Goal: Task Accomplishment & Management: Manage account settings

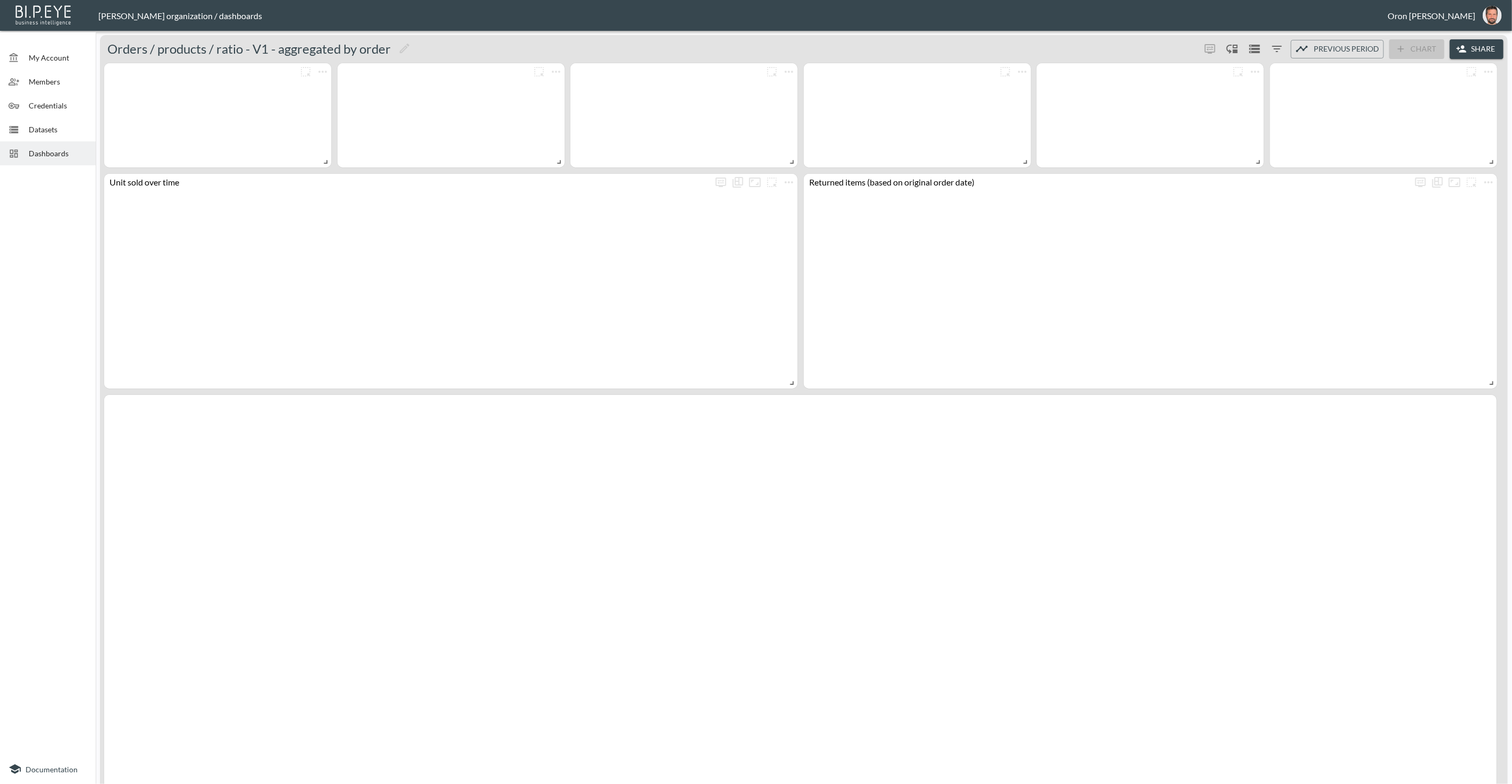
click at [67, 100] on span "Credentials" at bounding box center [58, 105] width 59 height 11
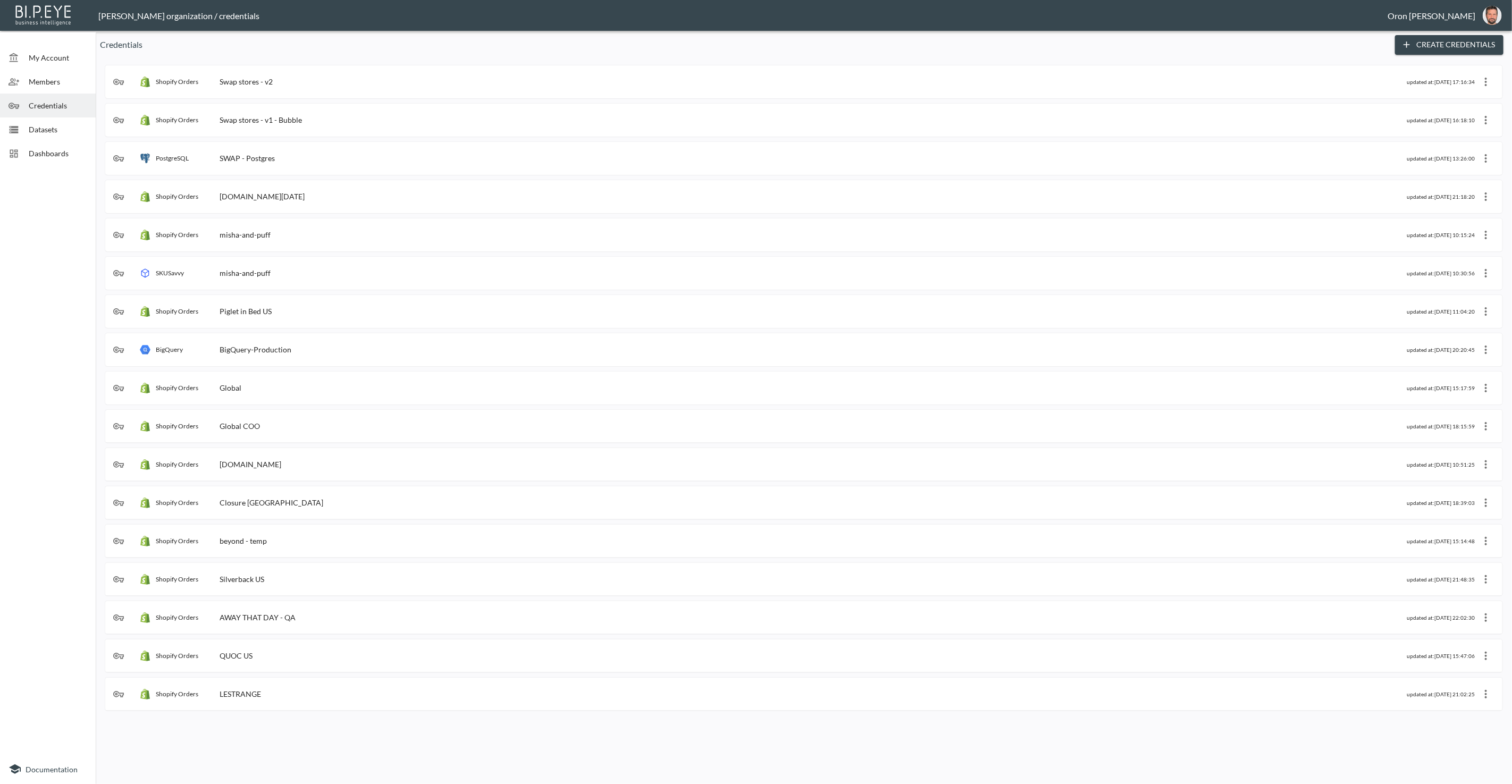
click at [41, 87] on span "Members" at bounding box center [58, 81] width 59 height 11
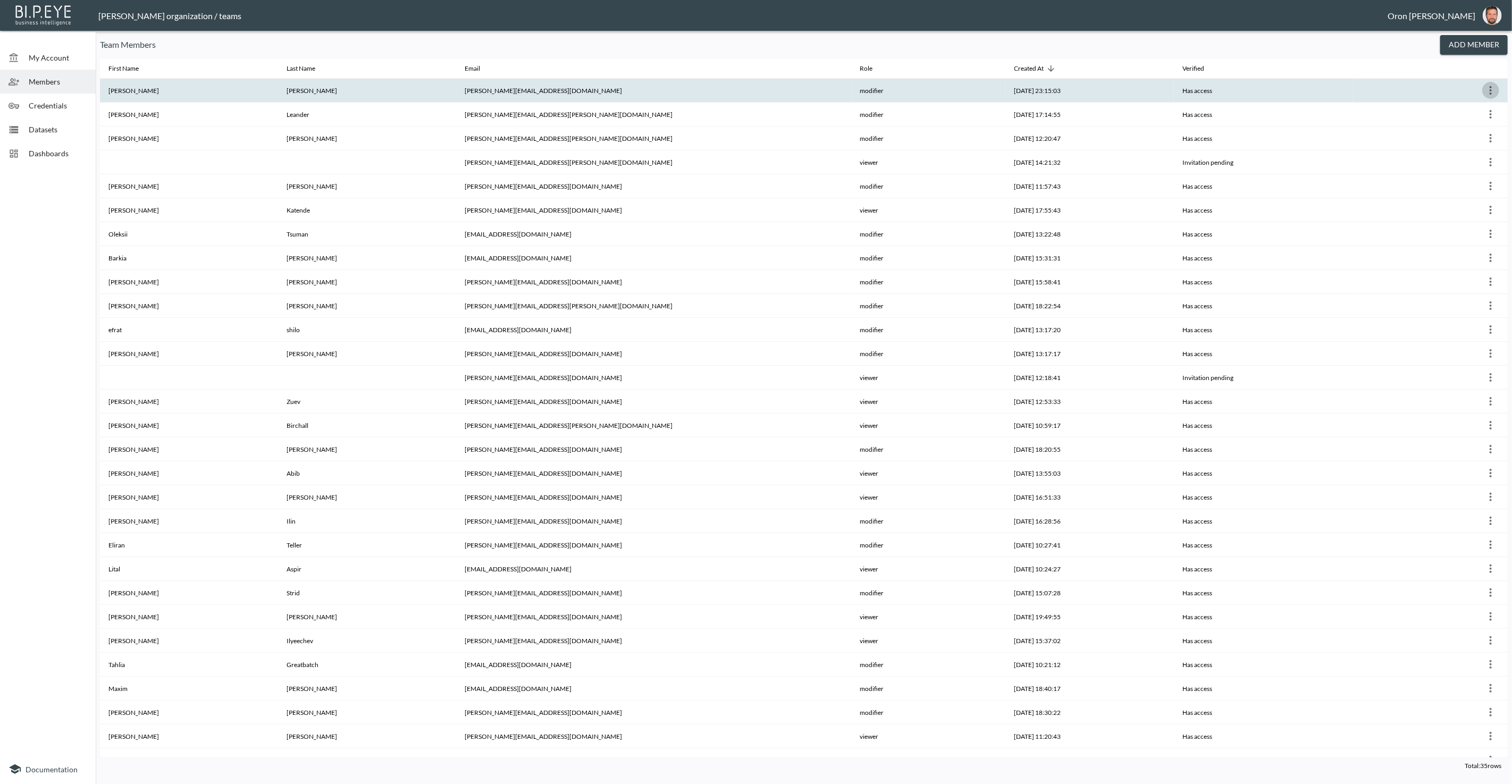
click at [1492, 90] on icon "more" at bounding box center [1490, 90] width 13 height 13
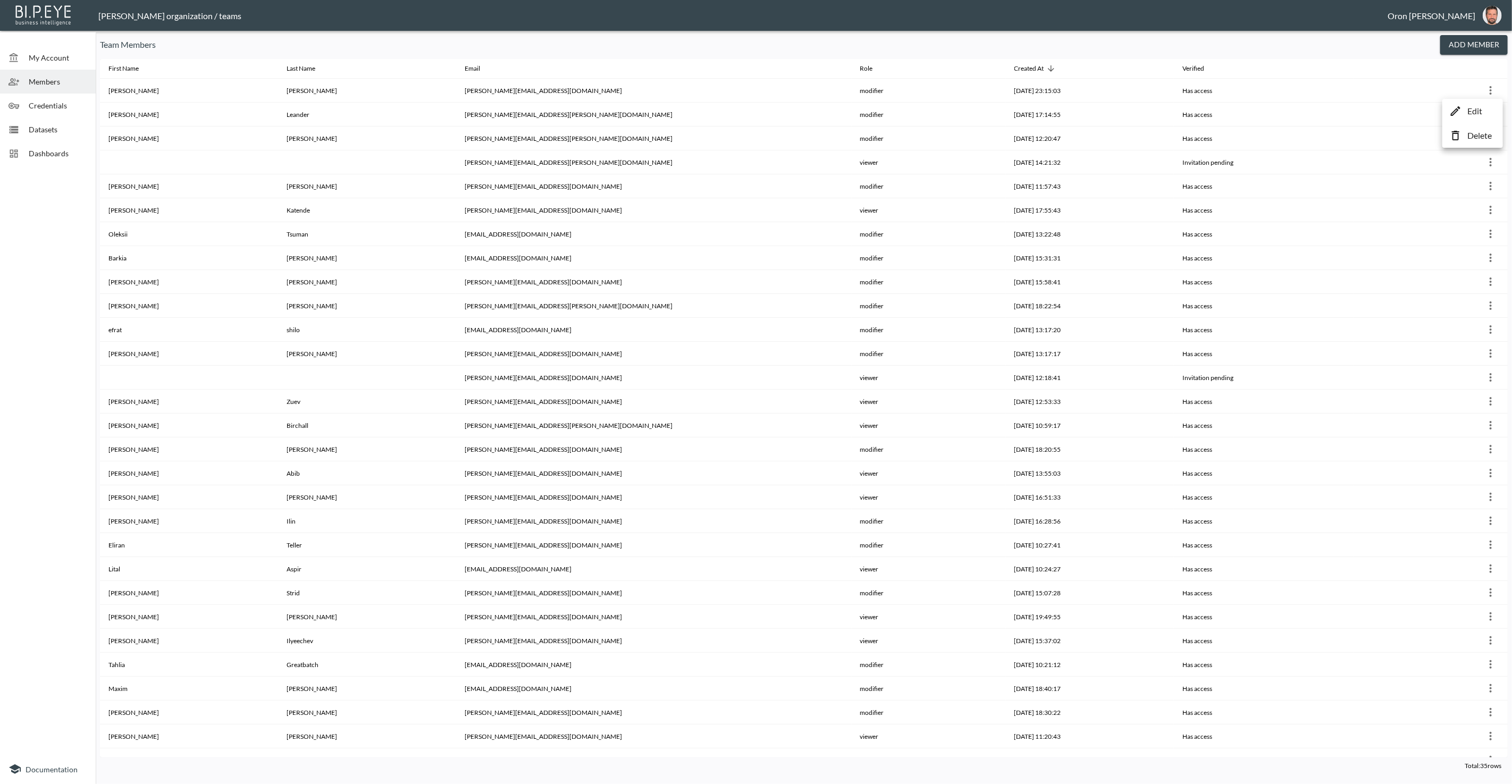
click at [1479, 106] on p "Edit" at bounding box center [1475, 111] width 15 height 13
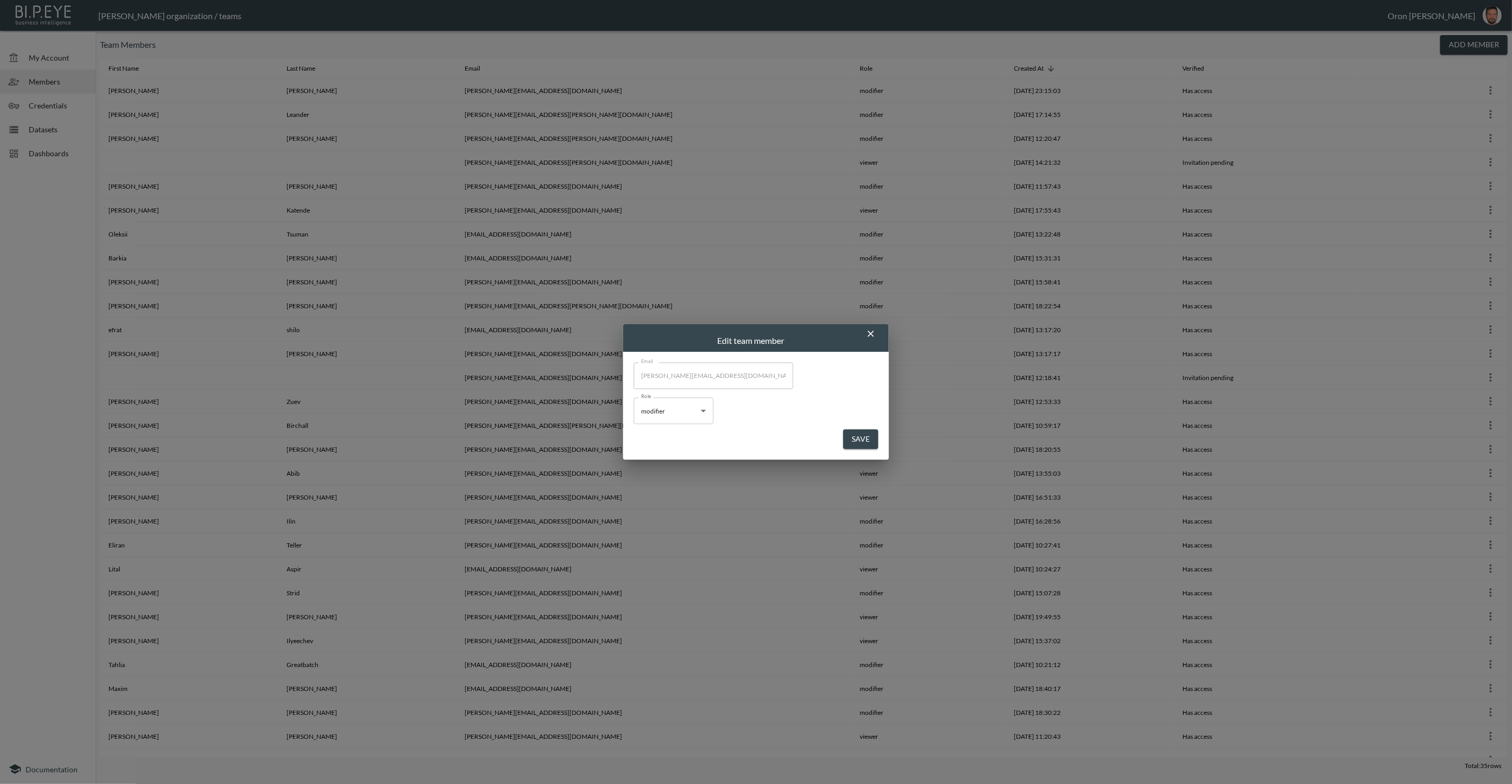
click at [680, 408] on body "BI.P.EYE, Interactive Analytics Dashboards - app [PERSON_NAME] organization / t…" at bounding box center [756, 392] width 1512 height 784
drag, startPoint x: 661, startPoint y: 452, endPoint x: 779, endPoint y: 448, distance: 118.1
click at [662, 452] on li "viewer" at bounding box center [673, 452] width 80 height 16
type input "viewer"
drag, startPoint x: 869, startPoint y: 442, endPoint x: 863, endPoint y: 443, distance: 6.1
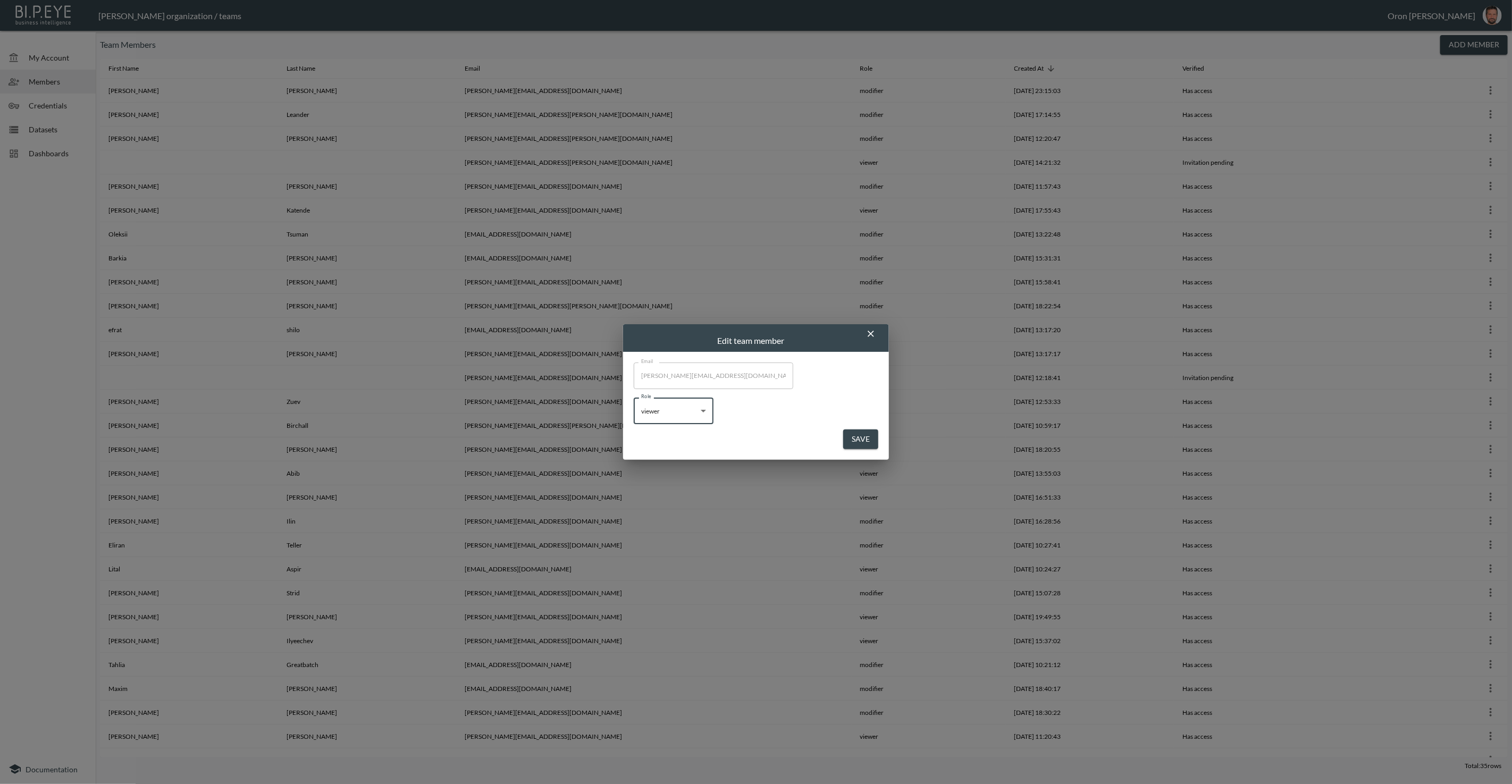
click at [868, 442] on button "Save" at bounding box center [860, 439] width 35 height 20
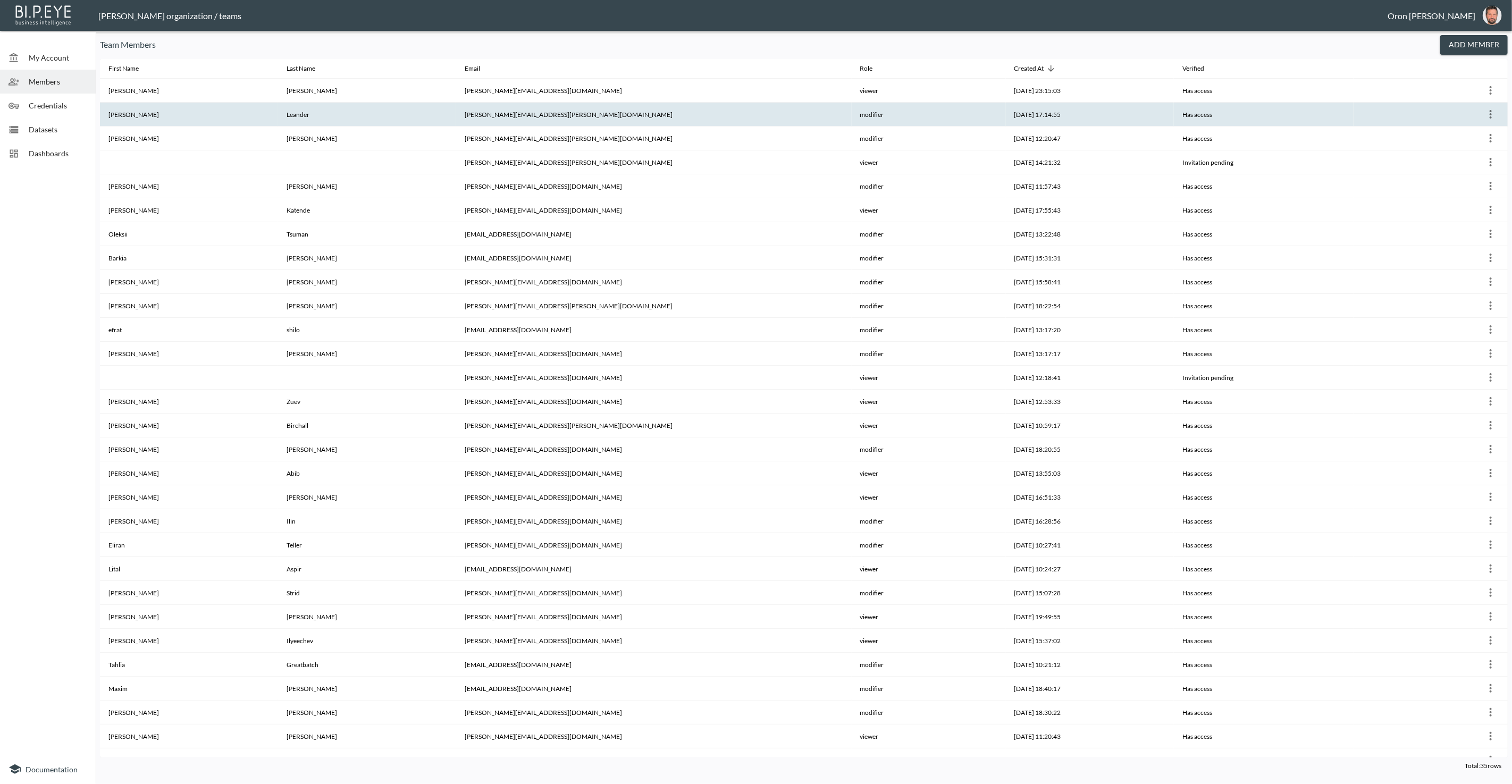
click at [1493, 114] on icon "more" at bounding box center [1490, 114] width 13 height 13
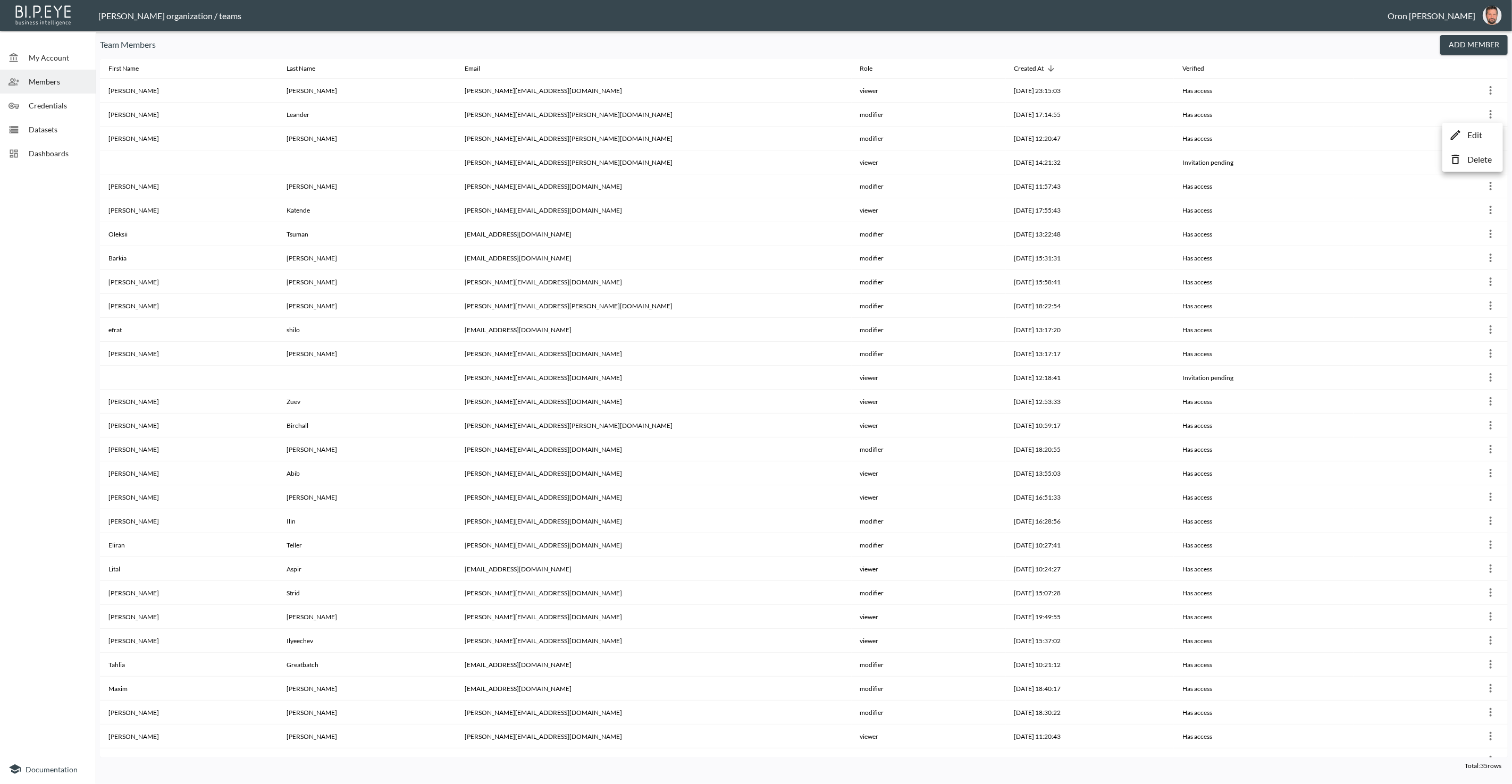
click at [1465, 134] on li "Edit" at bounding box center [1472, 135] width 55 height 19
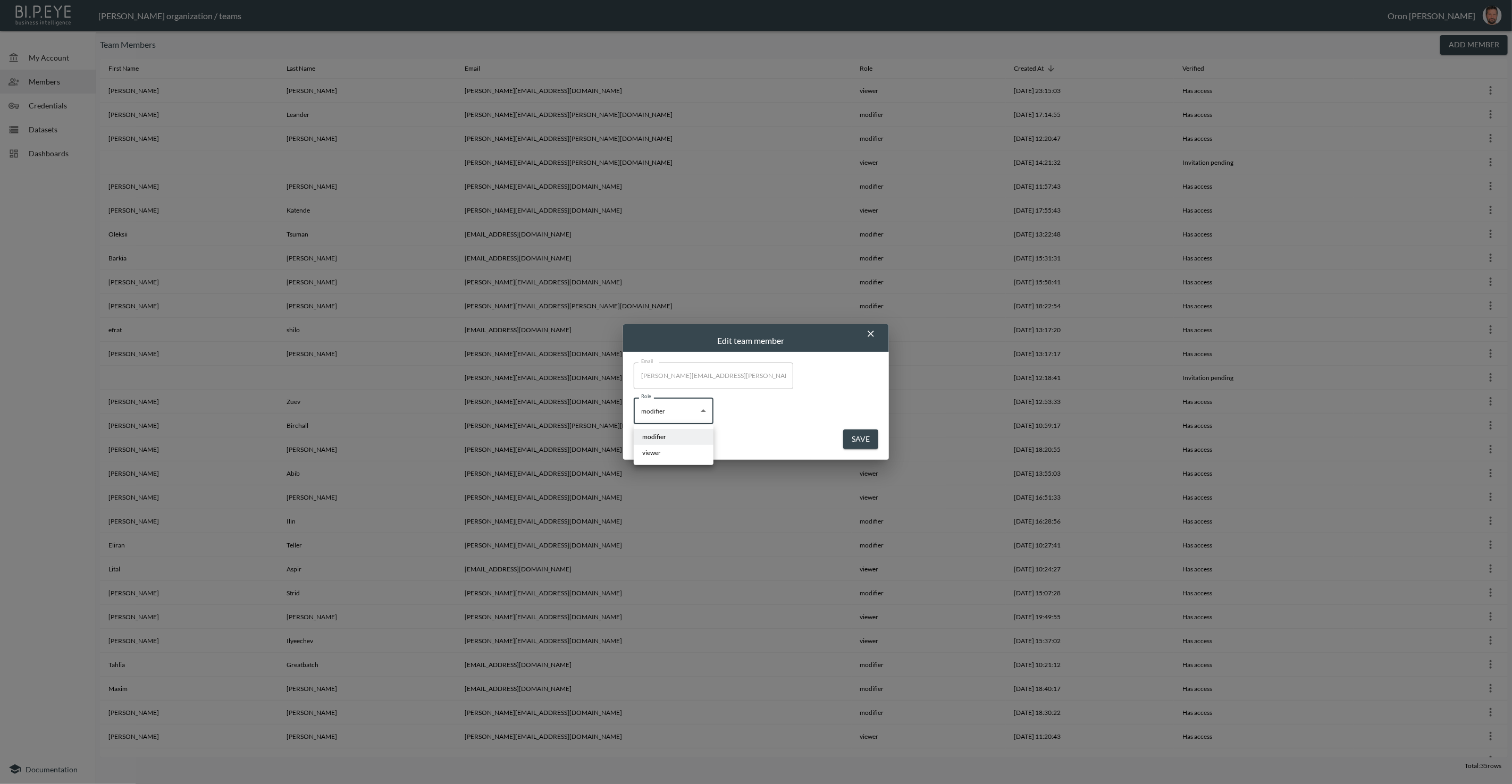
click at [655, 415] on body "BI.P.EYE, Interactive Analytics Dashboards - app [PERSON_NAME] organization / t…" at bounding box center [756, 392] width 1512 height 784
click at [653, 448] on li "viewer" at bounding box center [673, 452] width 80 height 16
type input "viewer"
click at [861, 441] on button "Save" at bounding box center [860, 439] width 35 height 20
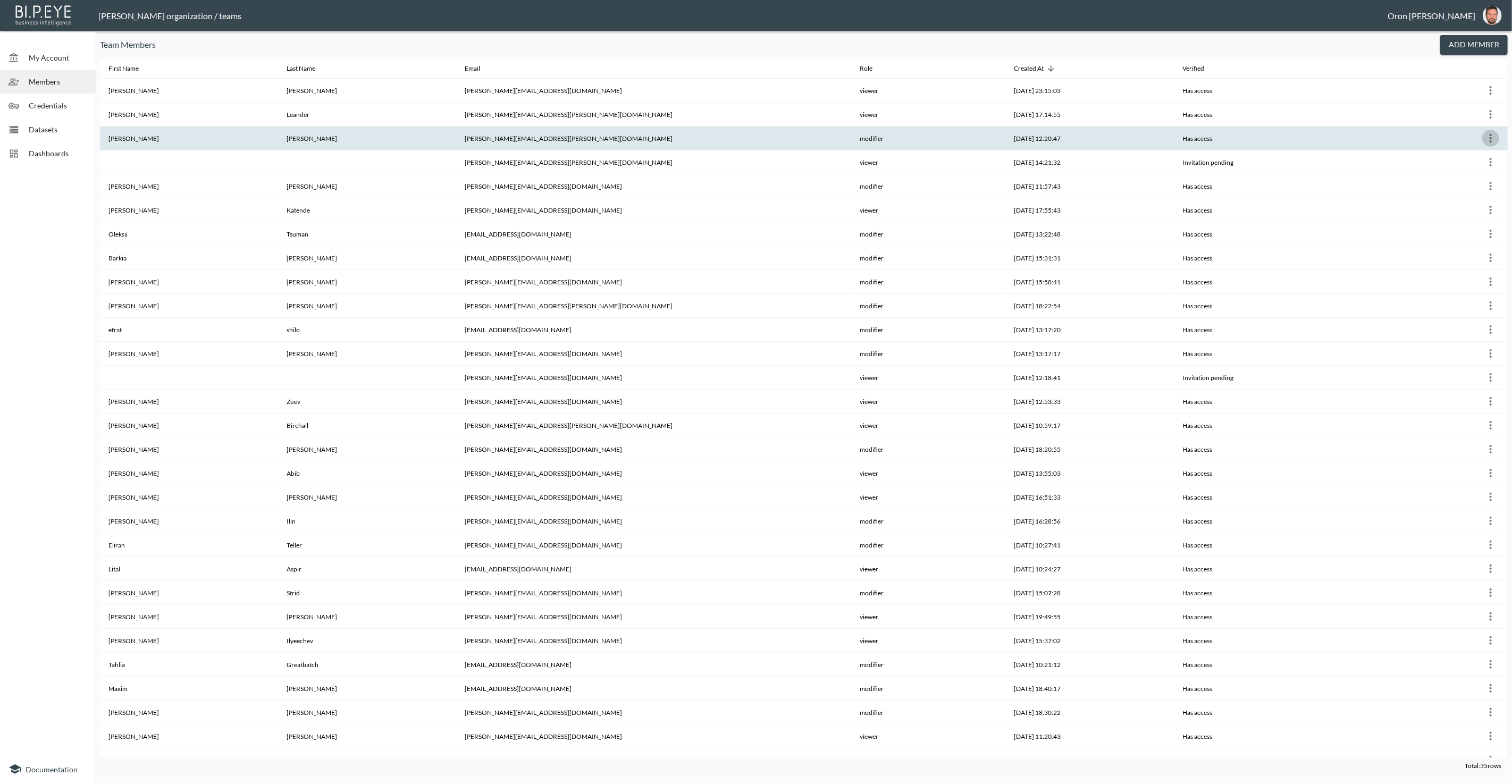
click at [1491, 136] on icon "more" at bounding box center [1490, 138] width 13 height 13
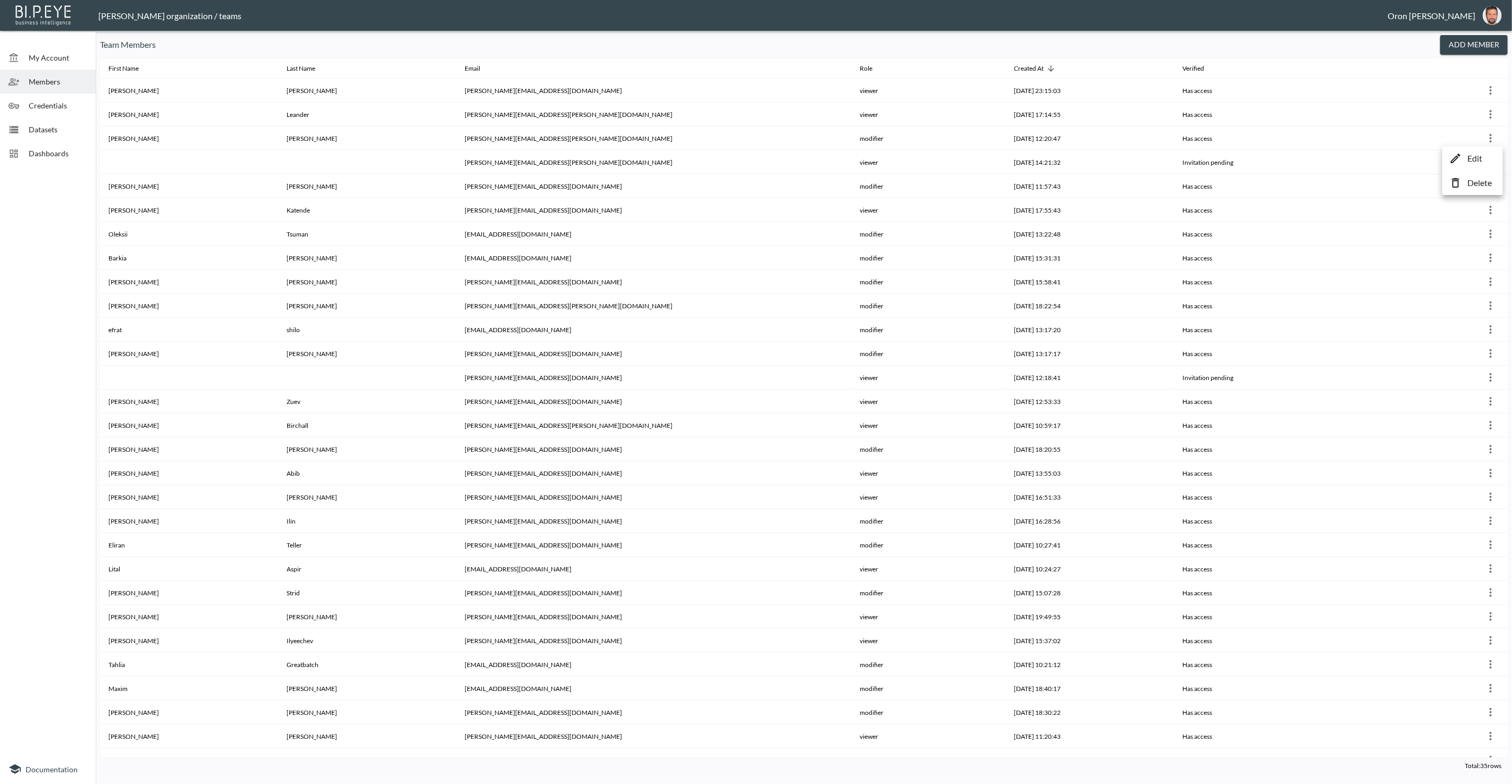
click at [1464, 155] on li "Edit" at bounding box center [1472, 158] width 55 height 19
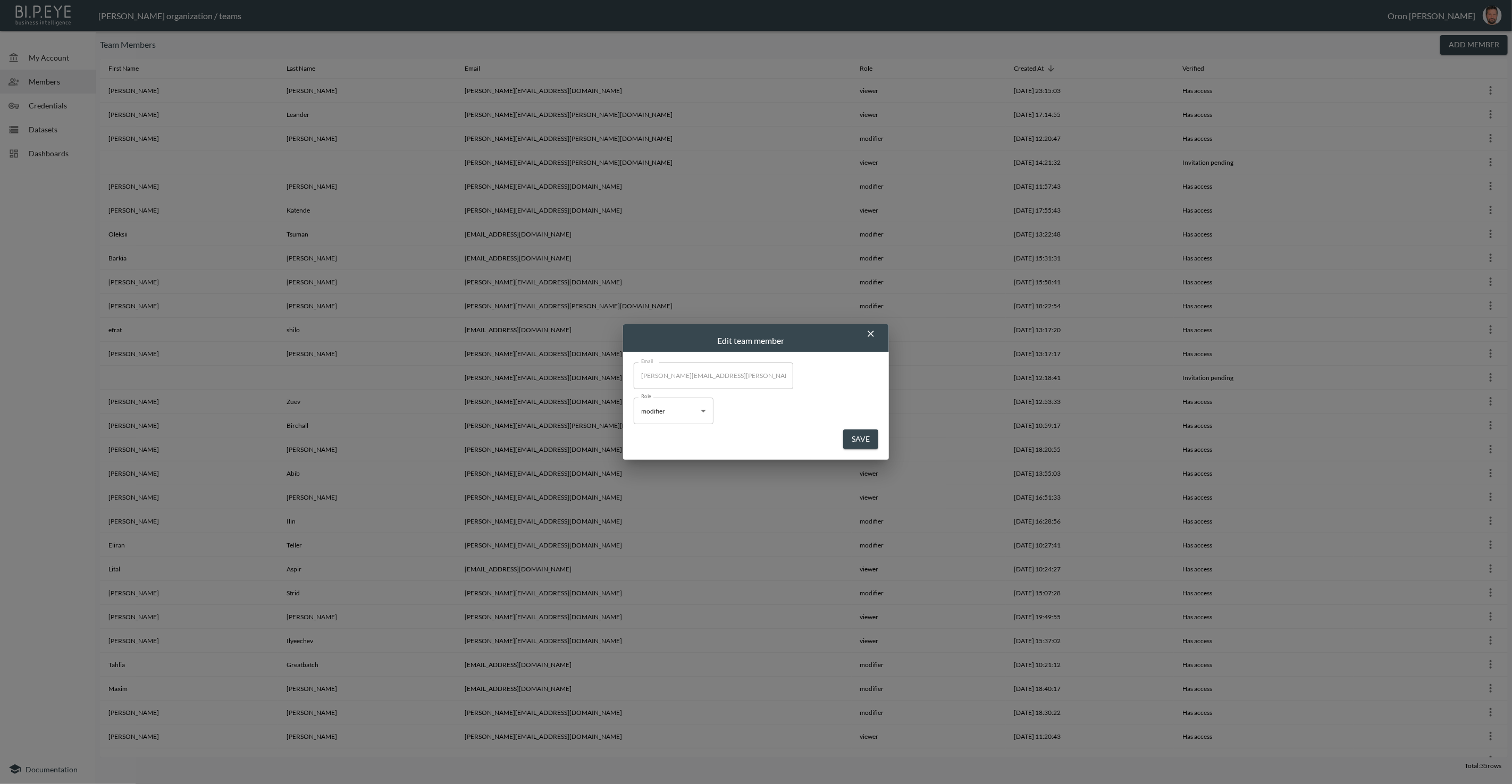
click at [673, 404] on body "BI.P.EYE, Interactive Analytics Dashboards - app [PERSON_NAME] organization / t…" at bounding box center [756, 392] width 1512 height 784
click at [667, 445] on li "viewer" at bounding box center [673, 452] width 80 height 16
type input "viewer"
click at [855, 441] on button "Save" at bounding box center [860, 439] width 35 height 20
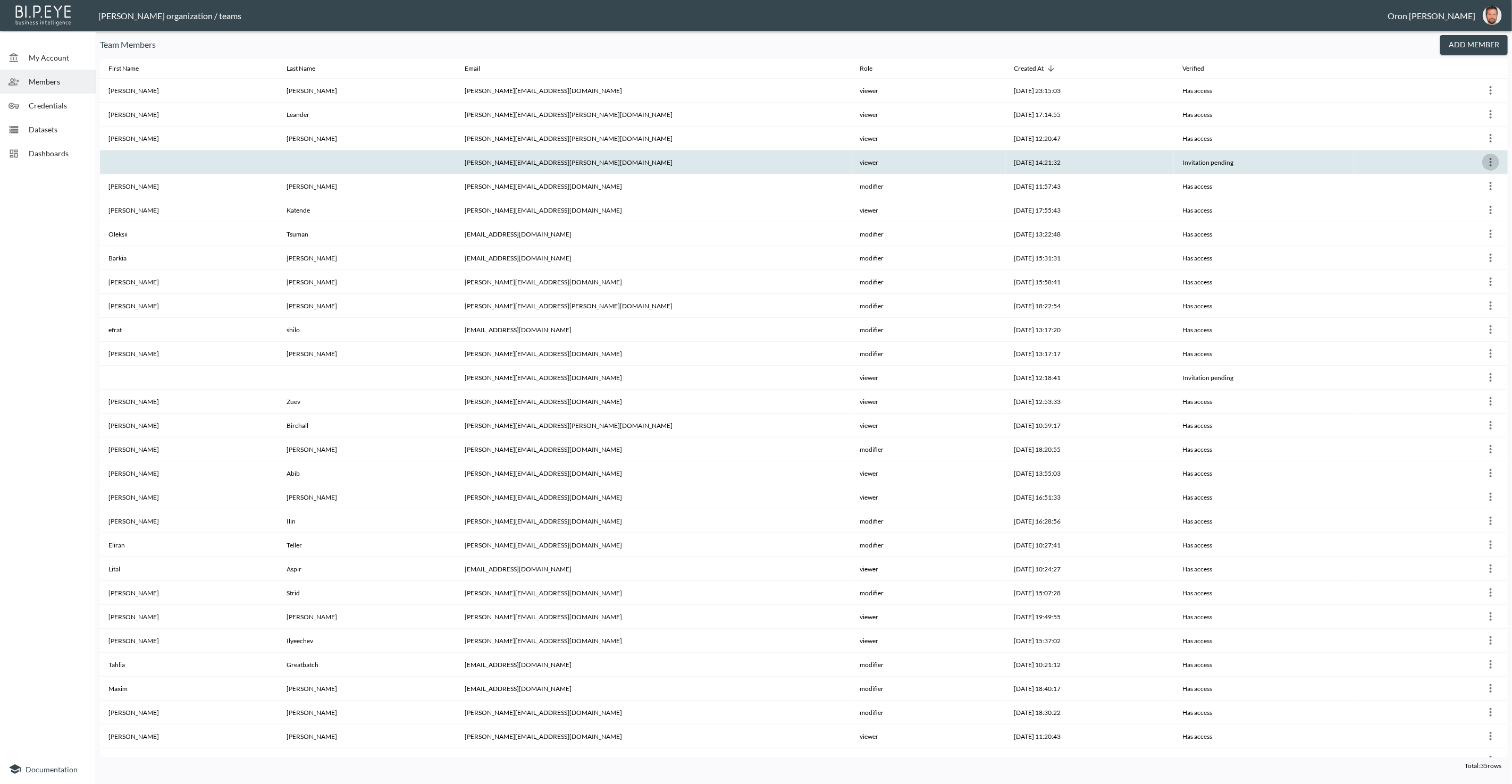
click at [1488, 157] on icon "more" at bounding box center [1490, 162] width 13 height 13
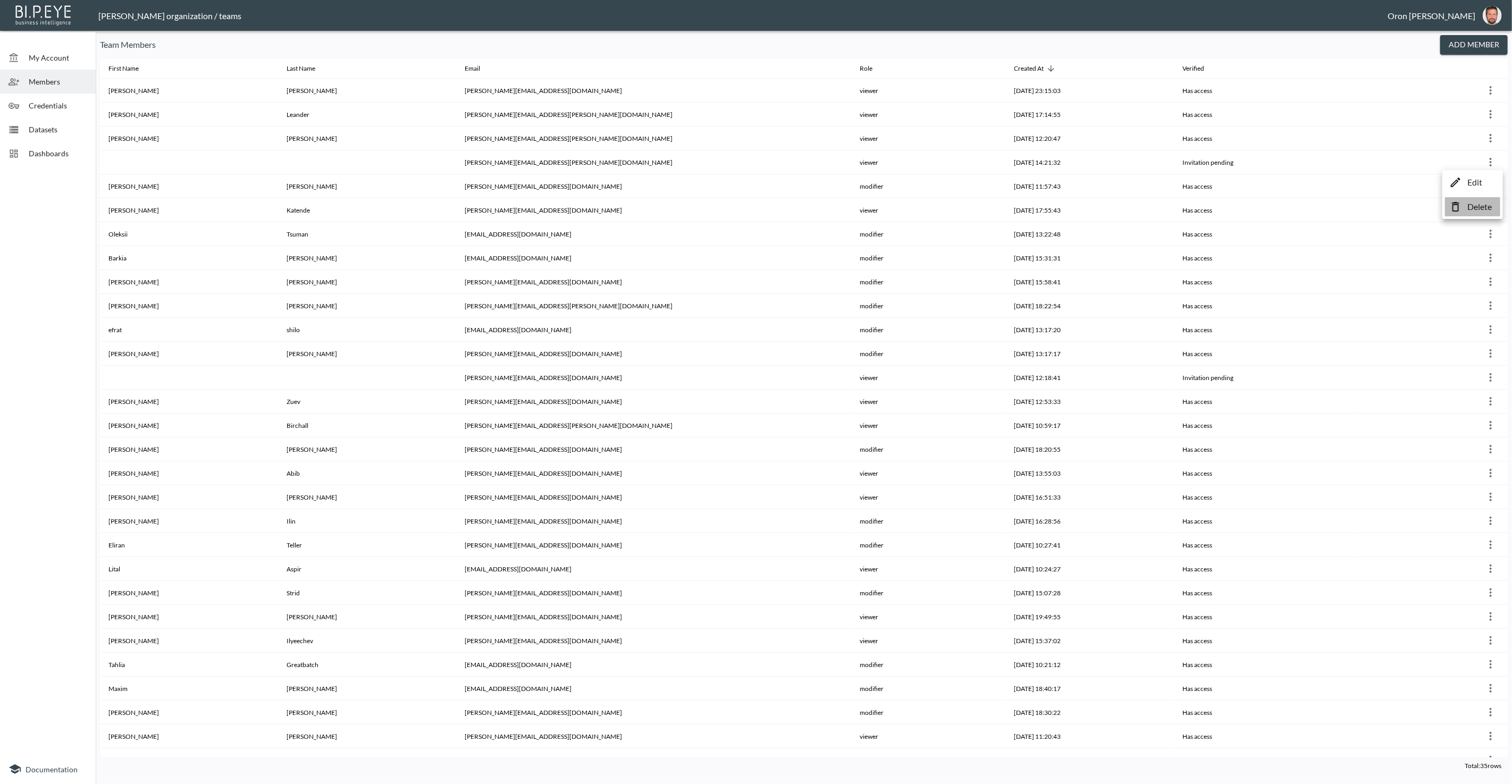
click at [1457, 206] on icon at bounding box center [1455, 206] width 13 height 13
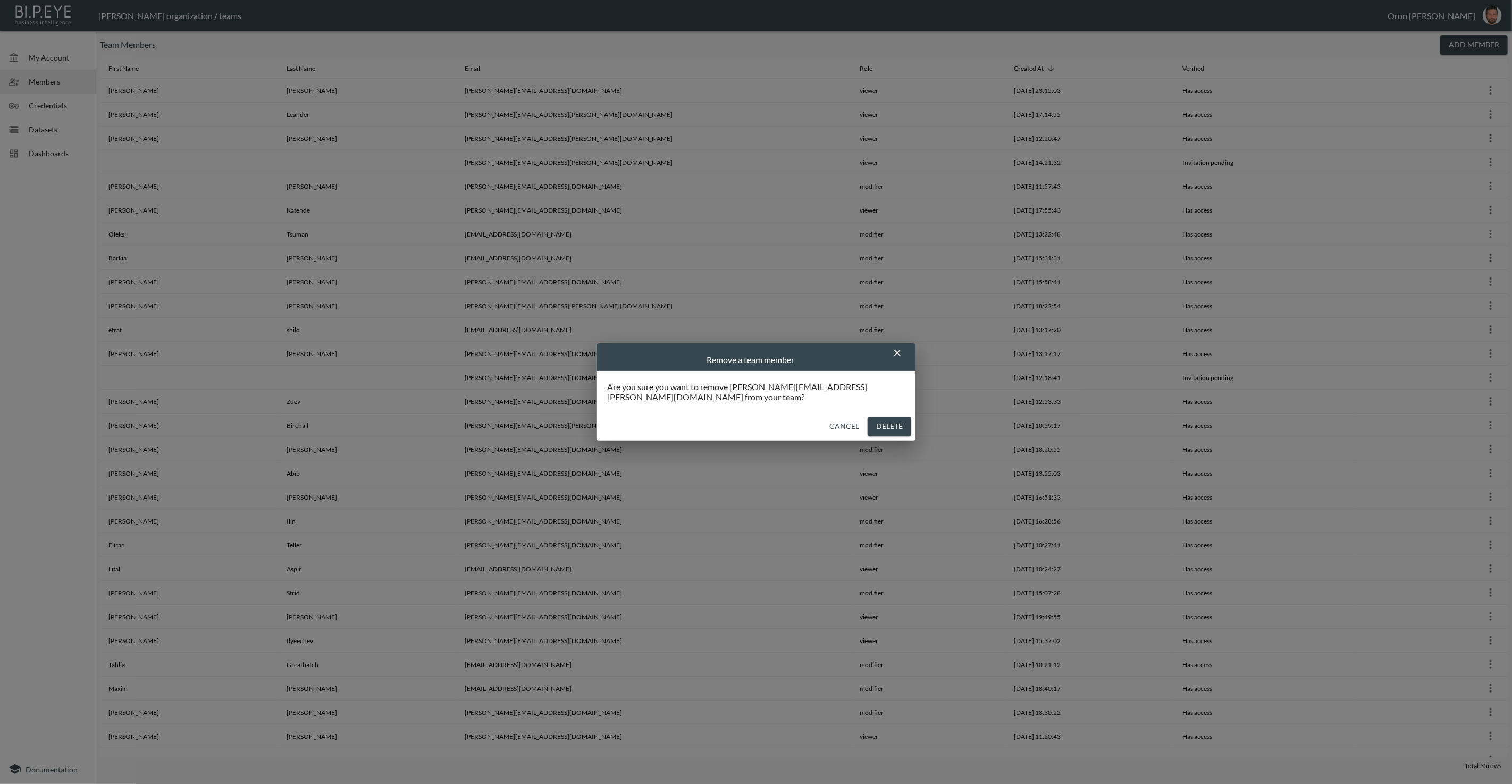
click at [843, 427] on button "Cancel" at bounding box center [844, 426] width 39 height 20
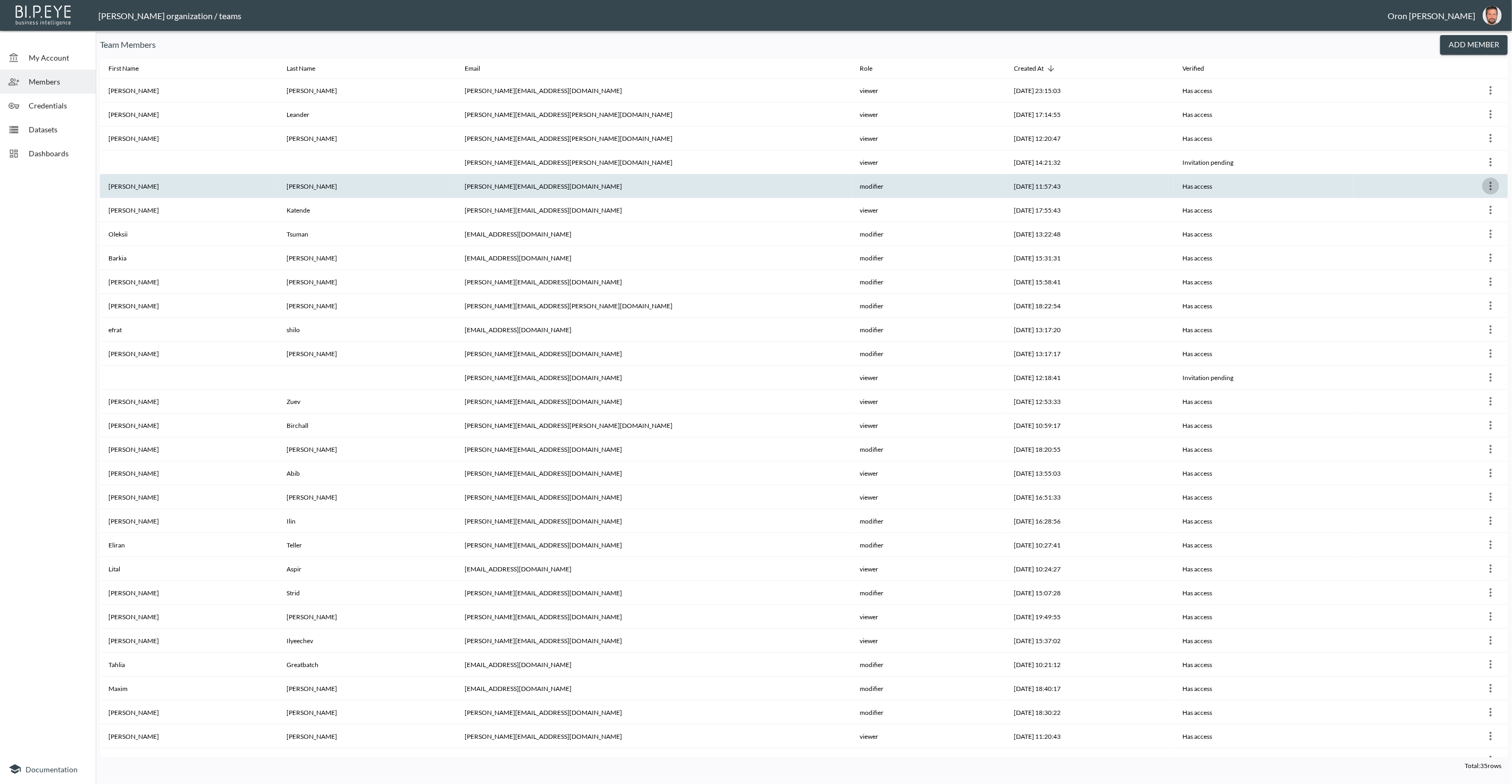
click at [1486, 184] on icon "more" at bounding box center [1490, 186] width 13 height 13
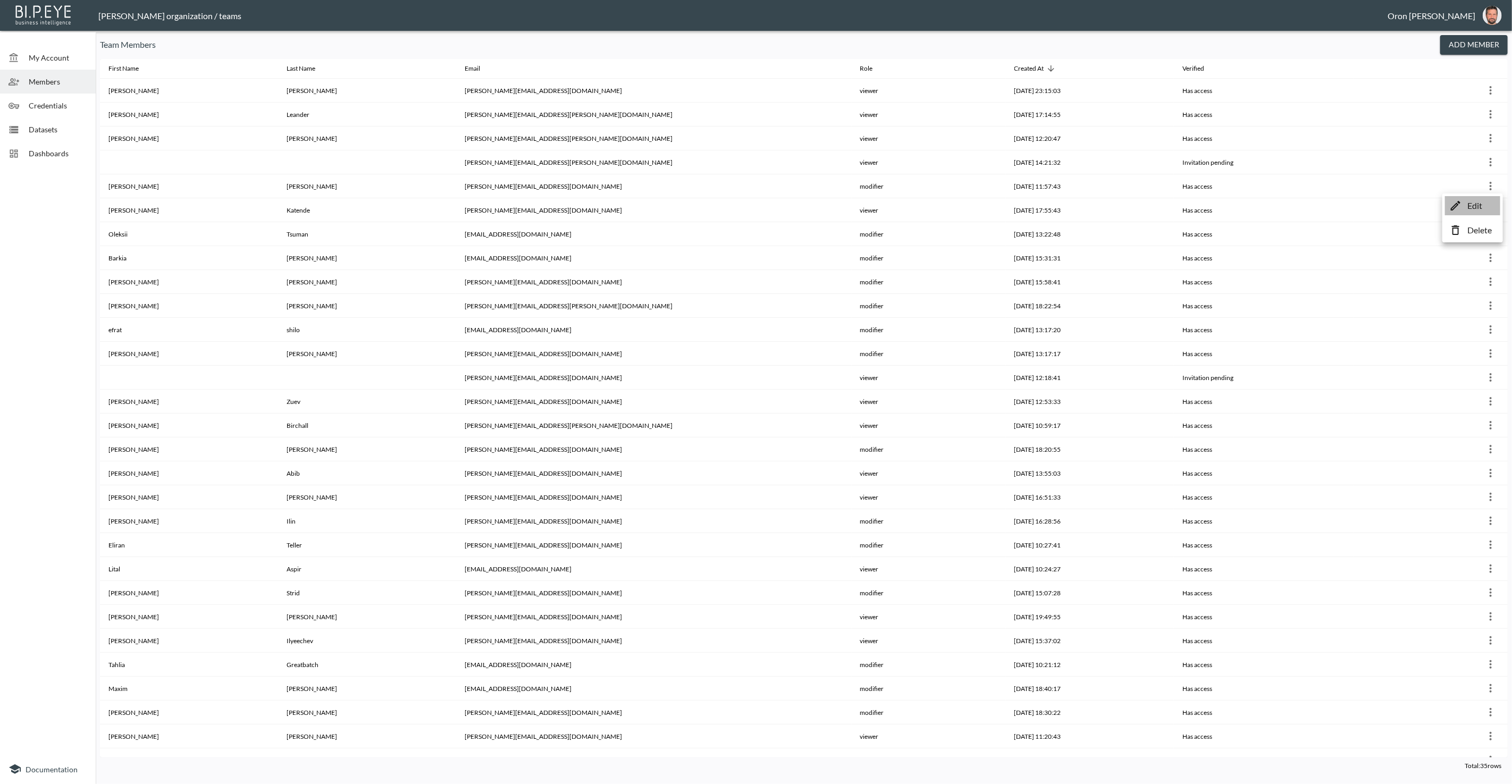
click at [1480, 202] on p "Edit" at bounding box center [1475, 205] width 15 height 13
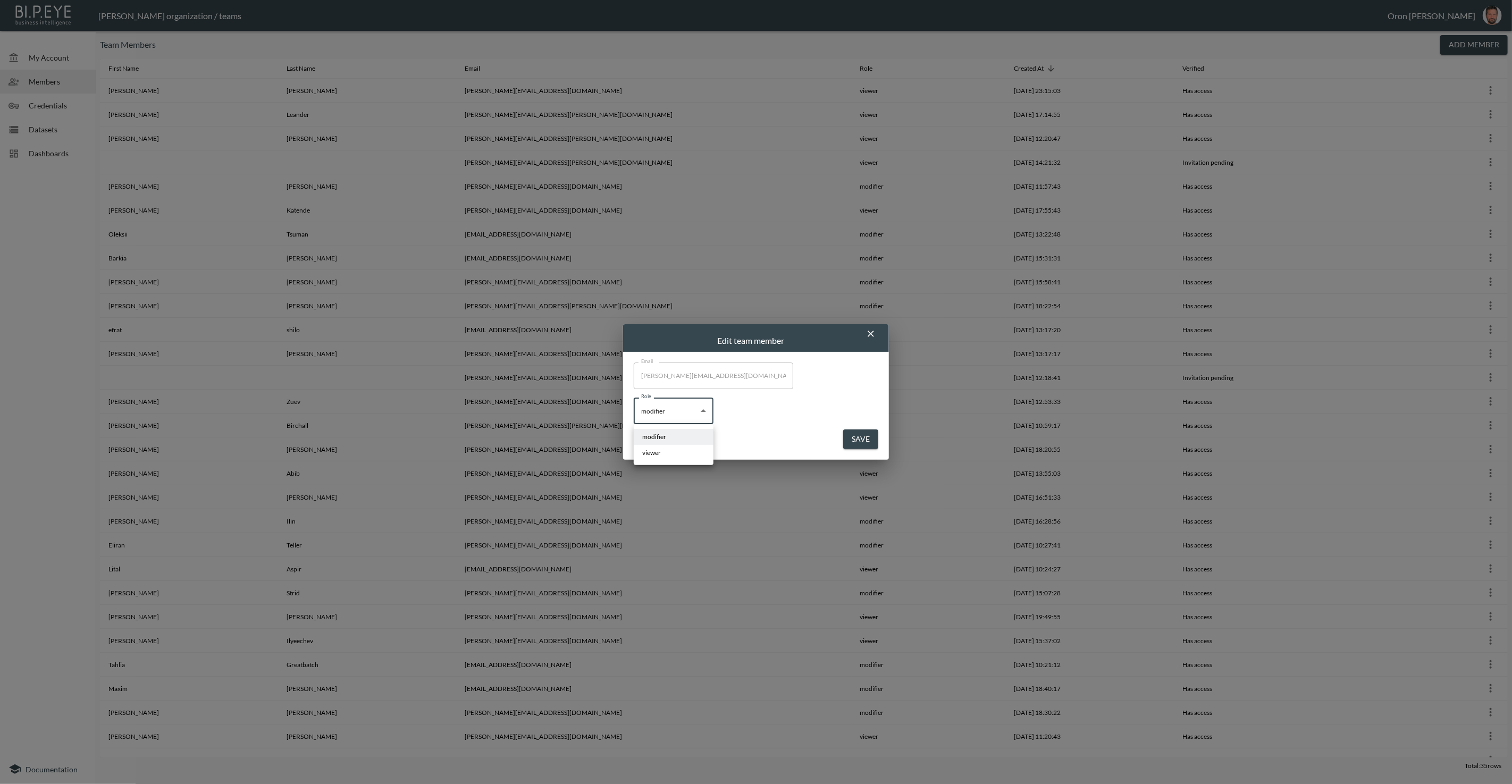
click at [683, 409] on body "BI.P.EYE, Interactive Analytics Dashboards - app [PERSON_NAME] organization / t…" at bounding box center [756, 392] width 1512 height 784
drag, startPoint x: 664, startPoint y: 451, endPoint x: 742, endPoint y: 452, distance: 78.0
click at [664, 451] on li "viewer" at bounding box center [673, 452] width 80 height 16
type input "viewer"
click at [852, 437] on button "Save" at bounding box center [860, 439] width 35 height 20
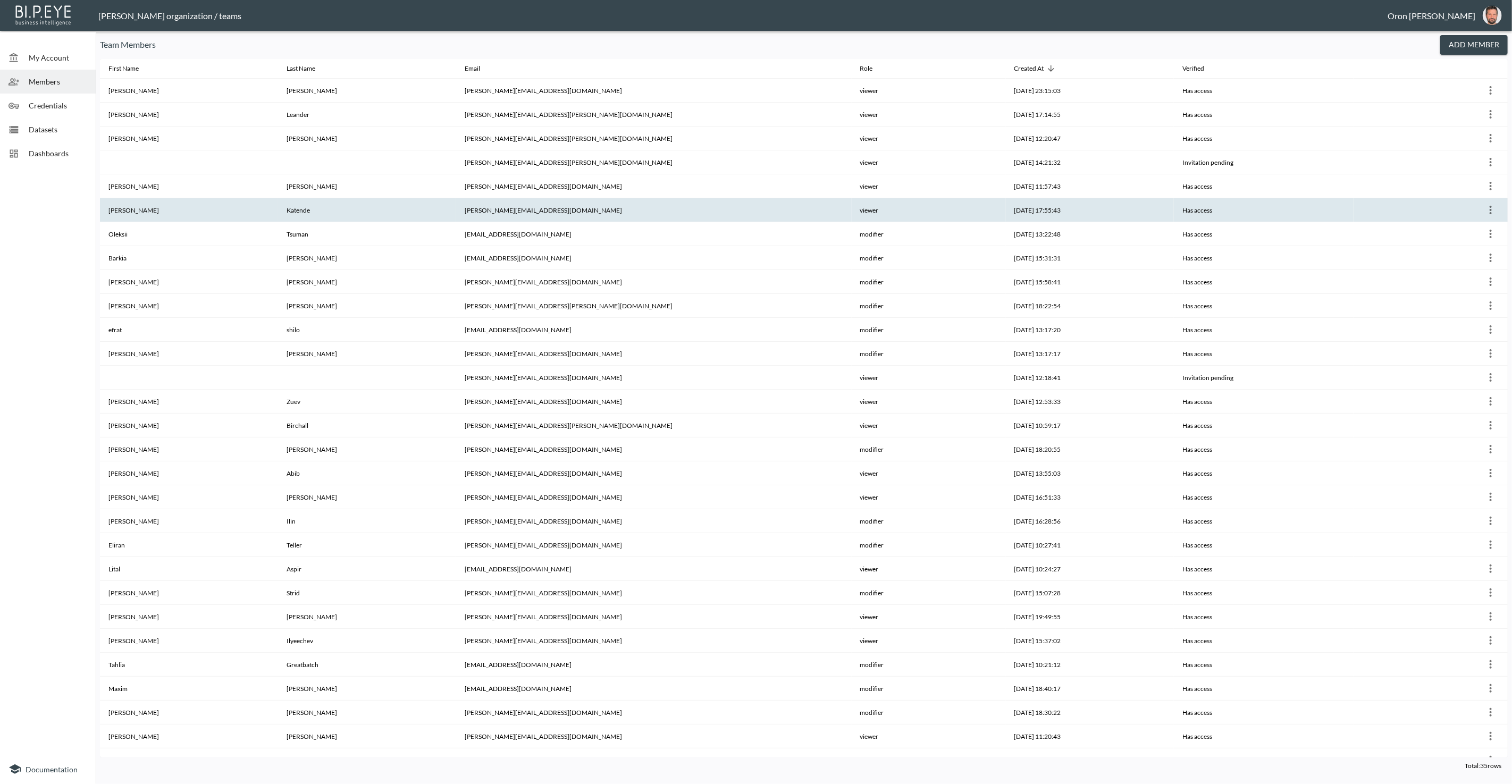
click at [1489, 208] on icon "more" at bounding box center [1490, 210] width 13 height 13
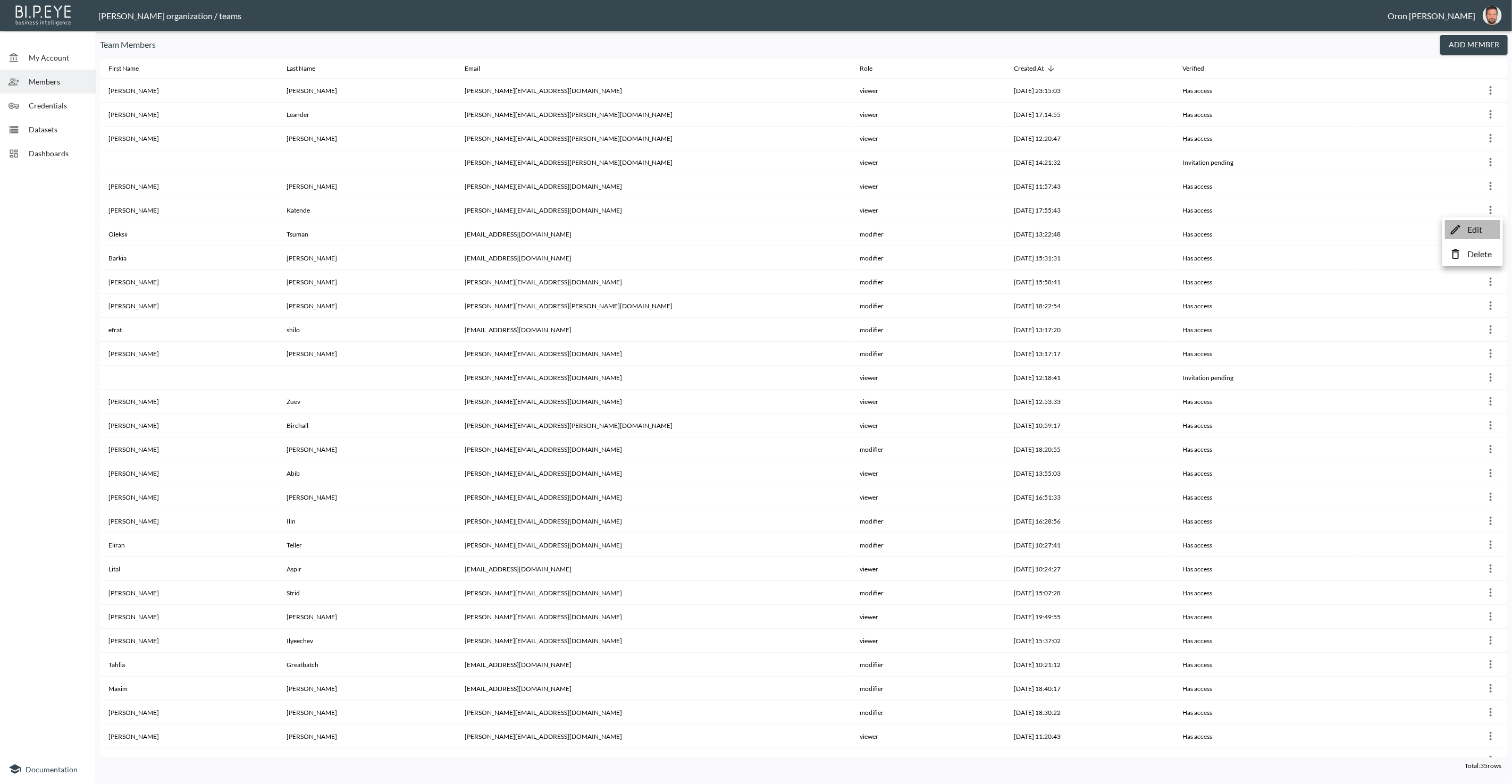
click at [1467, 229] on p "Edit" at bounding box center [1475, 229] width 15 height 13
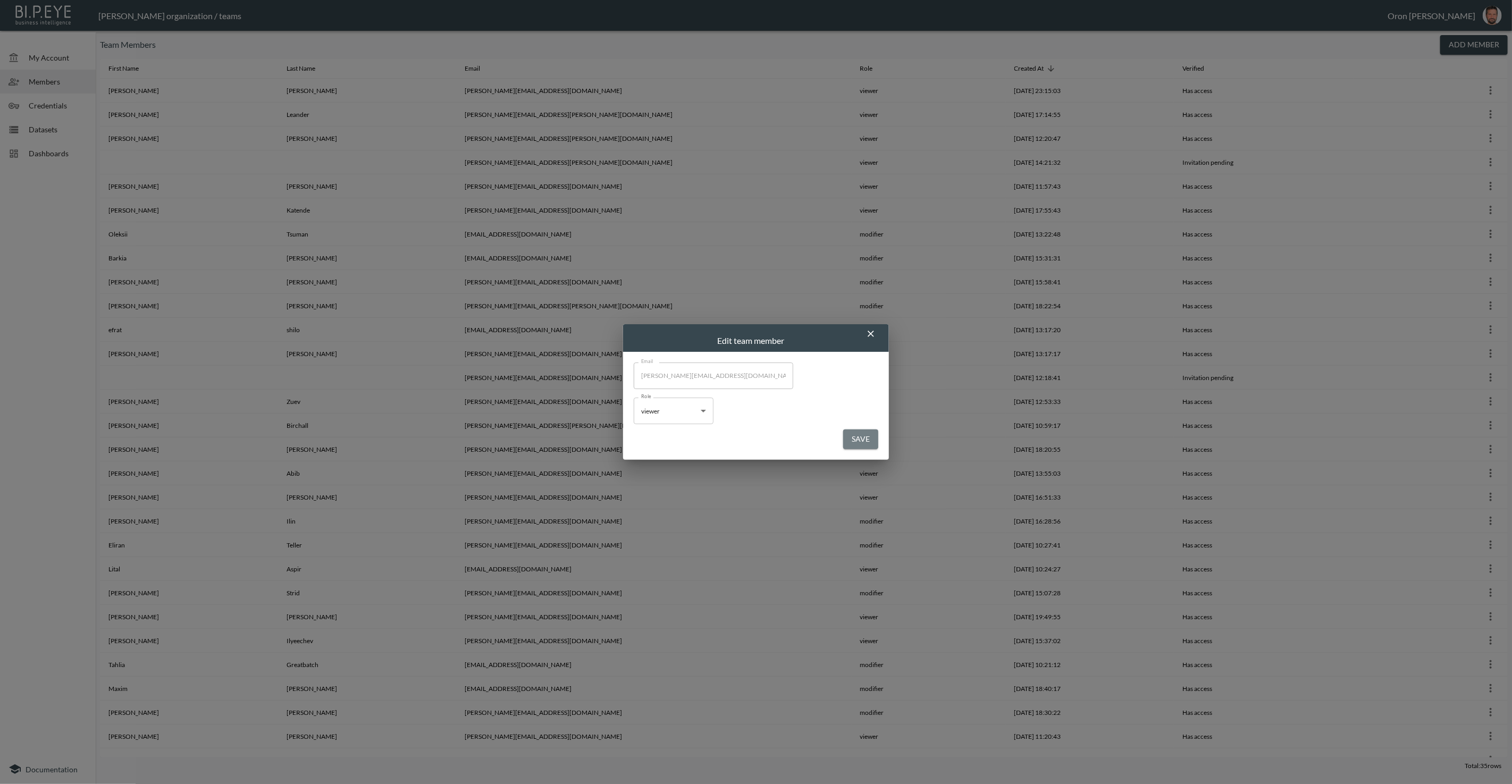
click at [852, 437] on button "Save" at bounding box center [860, 439] width 35 height 20
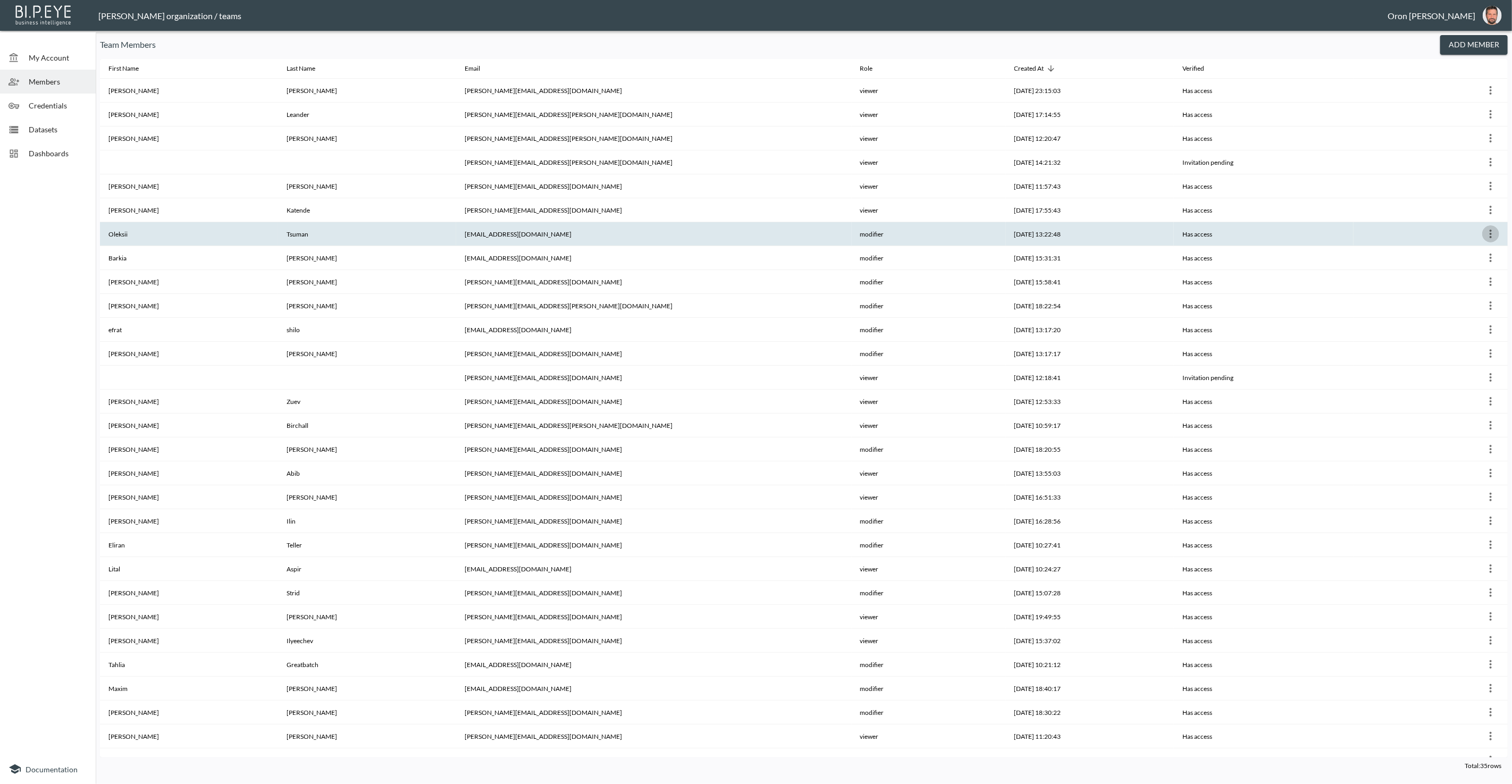
click at [1487, 234] on icon "more" at bounding box center [1490, 233] width 13 height 13
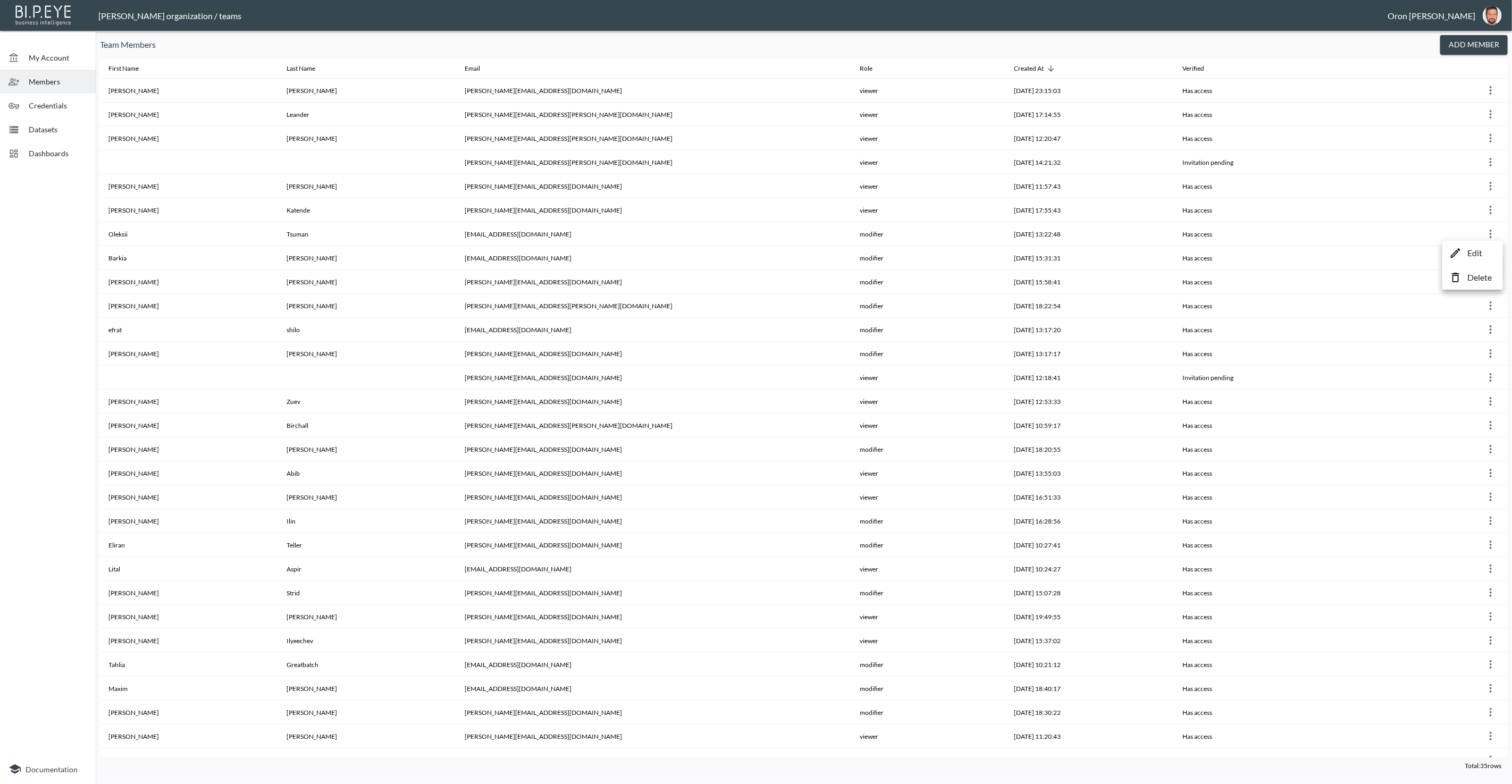
click at [1479, 246] on p "Edit" at bounding box center [1475, 253] width 15 height 13
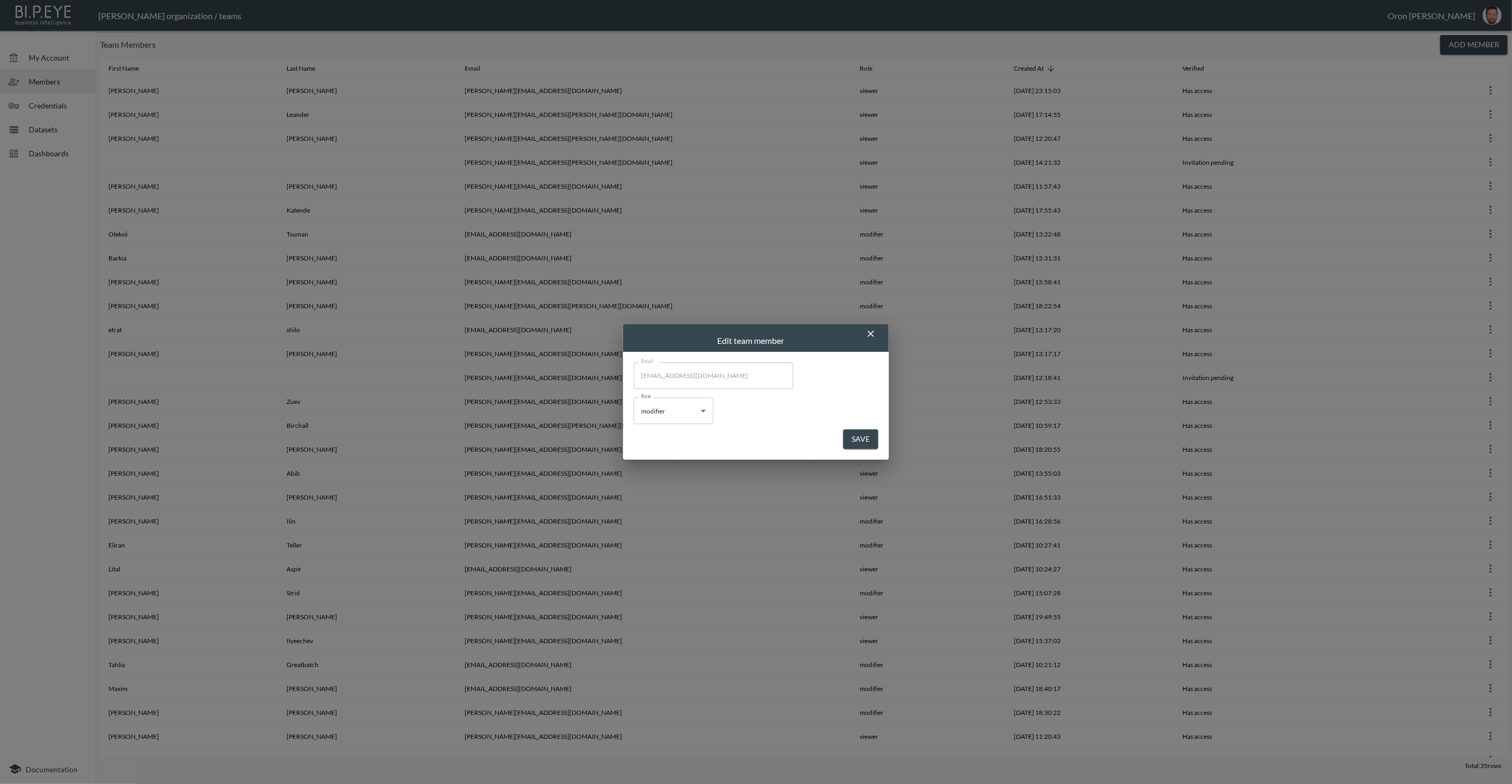
click at [666, 412] on body "BI.P.EYE, Interactive Analytics Dashboards - app [PERSON_NAME] organization / t…" at bounding box center [756, 392] width 1512 height 784
click at [664, 446] on li "viewer" at bounding box center [673, 452] width 80 height 16
type input "viewer"
click at [845, 438] on button "Save" at bounding box center [860, 439] width 35 height 20
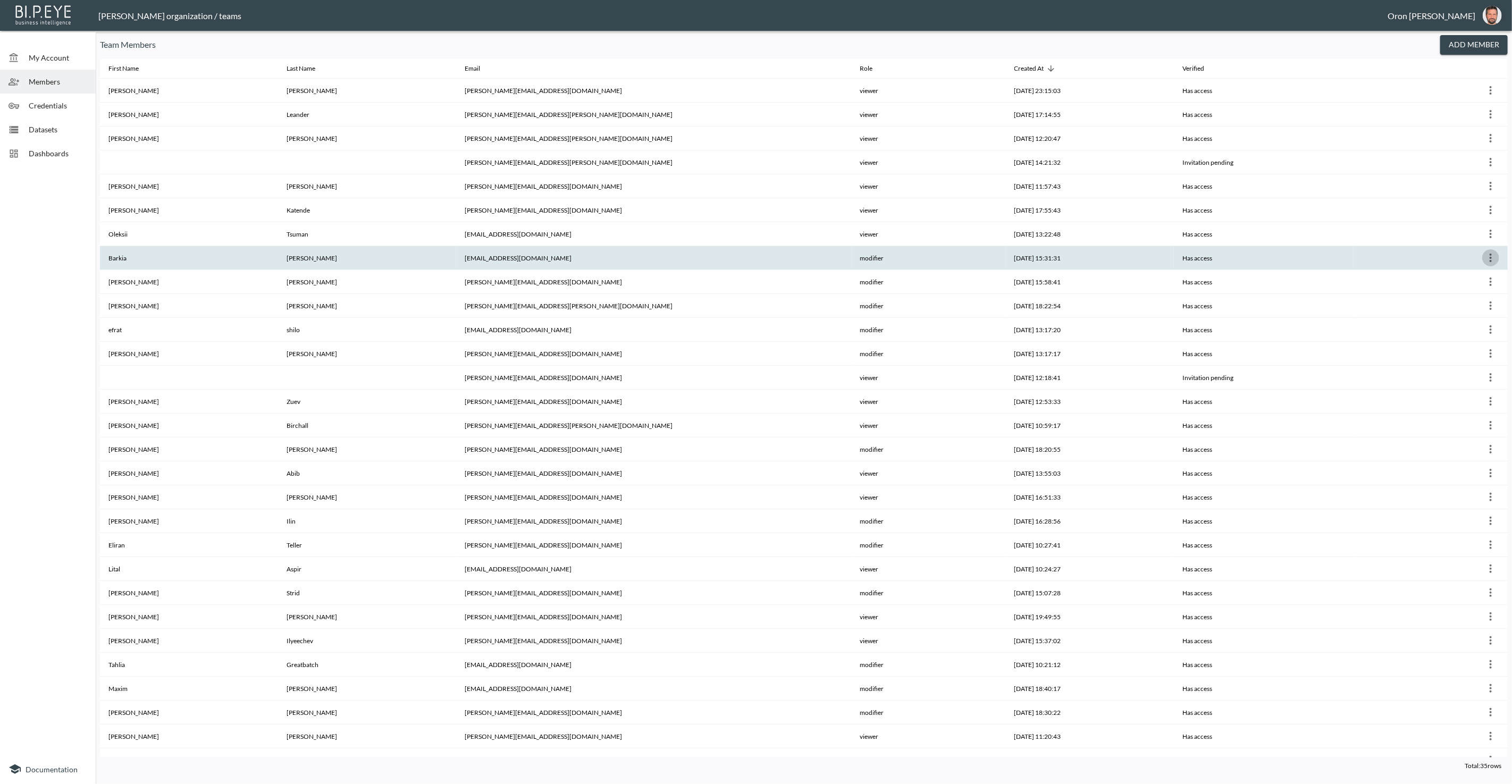
click at [1491, 257] on icon "more" at bounding box center [1490, 257] width 13 height 13
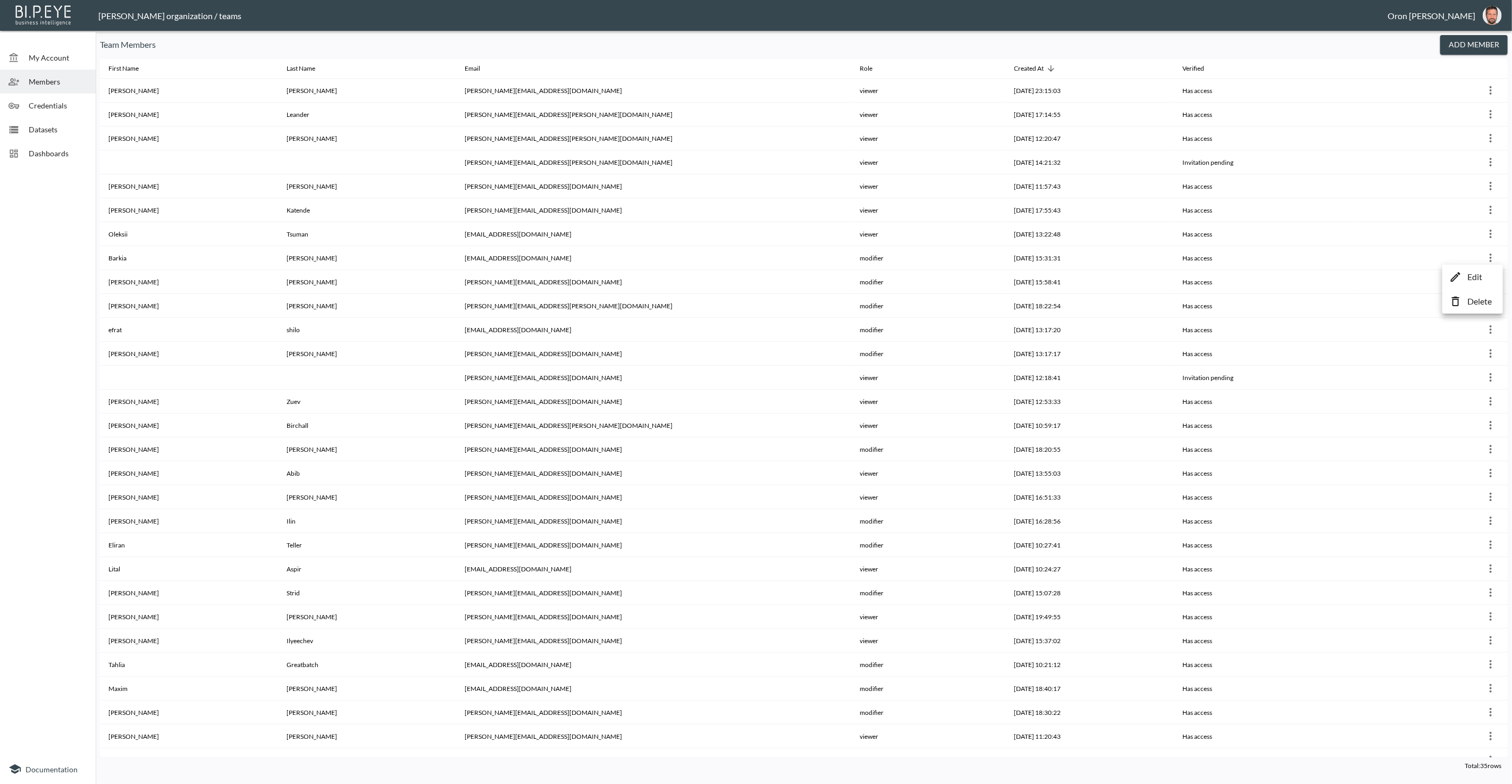
click at [1474, 274] on p "Edit" at bounding box center [1475, 277] width 15 height 13
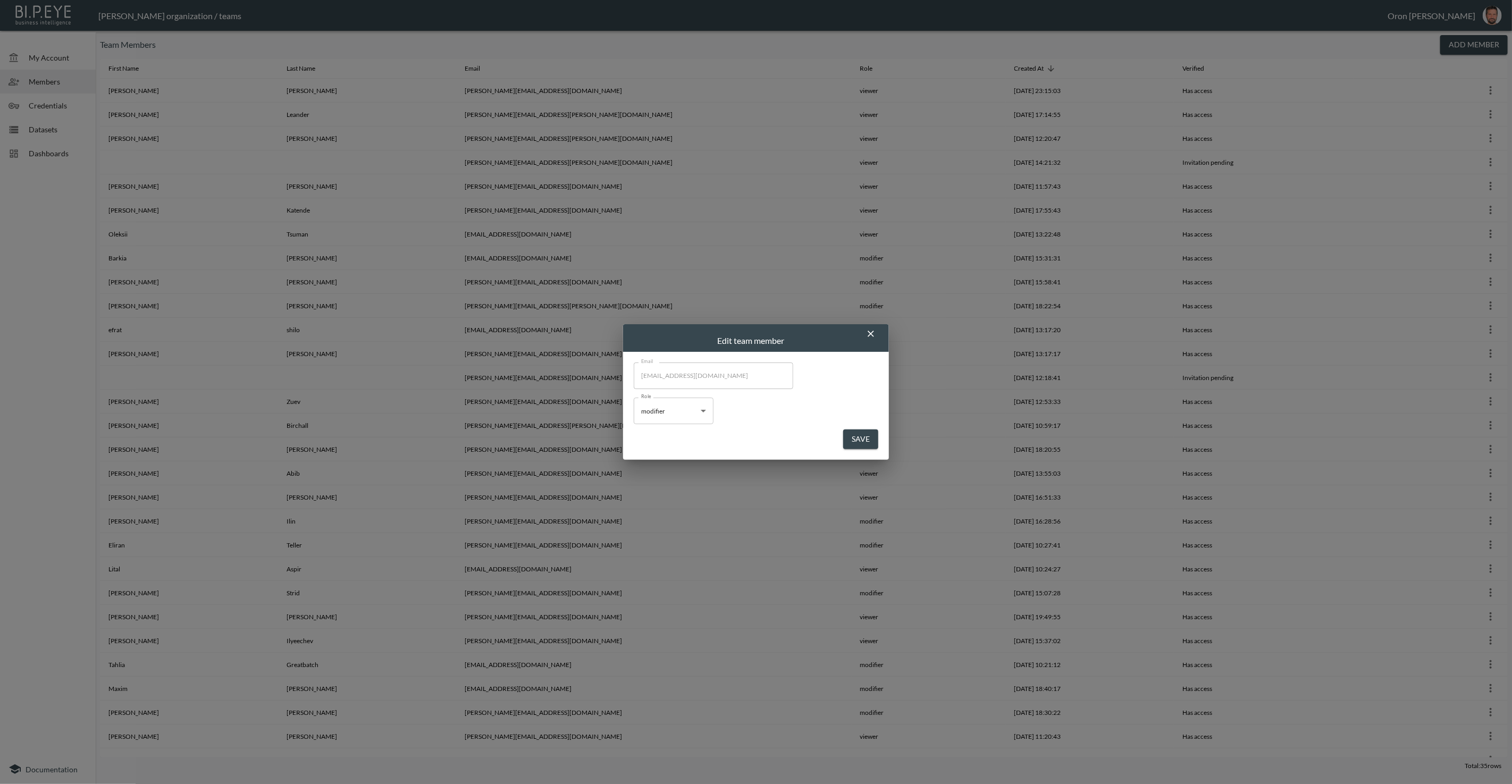
click at [678, 412] on body "BI.P.EYE, Interactive Analytics Dashboards - app [PERSON_NAME] organization / t…" at bounding box center [756, 392] width 1512 height 784
drag, startPoint x: 664, startPoint y: 453, endPoint x: 799, endPoint y: 452, distance: 135.0
click at [671, 453] on li "viewer" at bounding box center [673, 452] width 80 height 16
type input "viewer"
click at [854, 438] on button "Save" at bounding box center [860, 439] width 35 height 20
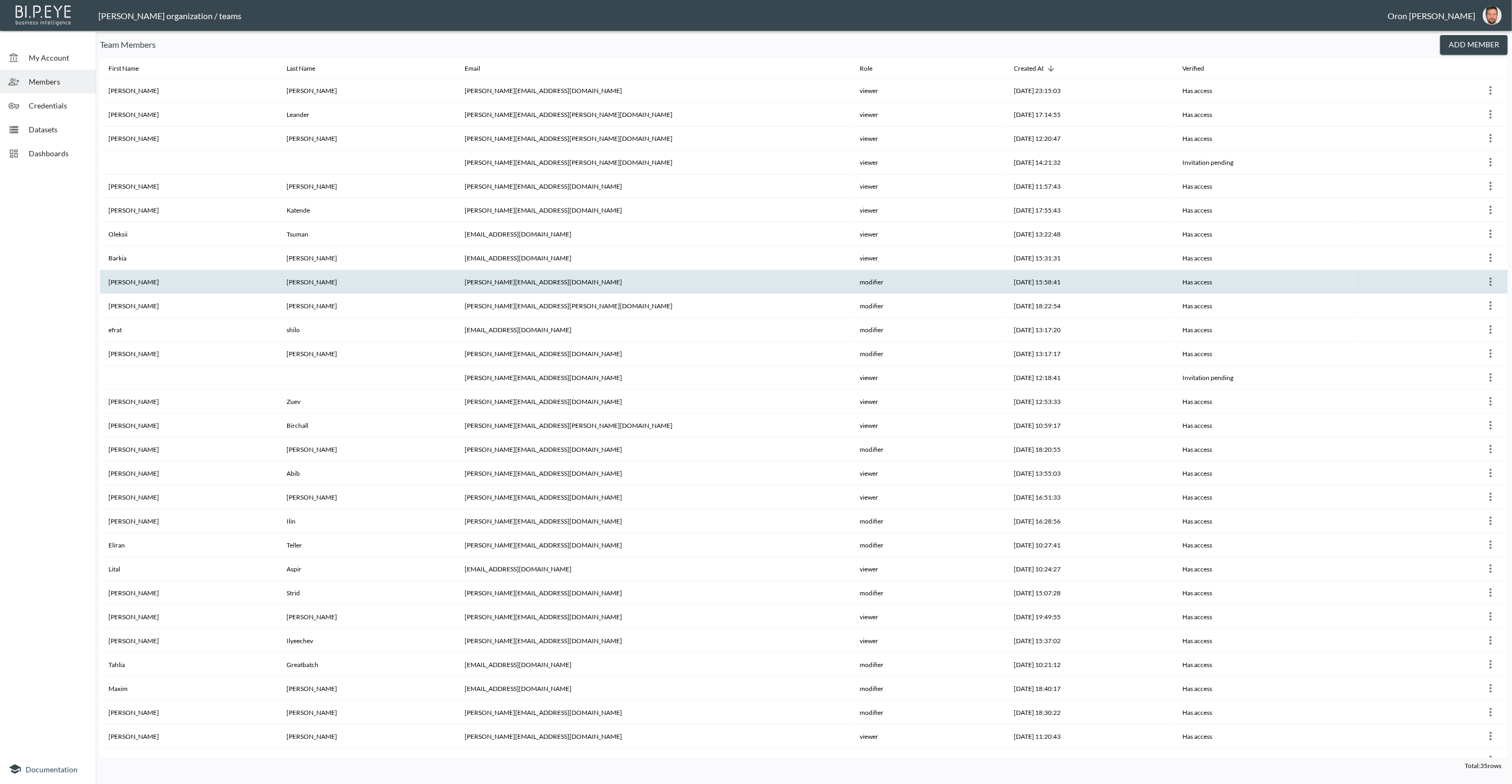
click at [1491, 283] on icon "more" at bounding box center [1490, 282] width 13 height 13
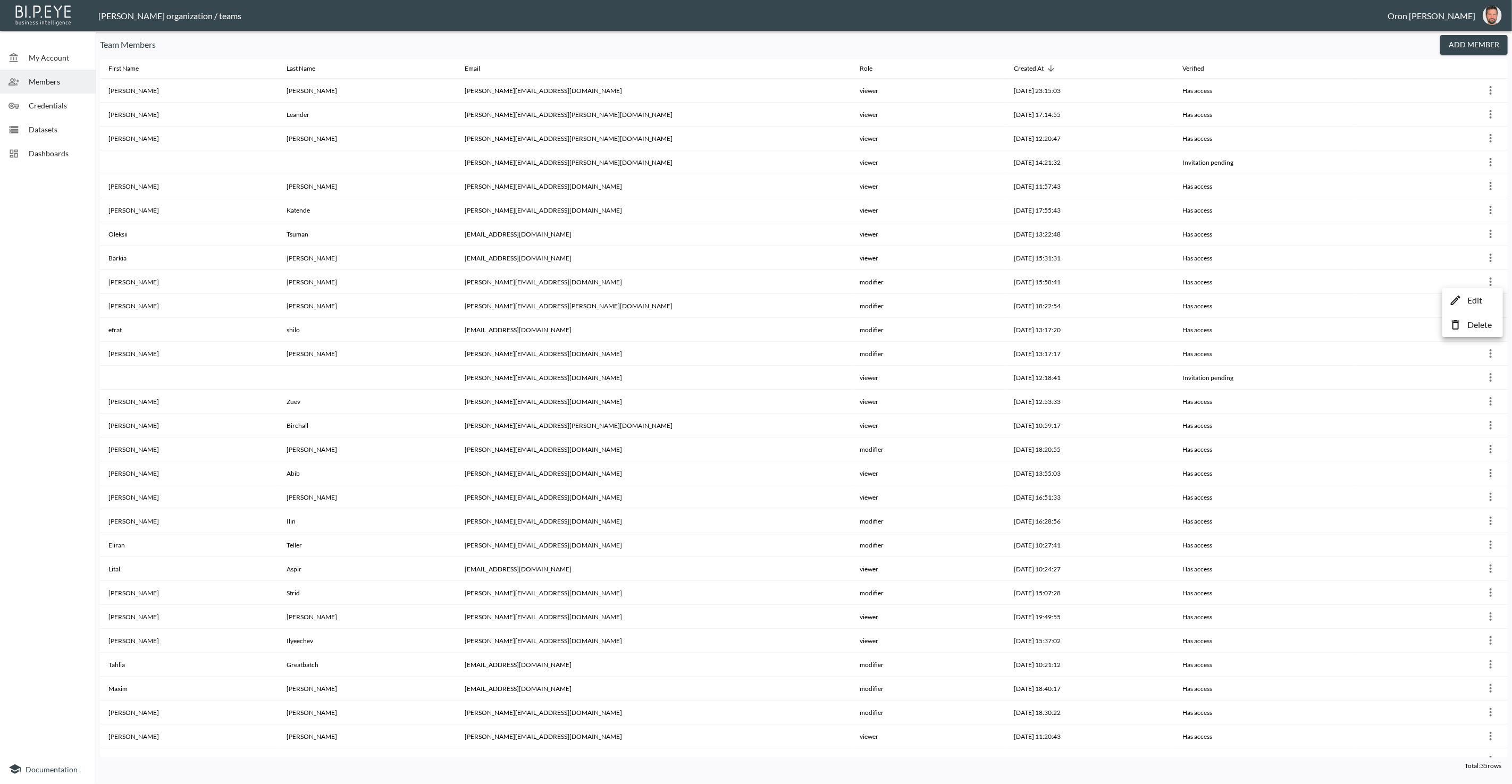
click at [1475, 300] on p "Edit" at bounding box center [1475, 300] width 15 height 13
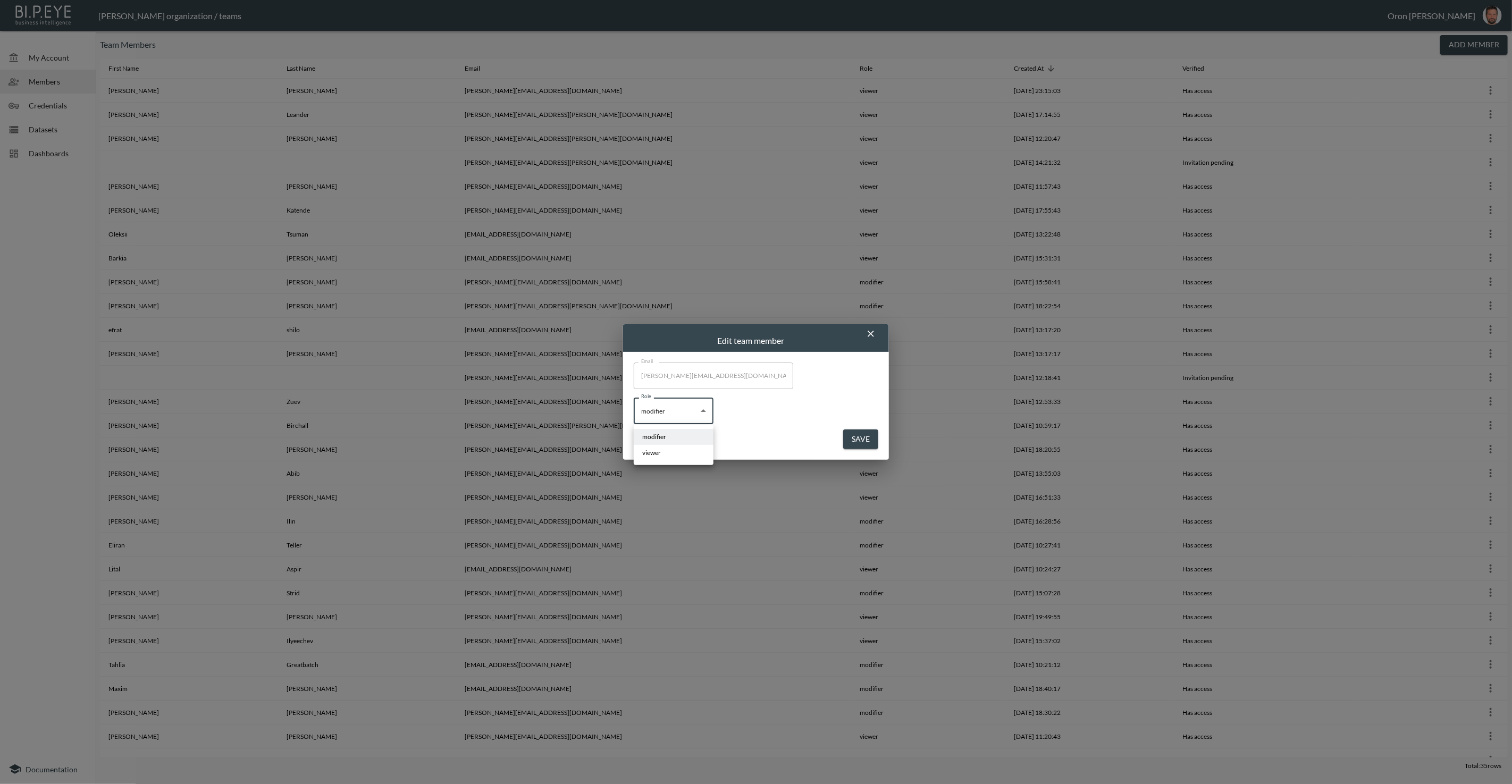
drag, startPoint x: 671, startPoint y: 400, endPoint x: 676, endPoint y: 409, distance: 10.3
click at [673, 402] on body "BI.P.EYE, Interactive Analytics Dashboards - app [PERSON_NAME] organization / t…" at bounding box center [756, 392] width 1512 height 784
drag, startPoint x: 673, startPoint y: 451, endPoint x: 837, endPoint y: 445, distance: 164.1
click at [682, 449] on li "viewer" at bounding box center [673, 452] width 80 height 16
type input "viewer"
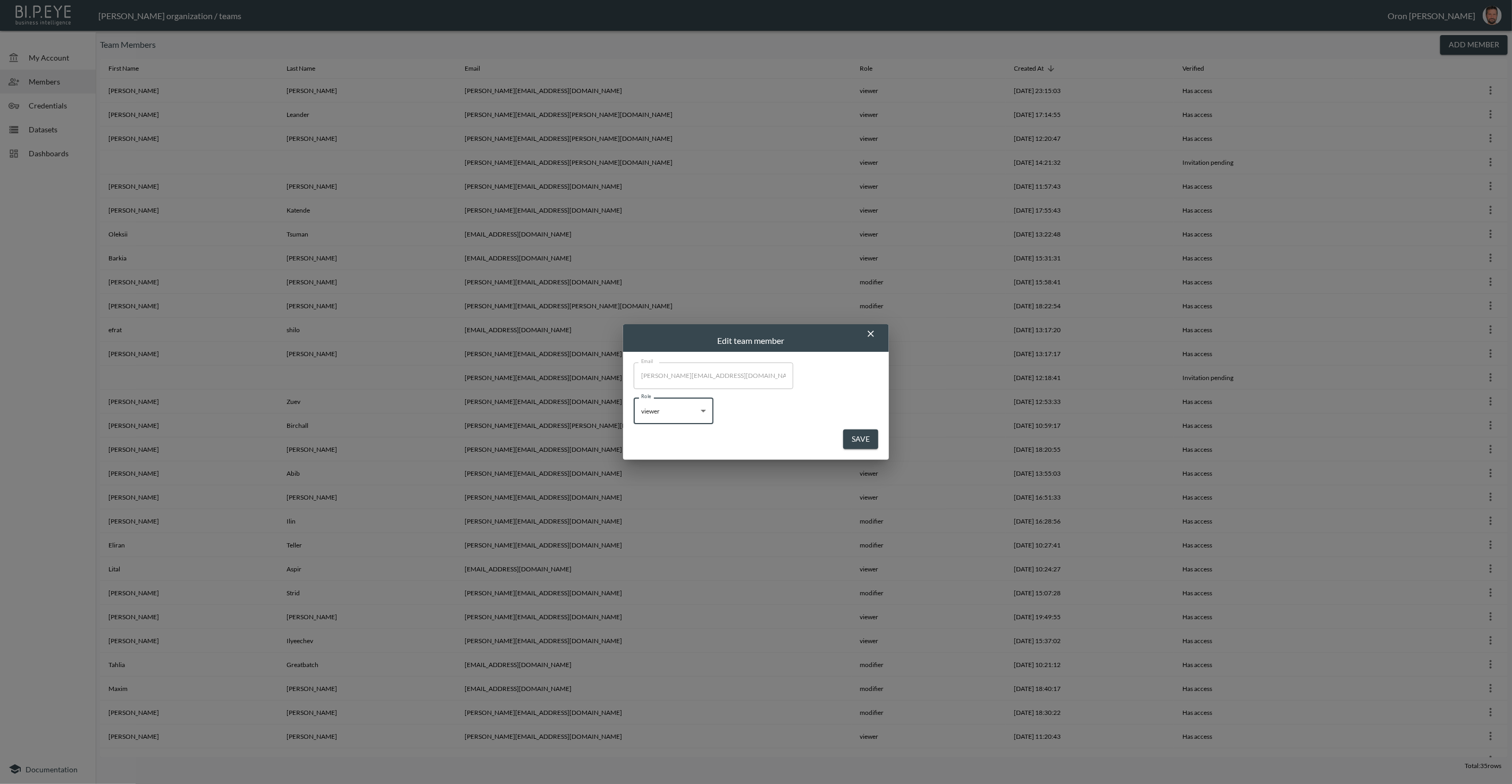
click at [857, 434] on button "Save" at bounding box center [860, 439] width 35 height 20
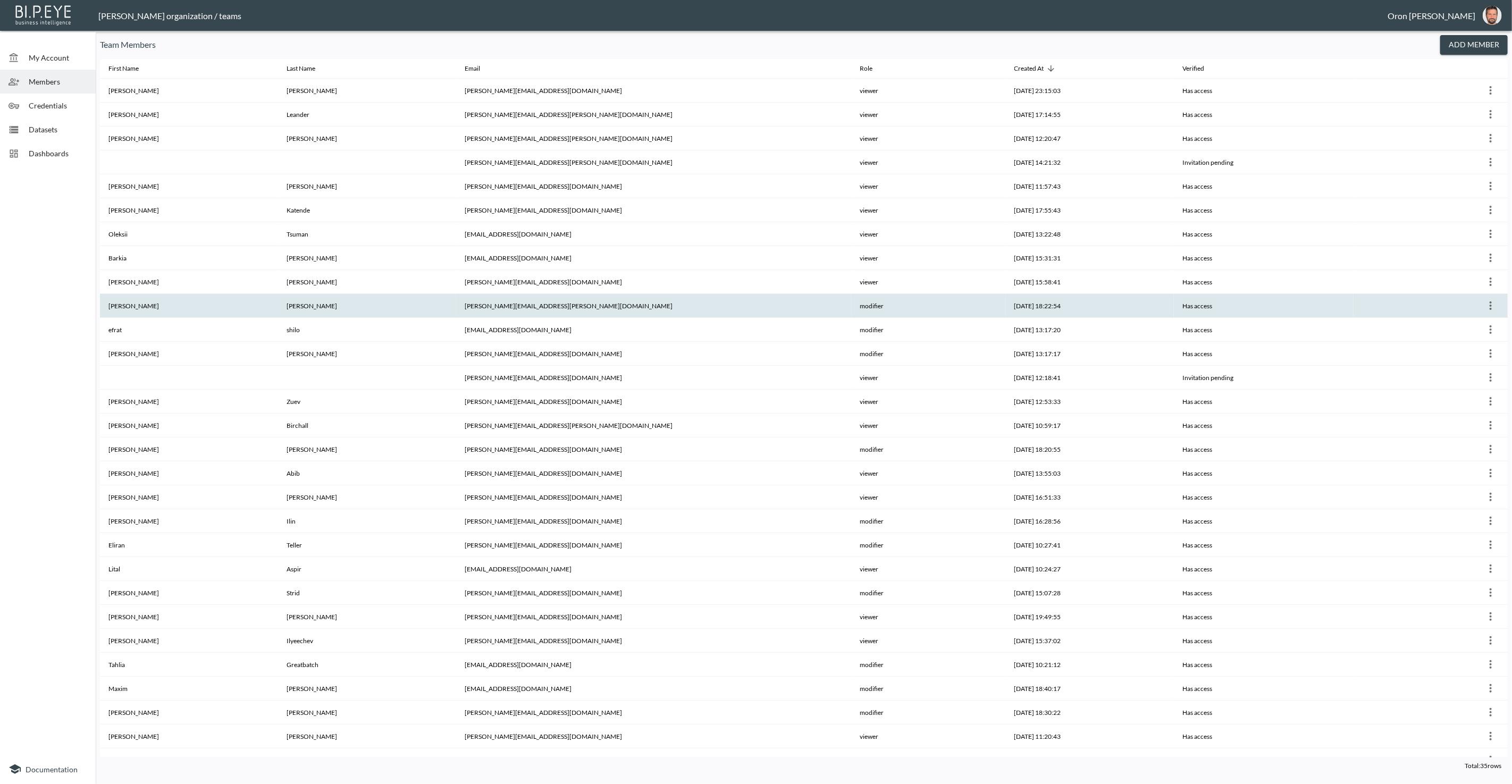
click at [1486, 301] on icon "more" at bounding box center [1490, 306] width 13 height 13
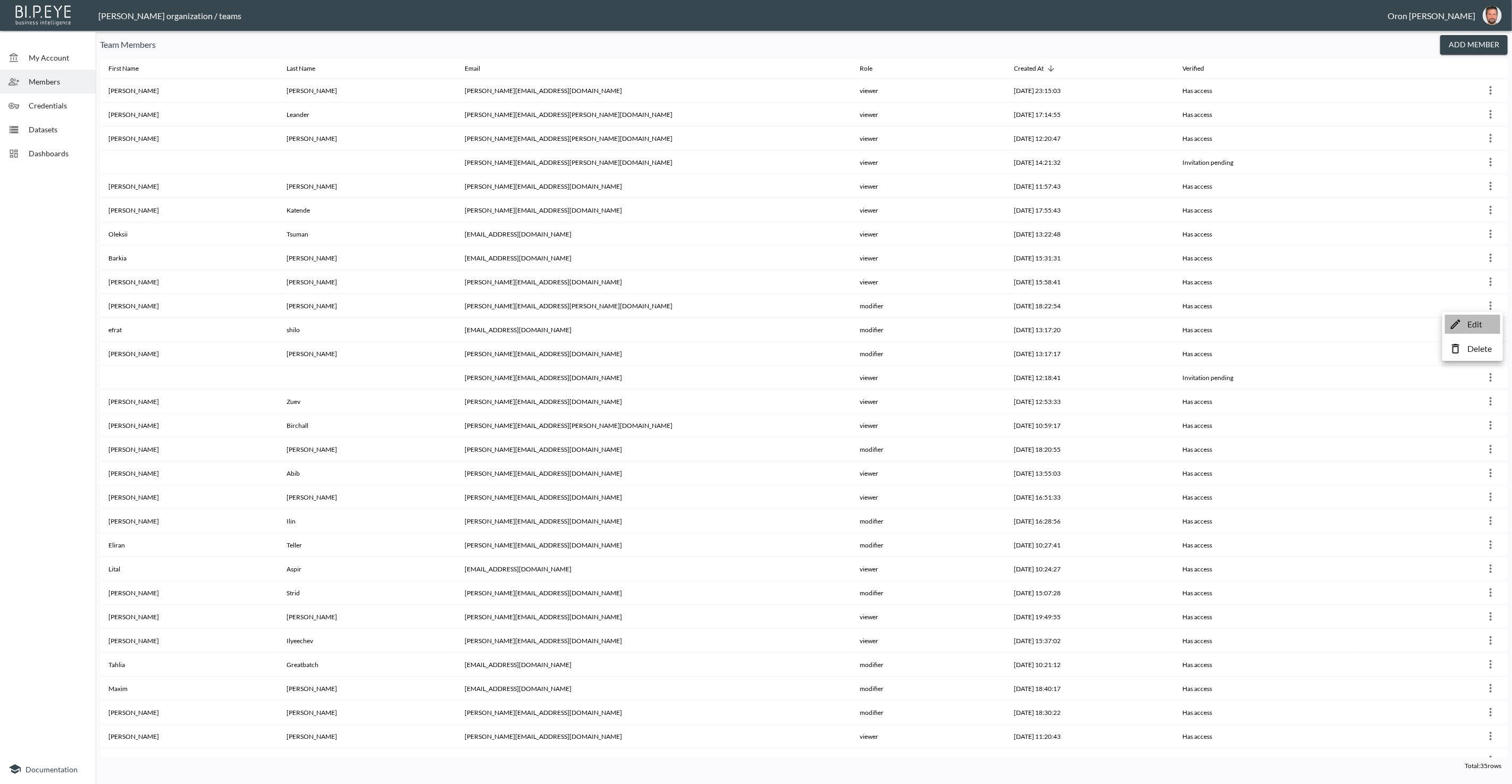
click at [1464, 321] on li "Edit" at bounding box center [1472, 324] width 55 height 19
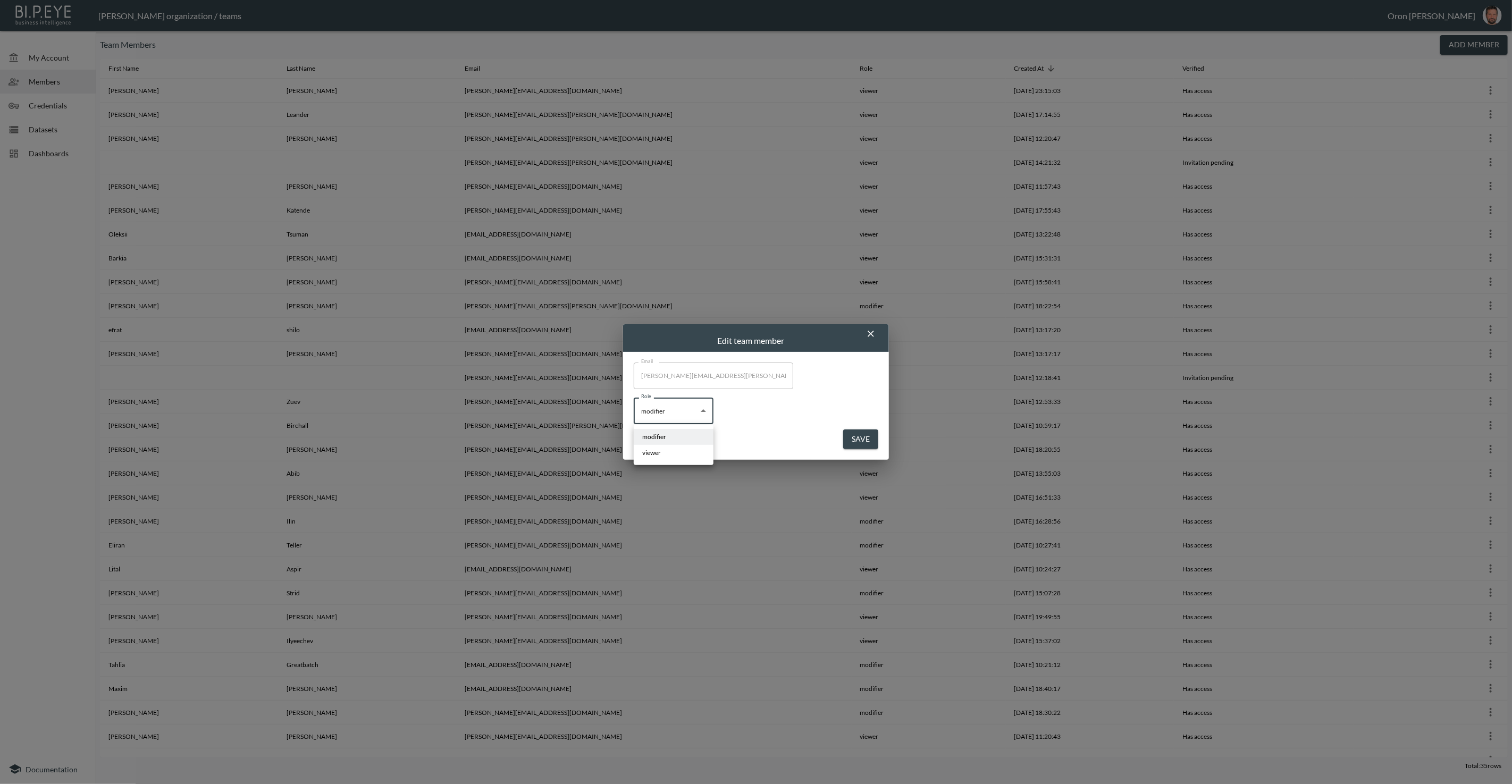
drag, startPoint x: 673, startPoint y: 401, endPoint x: 674, endPoint y: 414, distance: 13.0
click at [673, 402] on body "BI.P.EYE, Interactive Analytics Dashboards - app [PERSON_NAME] organization / t…" at bounding box center [756, 392] width 1512 height 784
drag, startPoint x: 667, startPoint y: 451, endPoint x: 762, endPoint y: 454, distance: 95.0
click at [668, 451] on li "viewer" at bounding box center [673, 452] width 80 height 16
type input "viewer"
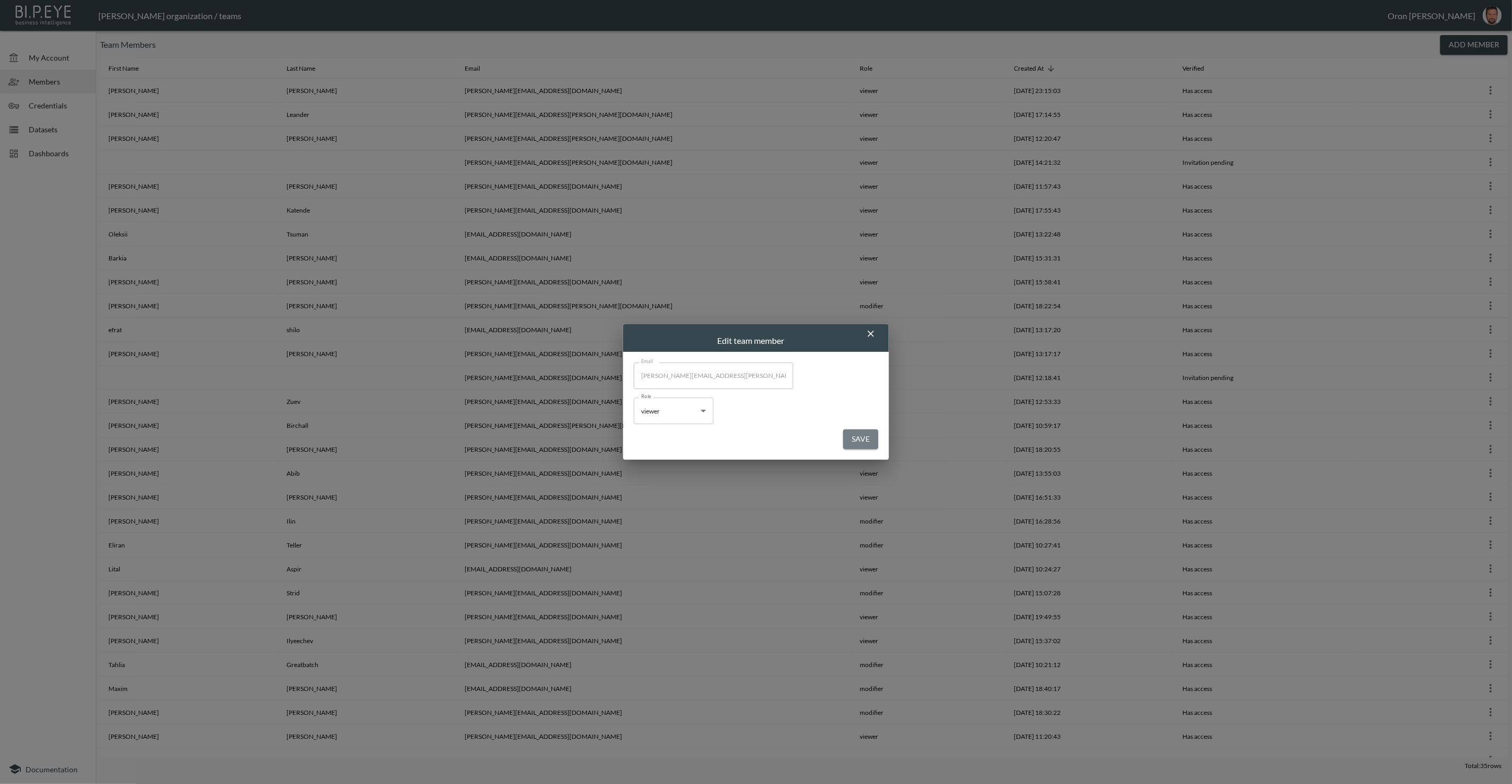
click at [850, 434] on button "Save" at bounding box center [860, 439] width 35 height 20
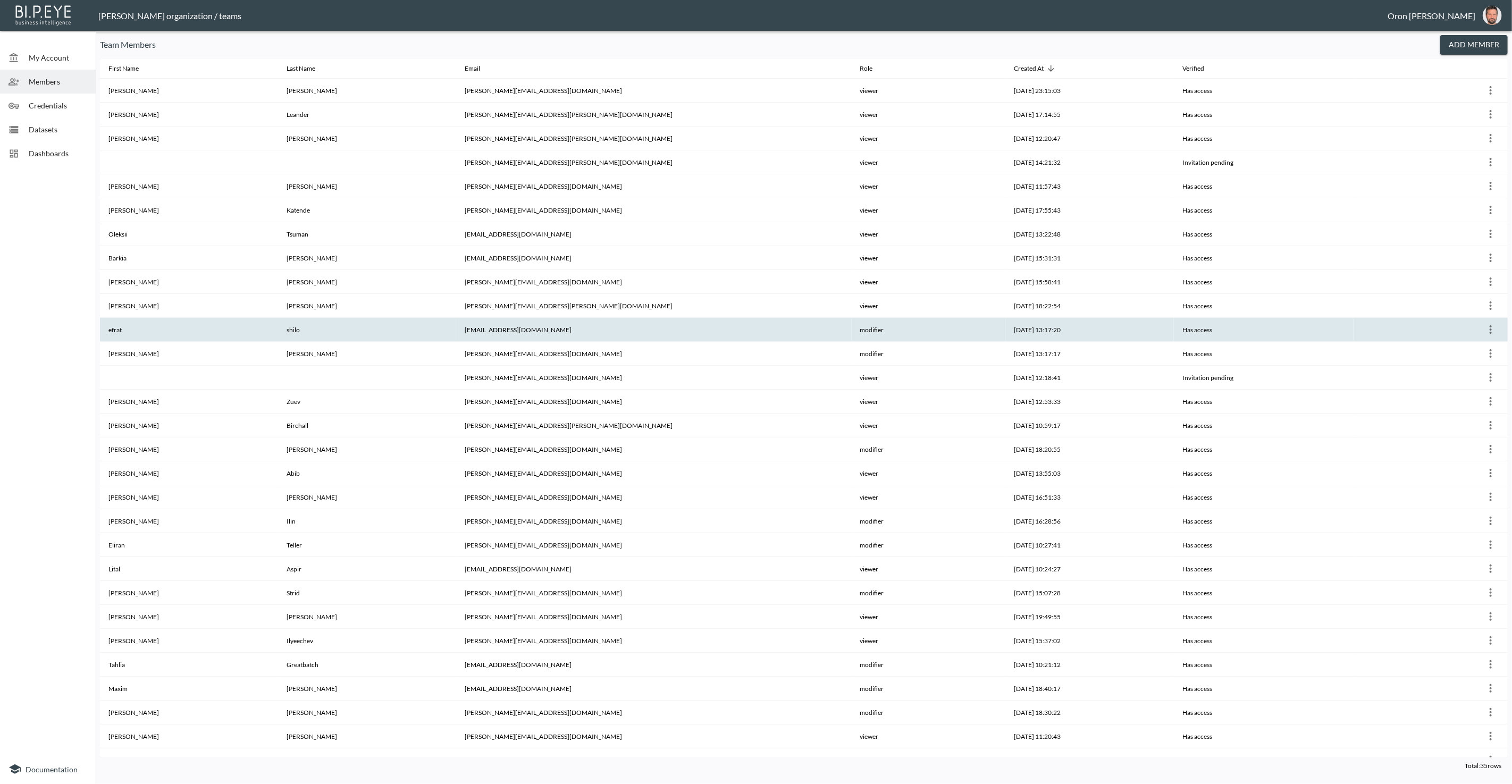
click at [1489, 327] on icon "more" at bounding box center [1490, 329] width 13 height 13
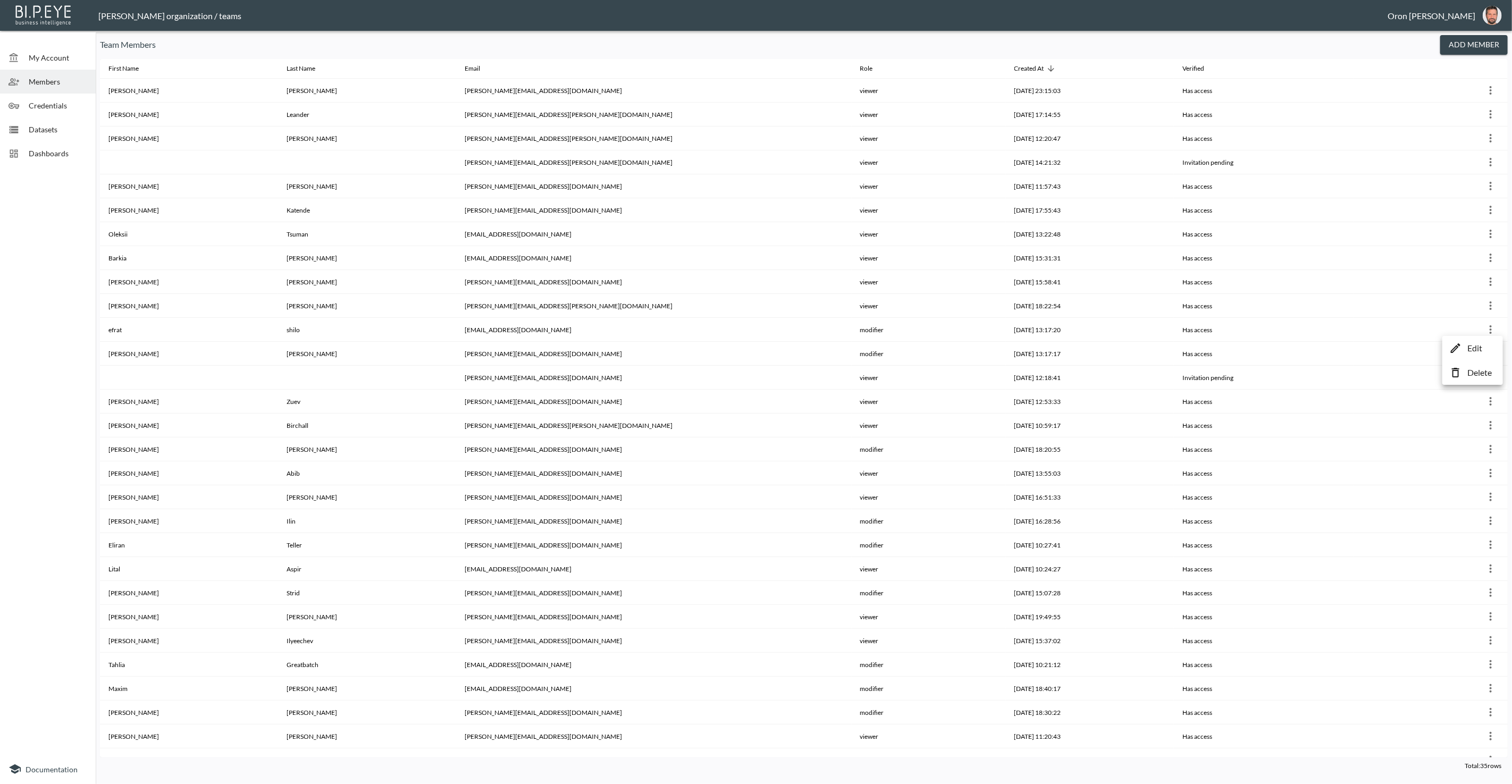
click at [1467, 343] on li "Edit" at bounding box center [1472, 348] width 55 height 19
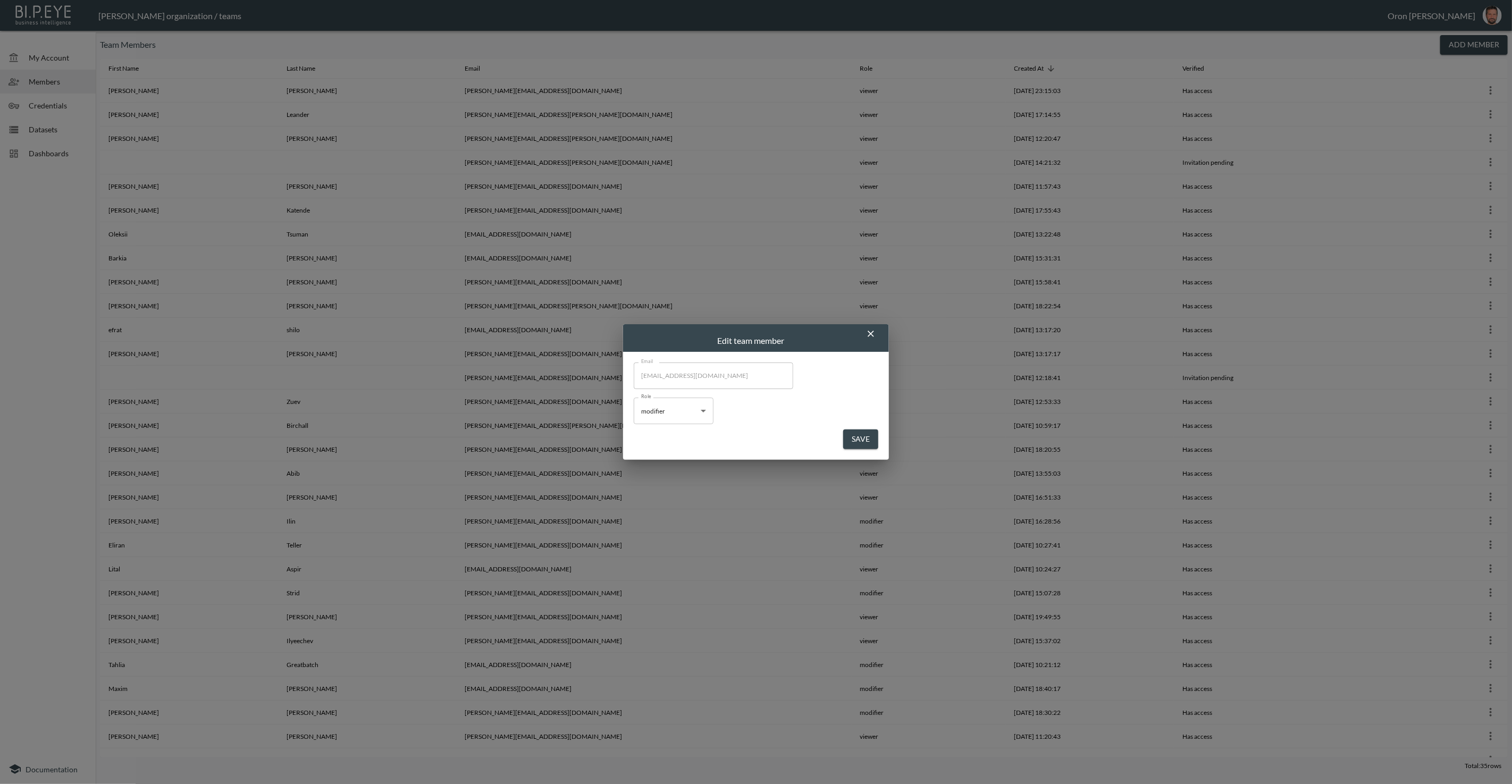
click at [647, 407] on body "BI.P.EYE, Interactive Analytics Dashboards - app [PERSON_NAME] organization / t…" at bounding box center [756, 392] width 1512 height 784
drag, startPoint x: 671, startPoint y: 454, endPoint x: 716, endPoint y: 454, distance: 45.0
click at [672, 454] on li "viewer" at bounding box center [673, 452] width 80 height 16
type input "viewer"
click at [862, 432] on button "Save" at bounding box center [860, 439] width 35 height 20
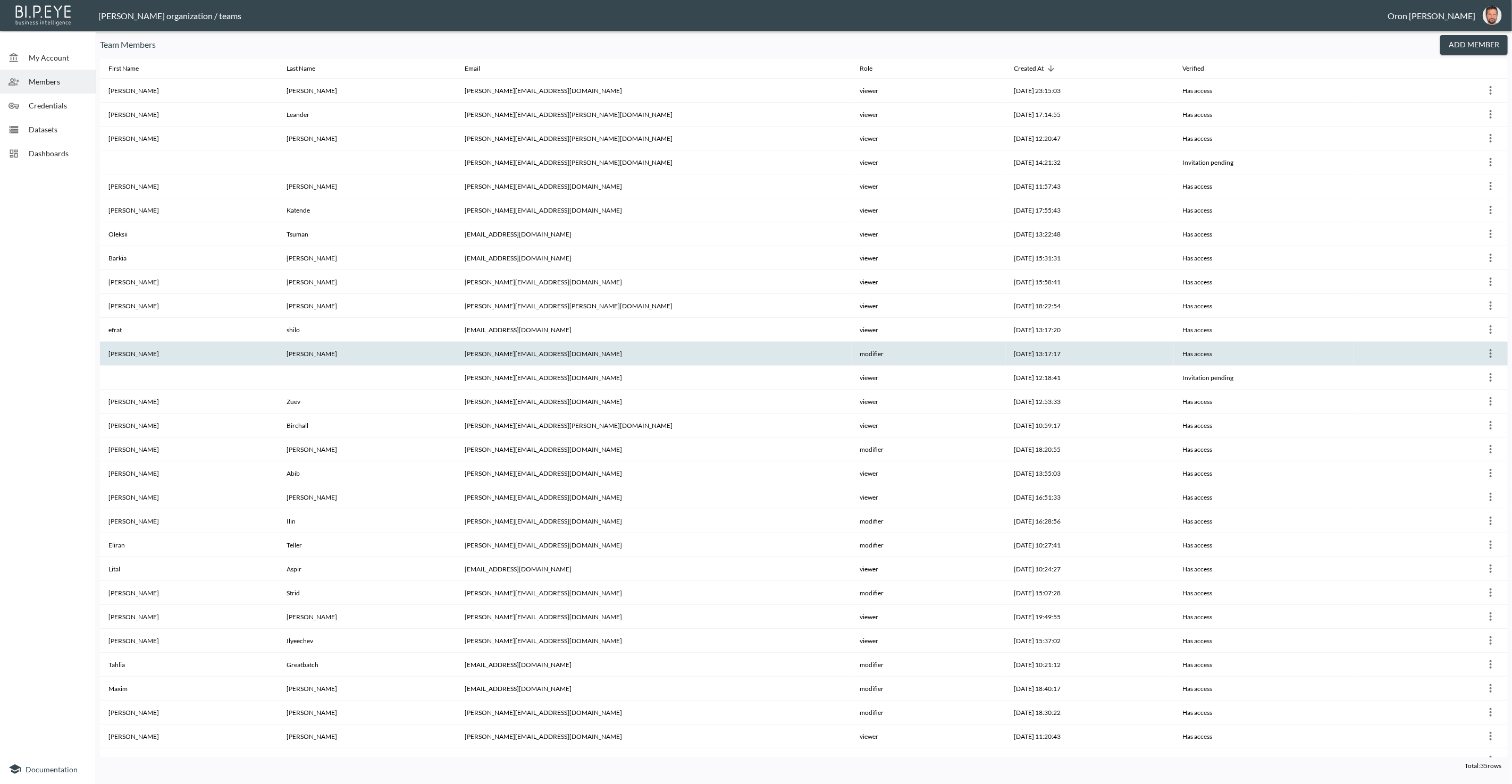
click at [1489, 352] on icon "more" at bounding box center [1490, 353] width 13 height 13
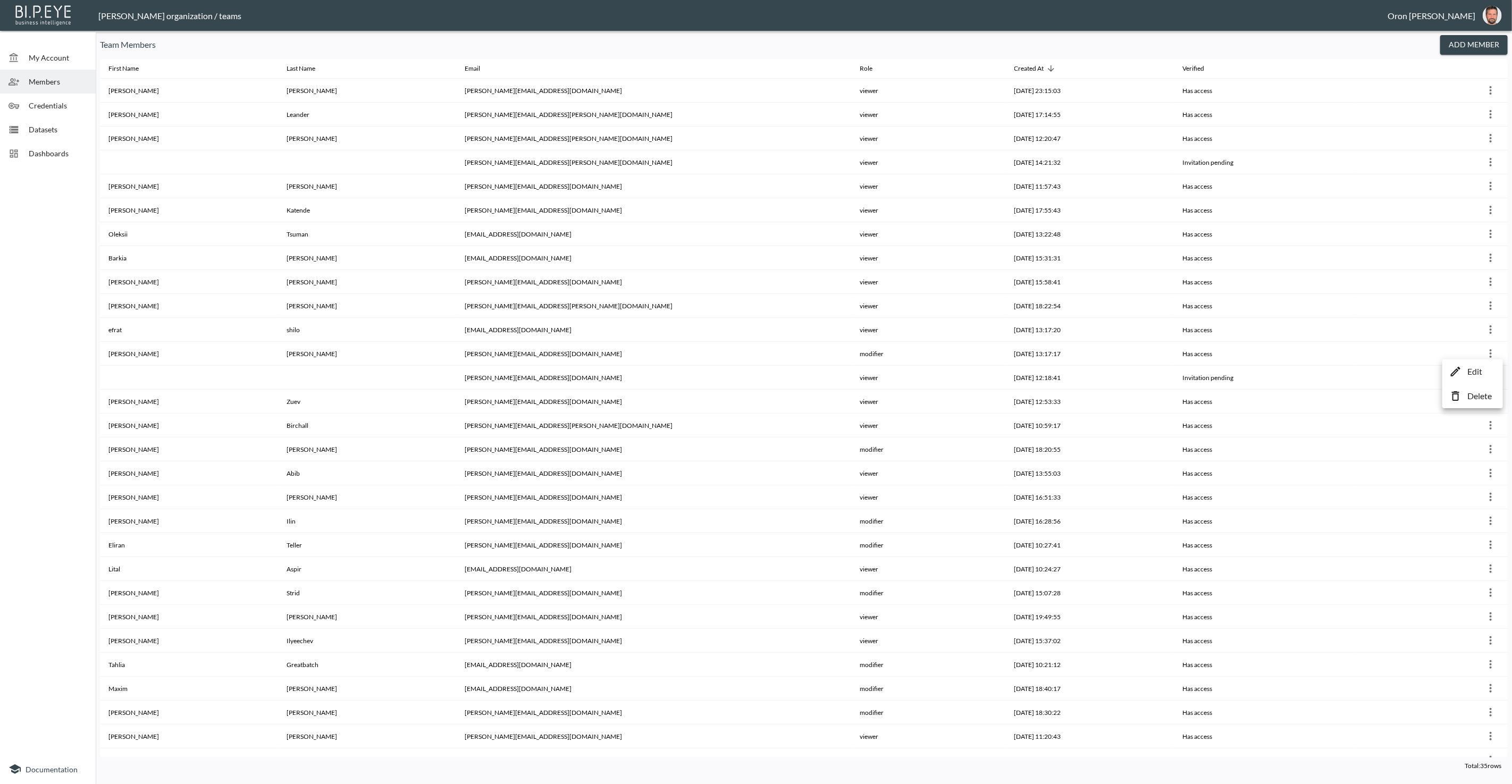
click at [1464, 367] on li "Edit" at bounding box center [1472, 372] width 55 height 19
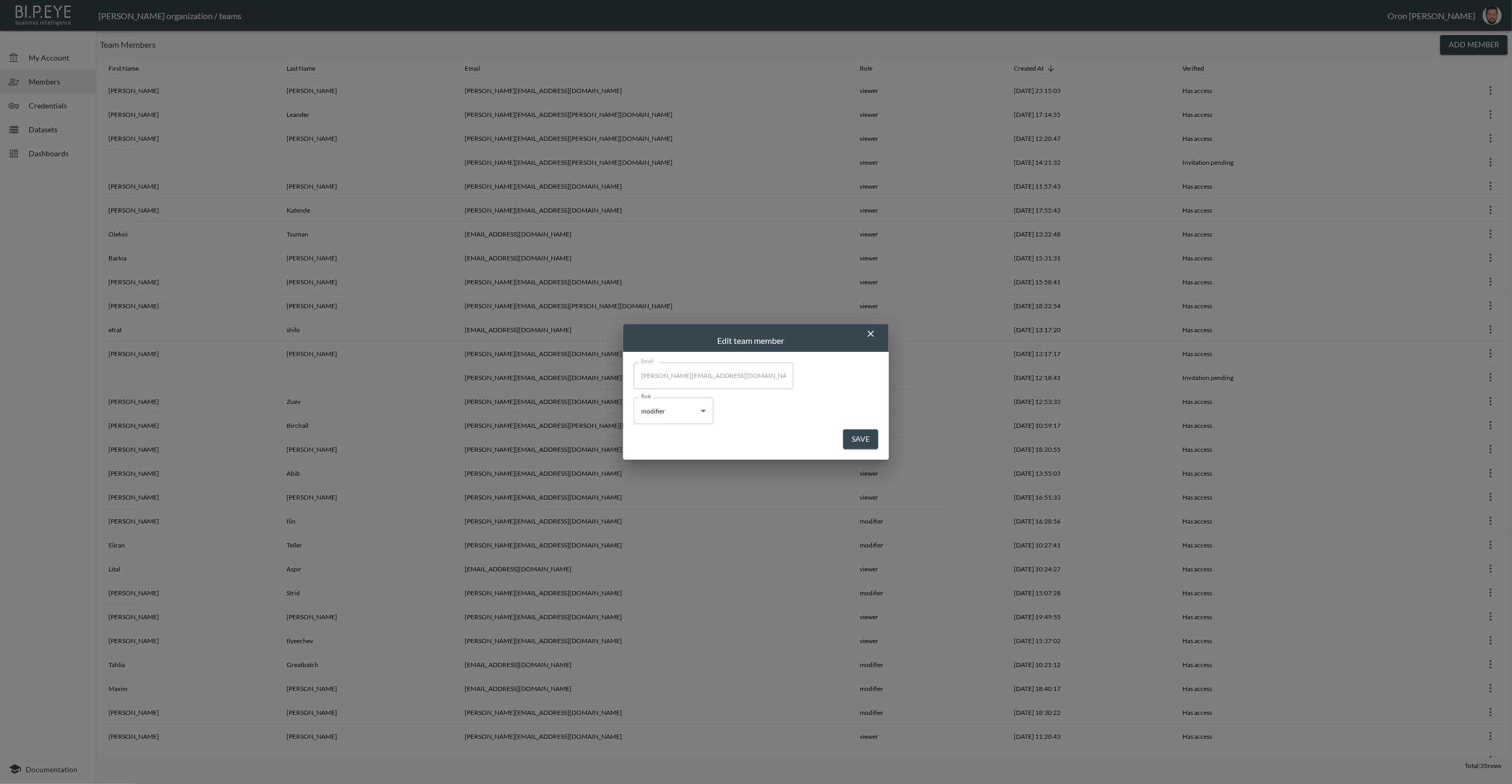
click at [660, 407] on body "BI.P.EYE, Interactive Analytics Dashboards - app [PERSON_NAME] organization / t…" at bounding box center [756, 392] width 1512 height 784
drag, startPoint x: 662, startPoint y: 452, endPoint x: 787, endPoint y: 452, distance: 125.0
click at [663, 451] on li "viewer" at bounding box center [673, 452] width 80 height 16
type input "viewer"
click at [865, 438] on button "Save" at bounding box center [860, 439] width 35 height 20
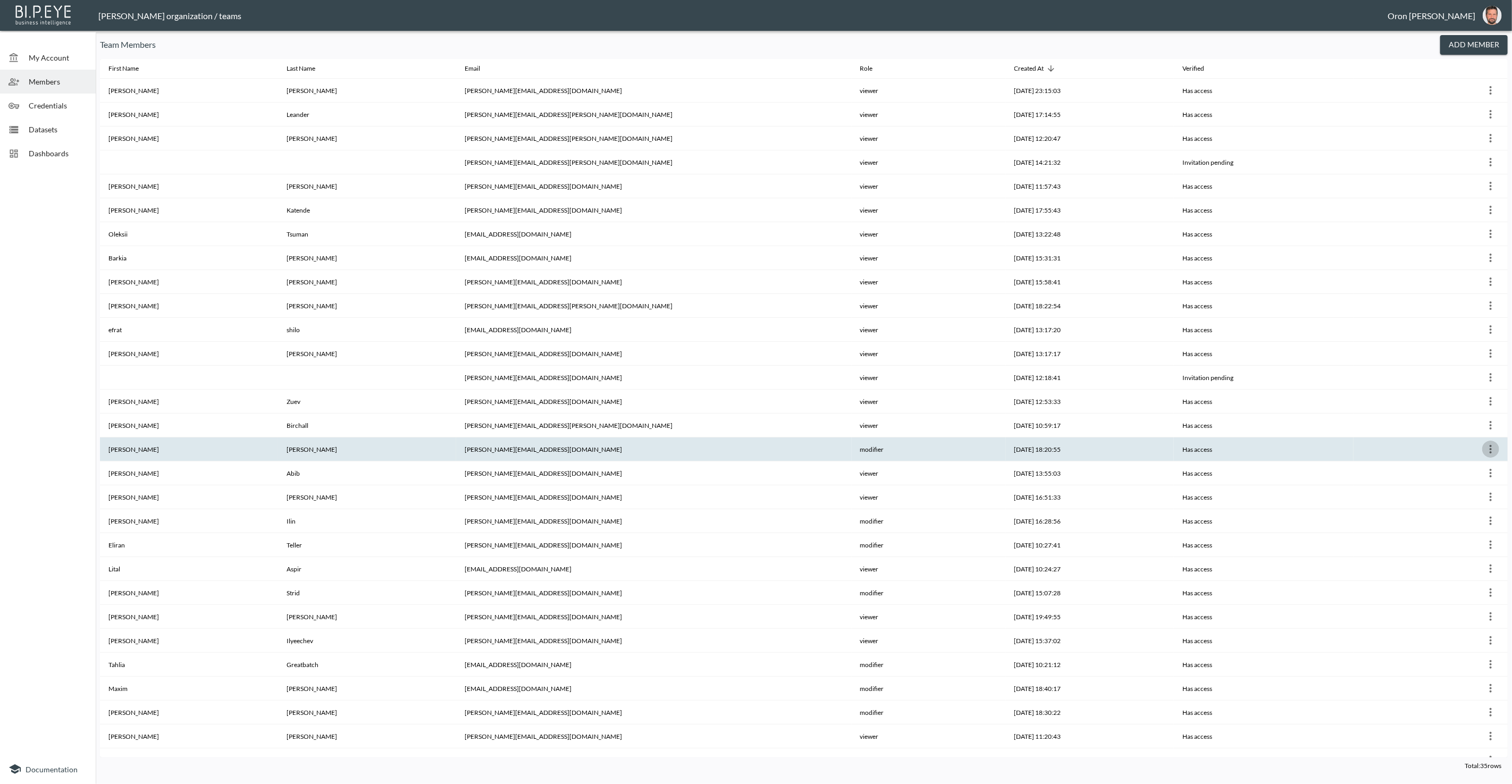
click at [1493, 448] on icon "more" at bounding box center [1490, 449] width 13 height 13
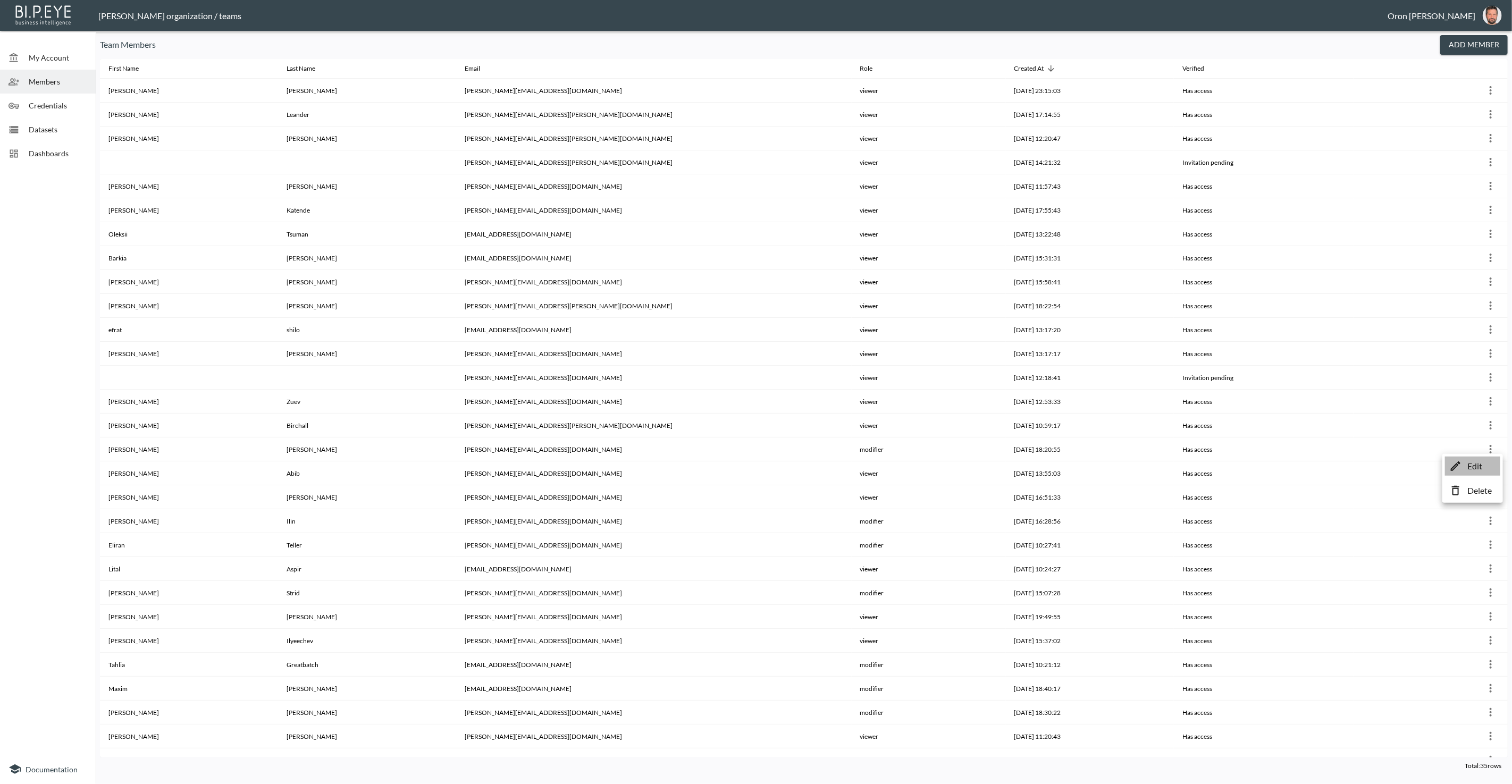
click at [1470, 463] on p "Edit" at bounding box center [1475, 466] width 15 height 13
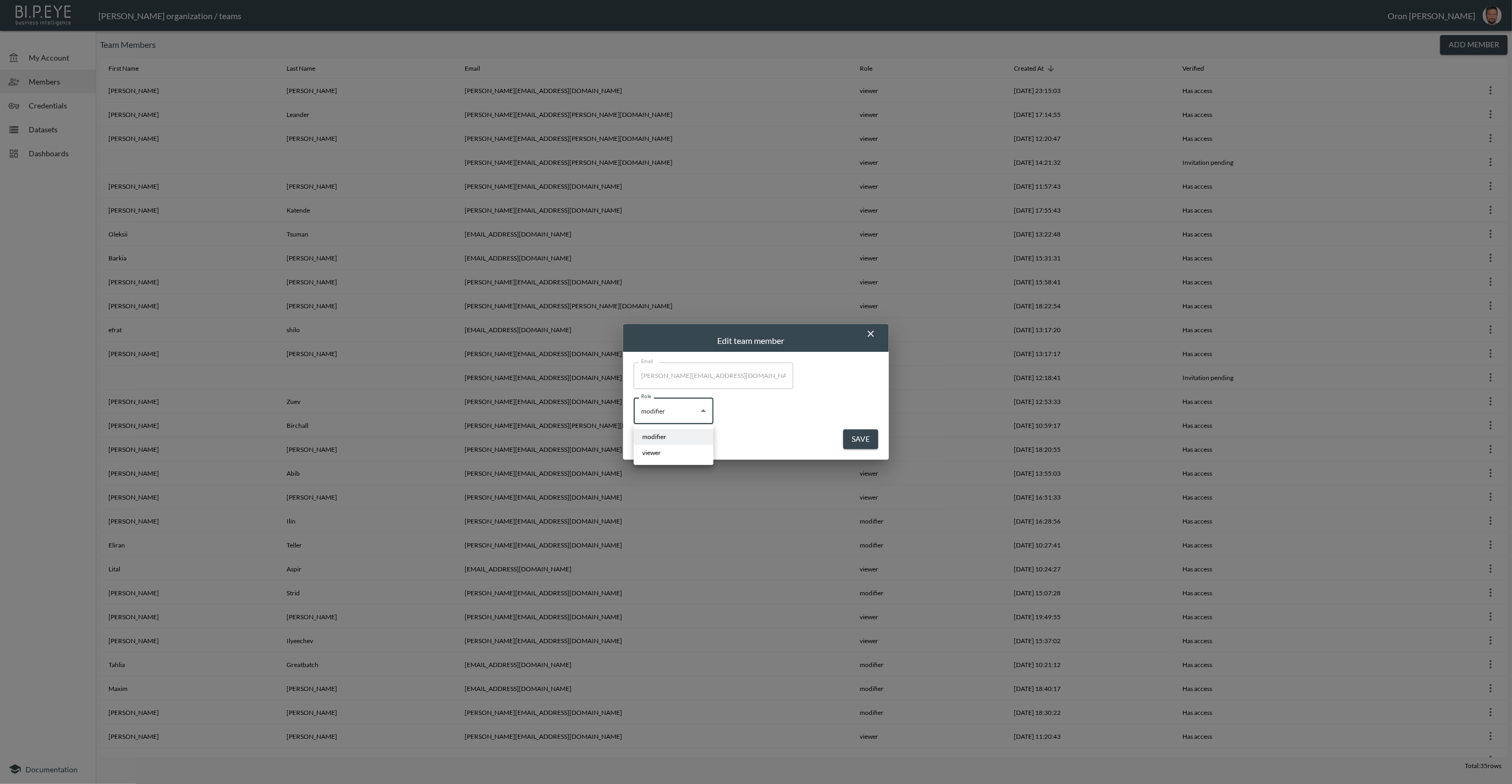
click at [658, 400] on body "BI.P.EYE, Interactive Analytics Dashboards - app [PERSON_NAME] organization / t…" at bounding box center [756, 392] width 1512 height 784
drag, startPoint x: 658, startPoint y: 450, endPoint x: 775, endPoint y: 449, distance: 117.0
click at [661, 450] on li "viewer" at bounding box center [673, 452] width 80 height 16
type input "viewer"
click at [857, 437] on button "Save" at bounding box center [860, 439] width 35 height 20
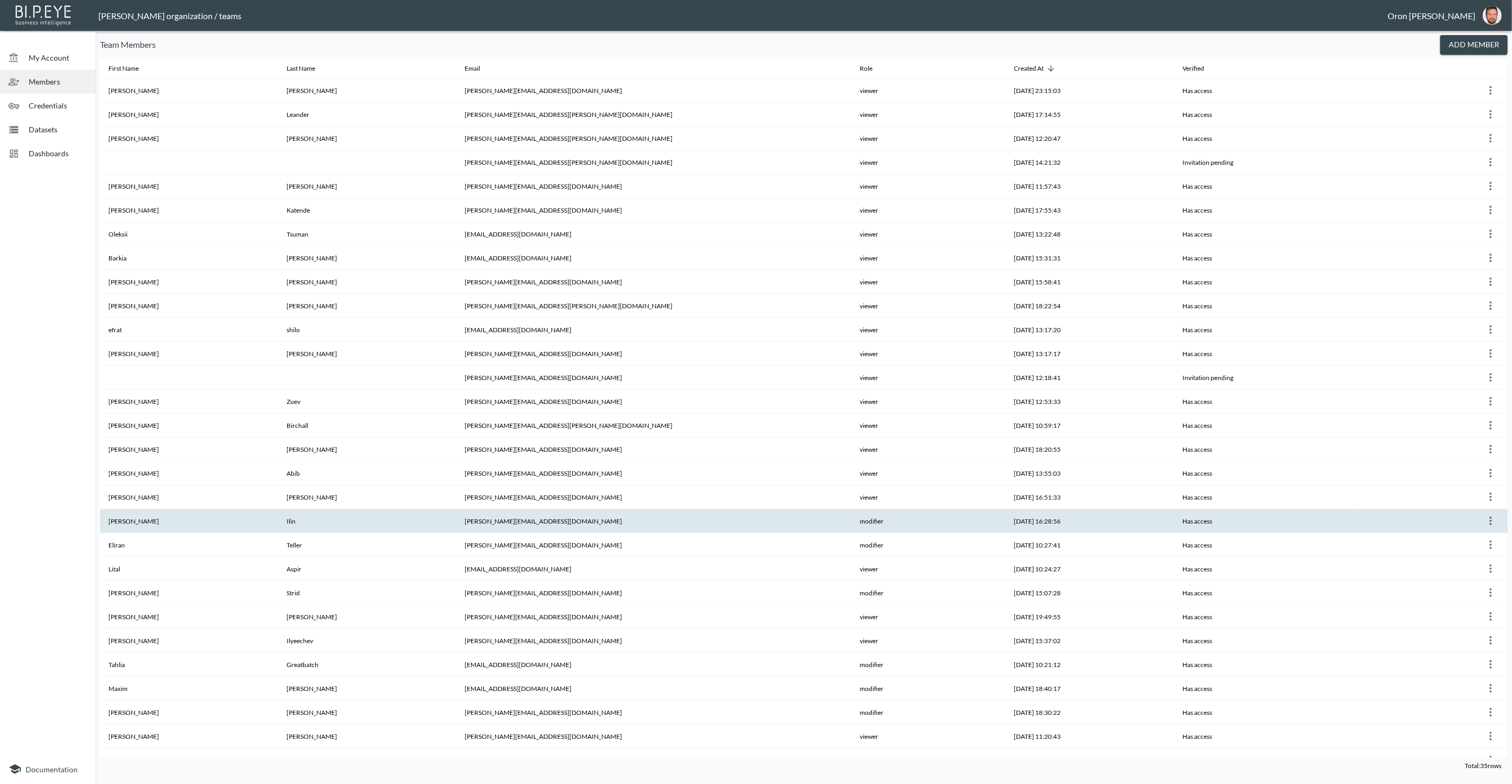
click at [1484, 514] on icon "more" at bounding box center [1490, 520] width 13 height 13
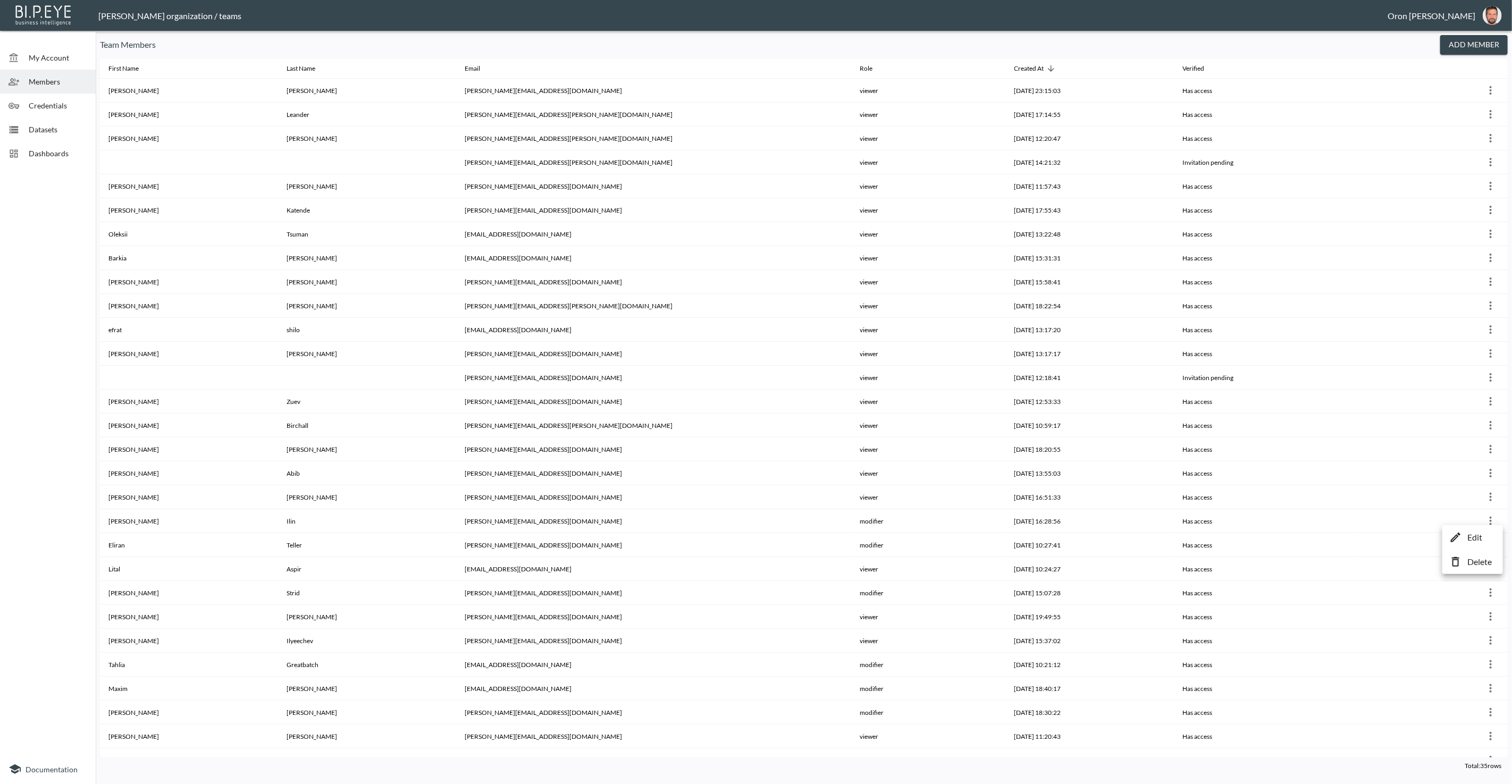
click at [1469, 536] on p "Edit" at bounding box center [1475, 537] width 15 height 13
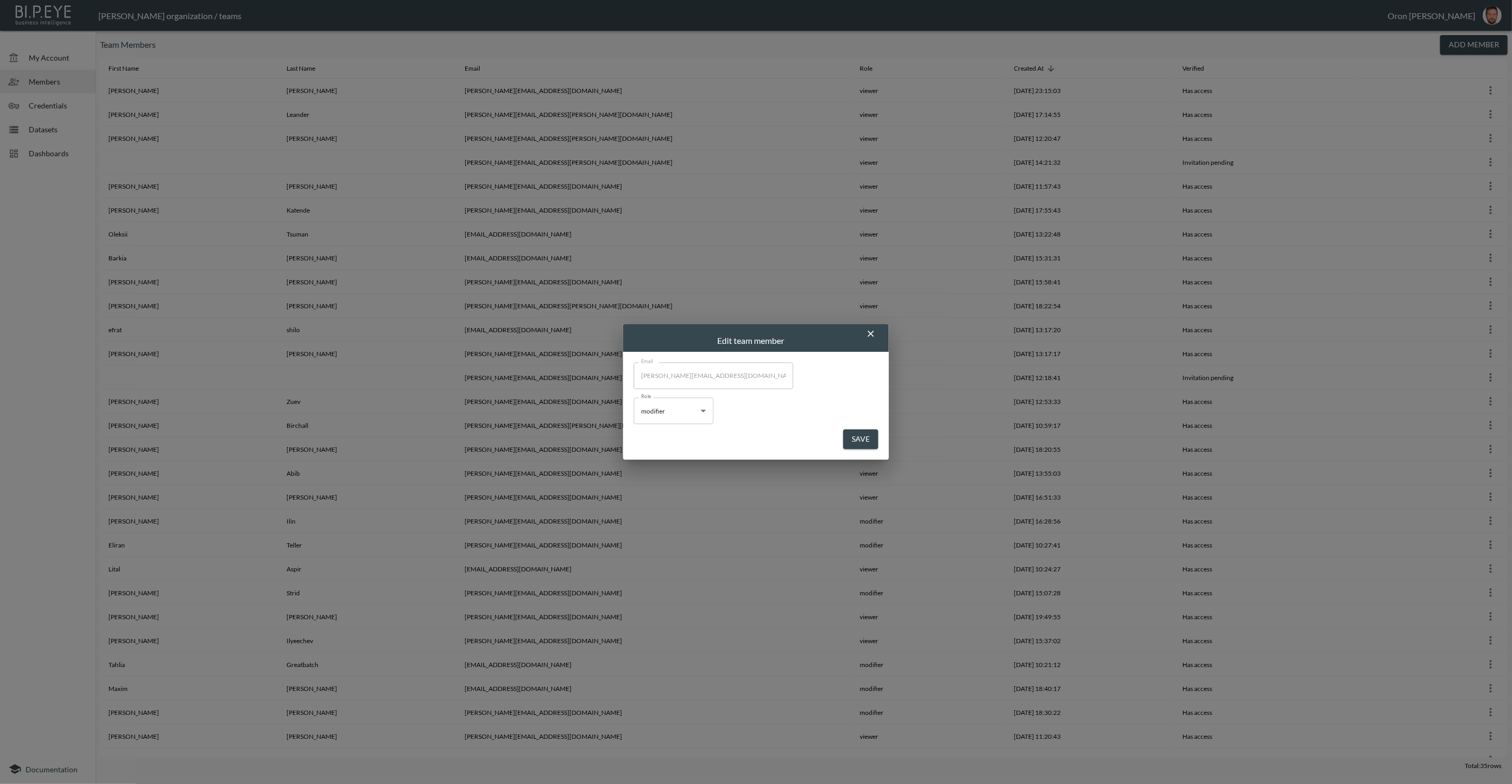
click at [671, 424] on body "BI.P.EYE, Interactive Analytics Dashboards - app [PERSON_NAME] organization / t…" at bounding box center [756, 392] width 1512 height 784
drag, startPoint x: 666, startPoint y: 452, endPoint x: 892, endPoint y: 445, distance: 226.1
click at [672, 452] on li "viewer" at bounding box center [673, 452] width 80 height 16
type input "viewer"
click at [863, 438] on button "Save" at bounding box center [860, 439] width 35 height 20
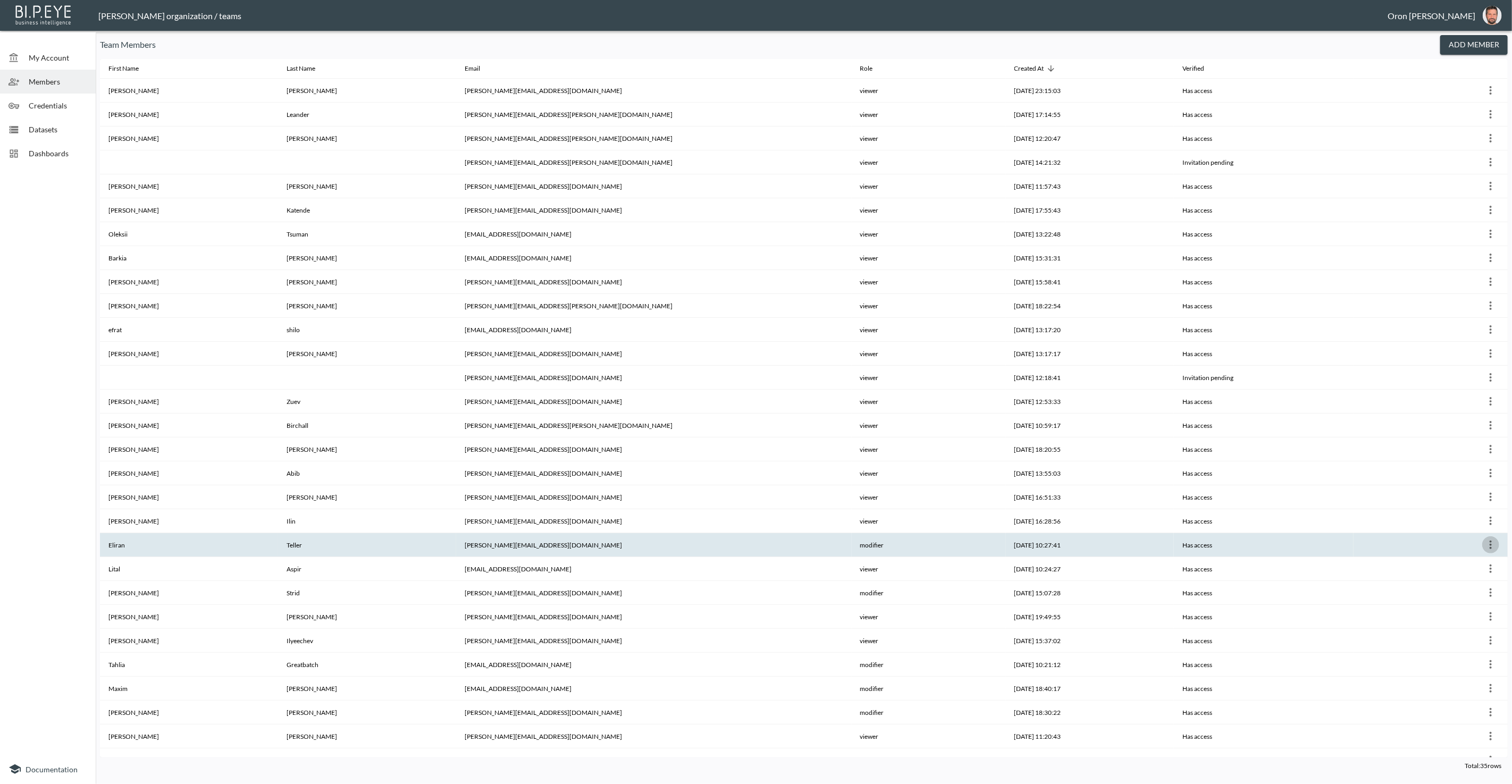
click at [1486, 540] on icon "more" at bounding box center [1490, 544] width 13 height 13
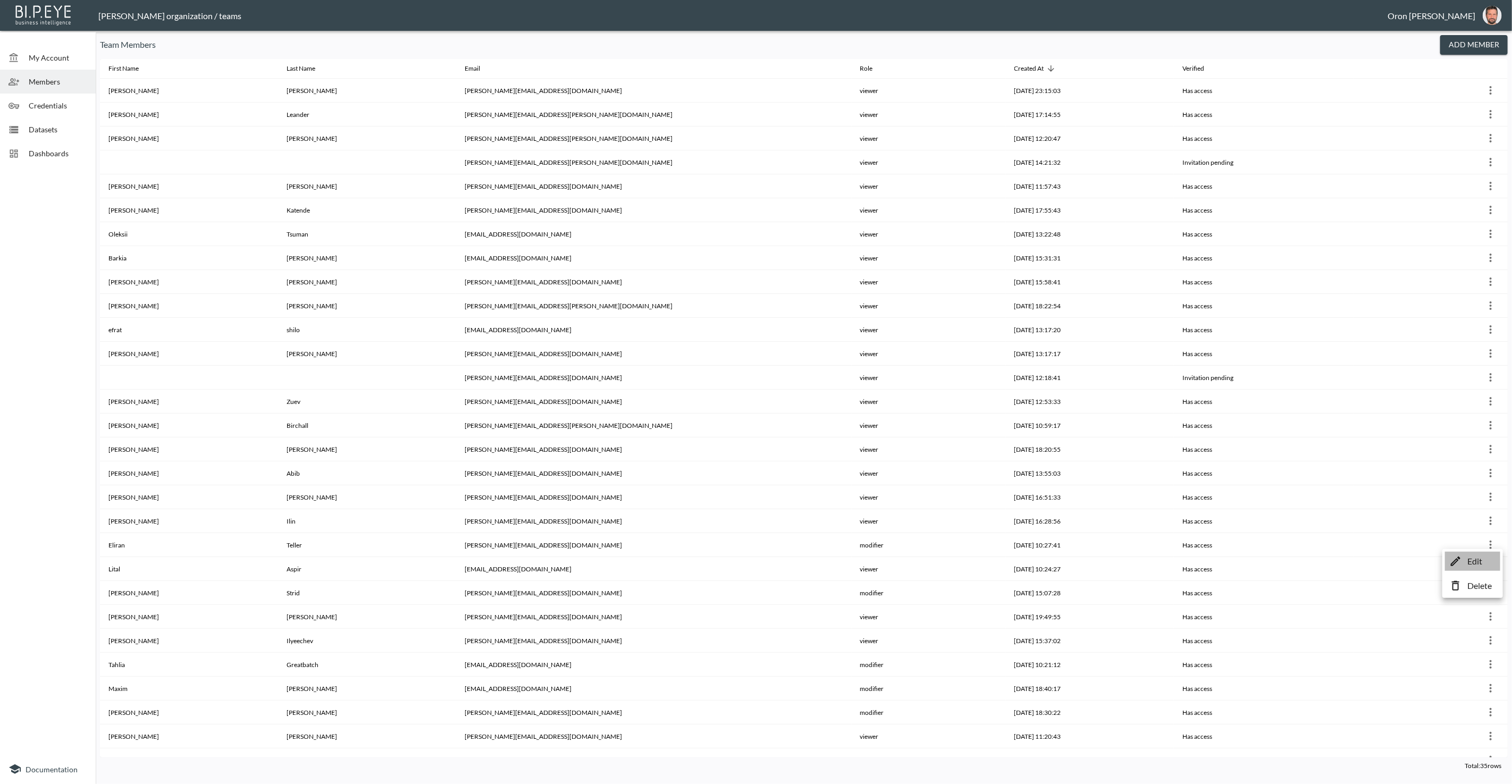
click at [1472, 555] on p "Edit" at bounding box center [1475, 561] width 15 height 13
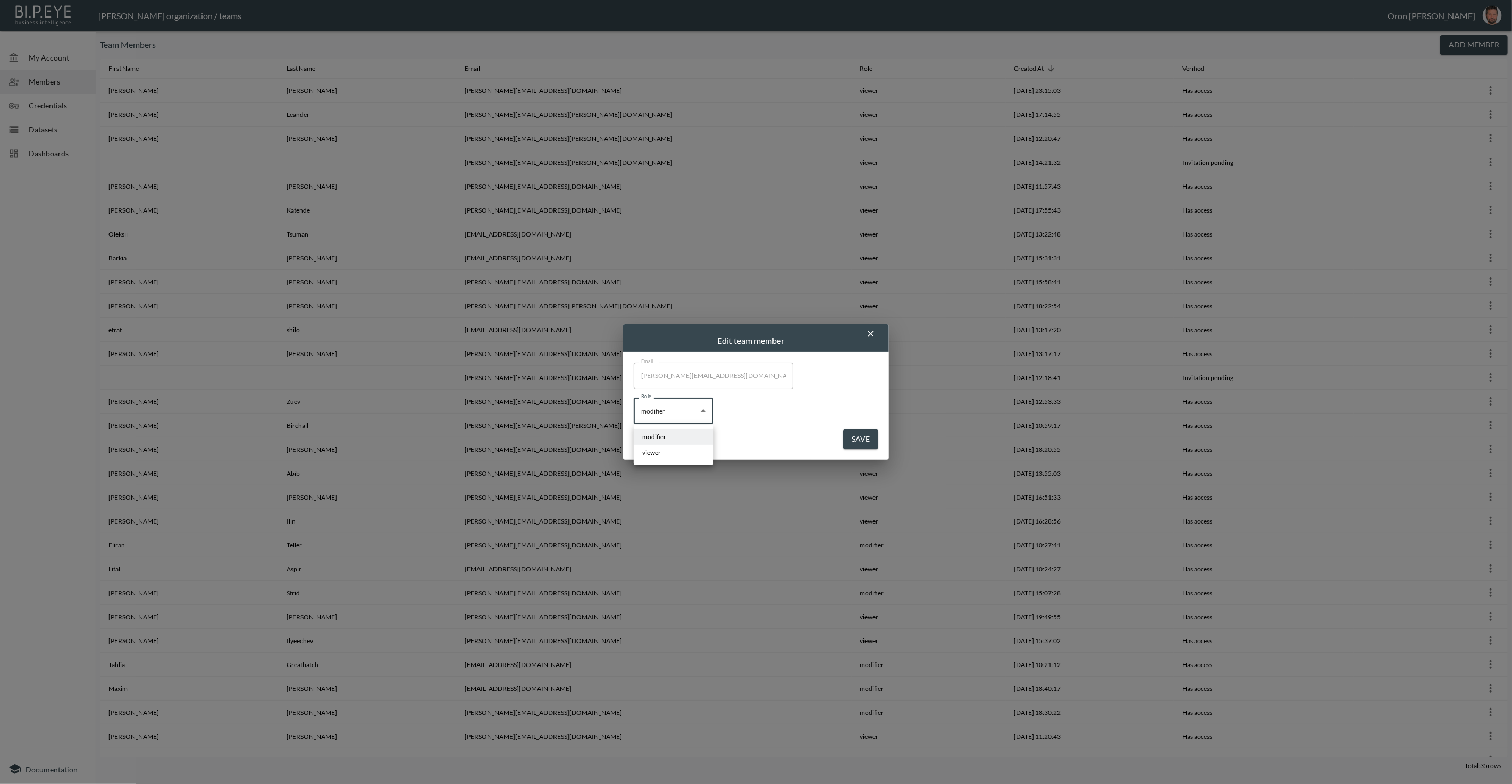
drag, startPoint x: 672, startPoint y: 402, endPoint x: 667, endPoint y: 420, distance: 18.7
click at [672, 402] on body "BI.P.EYE, Interactive Analytics Dashboards - app [PERSON_NAME] organization / t…" at bounding box center [756, 392] width 1512 height 784
drag, startPoint x: 661, startPoint y: 452, endPoint x: 810, endPoint y: 451, distance: 149.0
click at [664, 451] on li "viewer" at bounding box center [673, 452] width 80 height 16
type input "viewer"
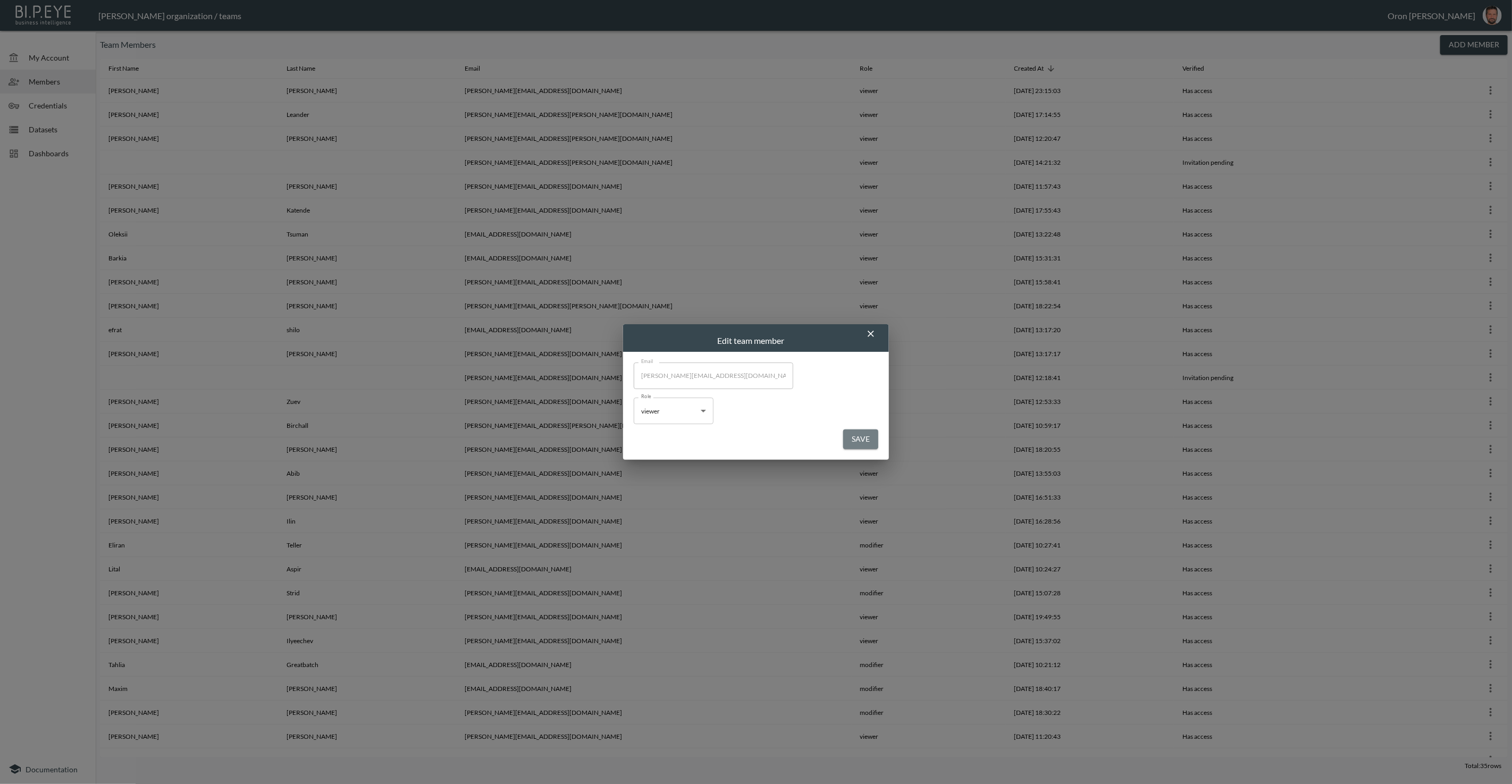
drag, startPoint x: 861, startPoint y: 441, endPoint x: 850, endPoint y: 440, distance: 11.0
click at [861, 441] on button "Save" at bounding box center [860, 439] width 35 height 20
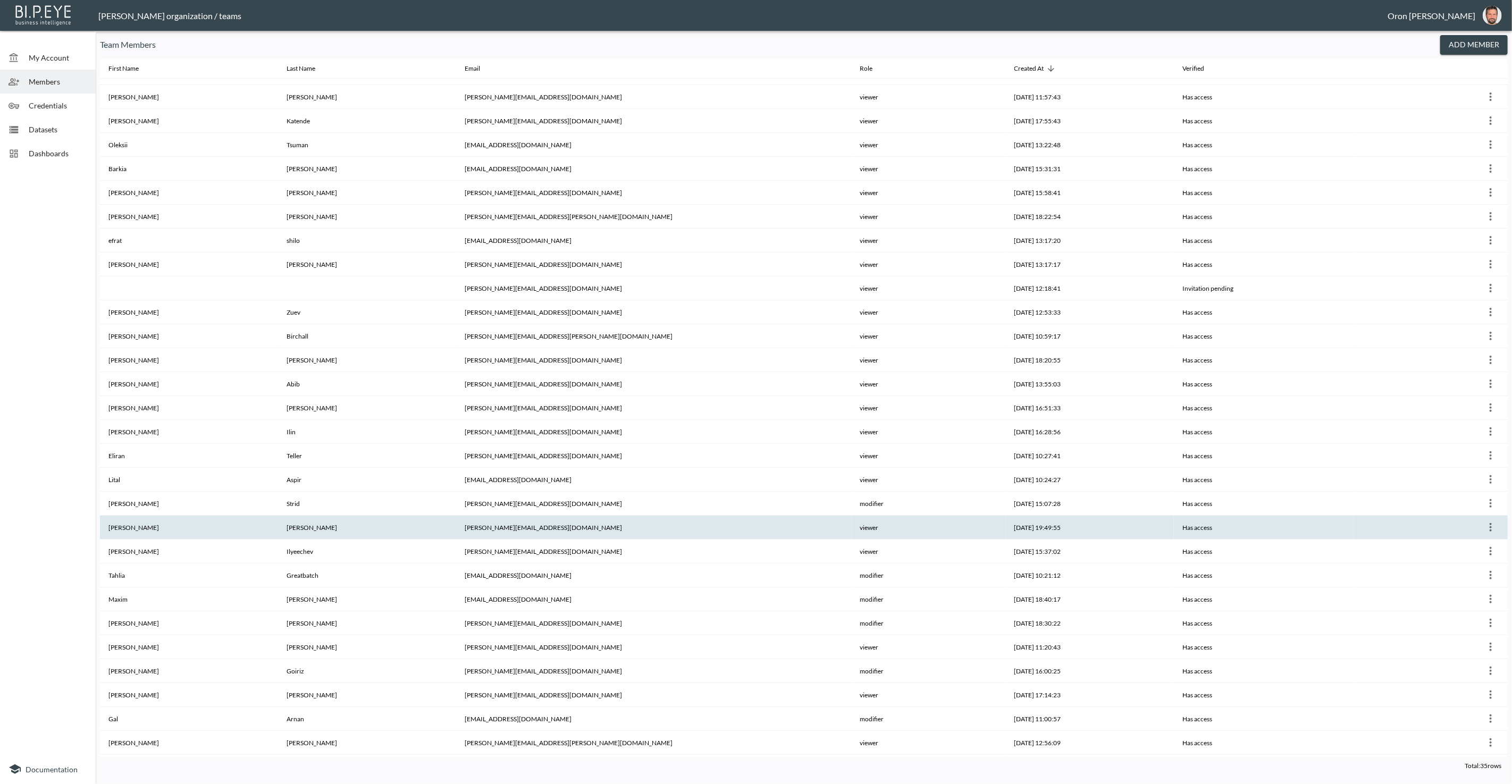
scroll to position [103, 0]
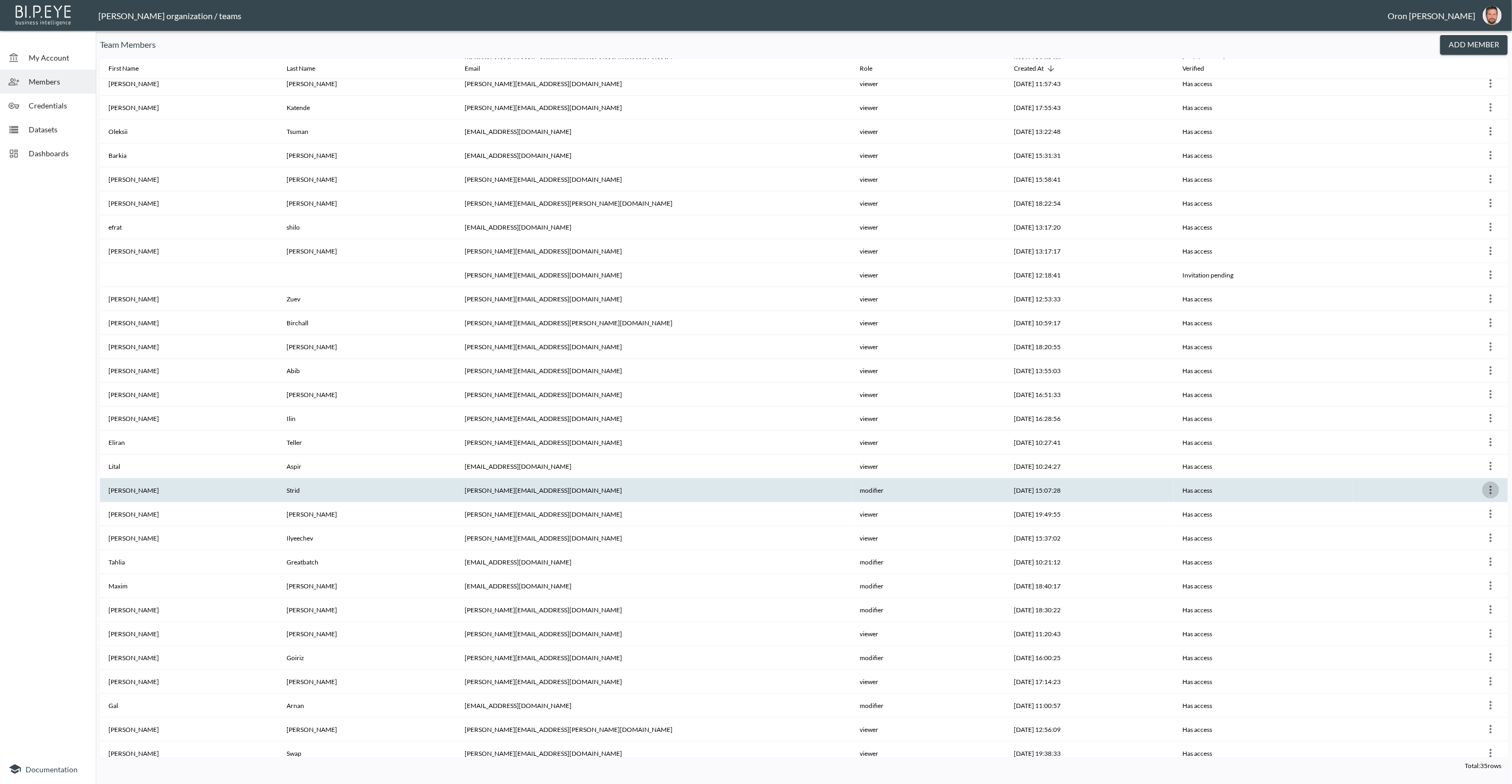
click at [1489, 486] on icon "more" at bounding box center [1490, 490] width 2 height 8
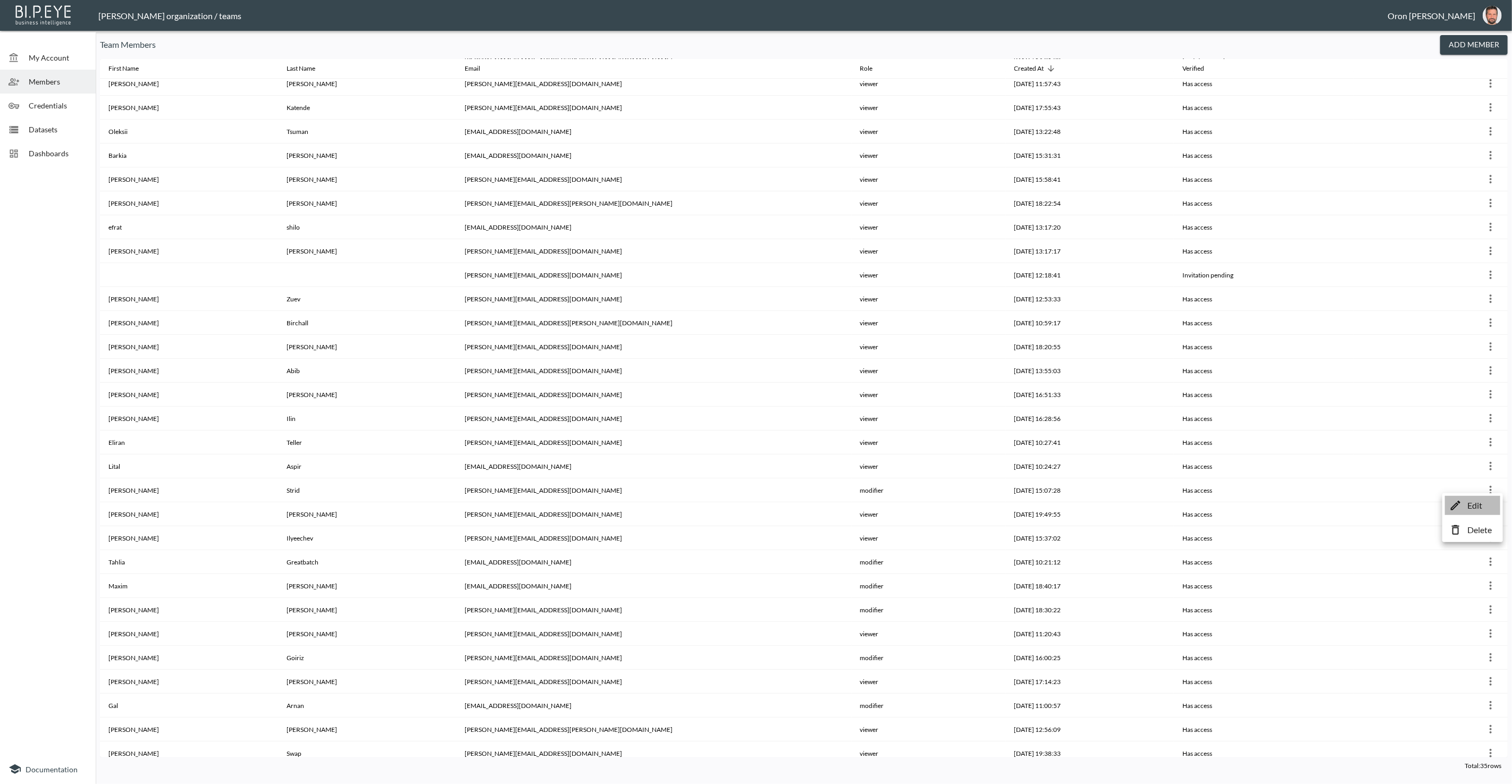
click at [1478, 500] on p "Edit" at bounding box center [1475, 505] width 15 height 13
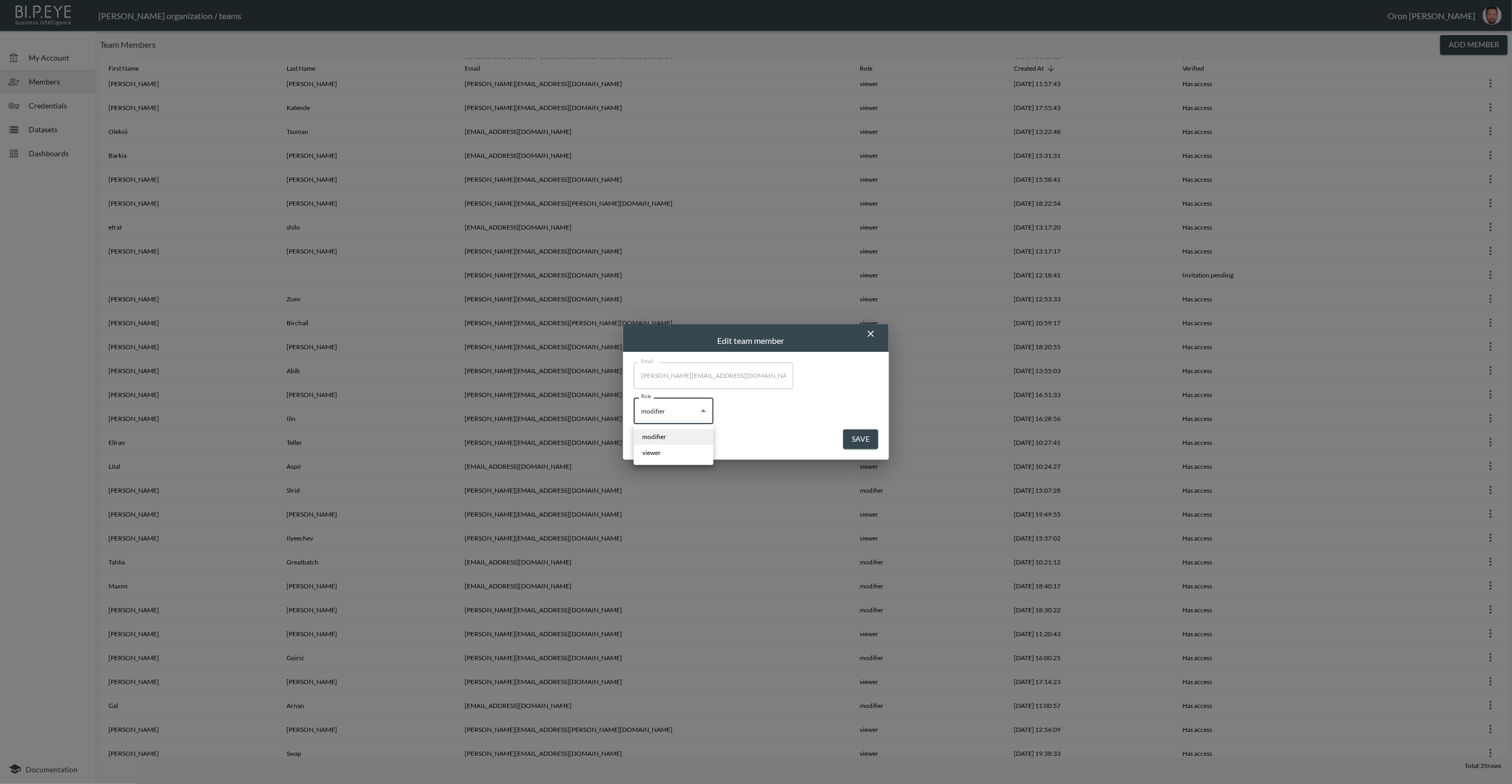
drag, startPoint x: 648, startPoint y: 407, endPoint x: 660, endPoint y: 415, distance: 14.4
click at [648, 407] on body "BI.P.EYE, Interactive Analytics Dashboards - app [PERSON_NAME] organization / t…" at bounding box center [756, 392] width 1512 height 784
drag, startPoint x: 667, startPoint y: 447, endPoint x: 714, endPoint y: 449, distance: 47.0
click at [673, 447] on li "viewer" at bounding box center [673, 452] width 80 height 16
type input "viewer"
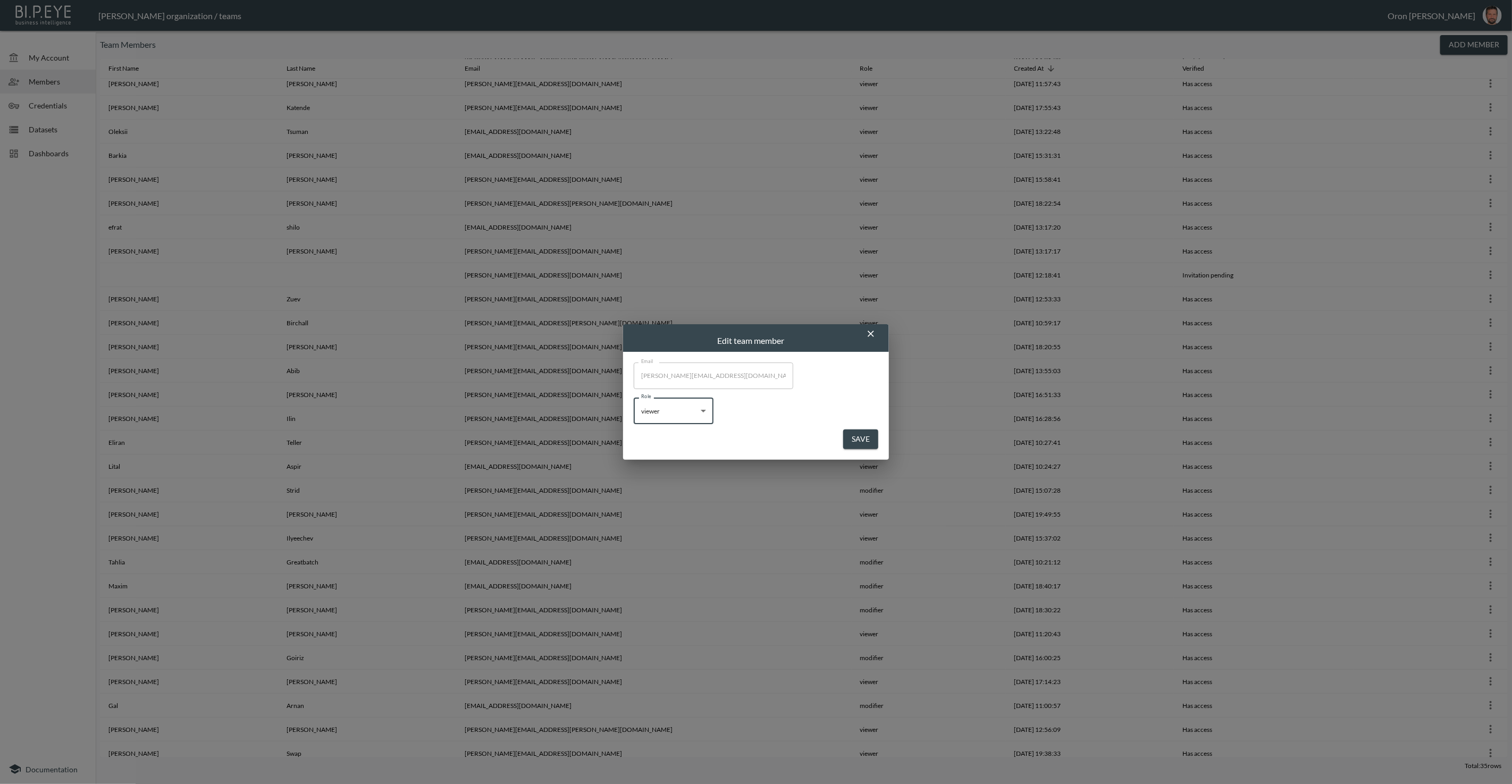
click at [868, 438] on button "Save" at bounding box center [860, 439] width 35 height 20
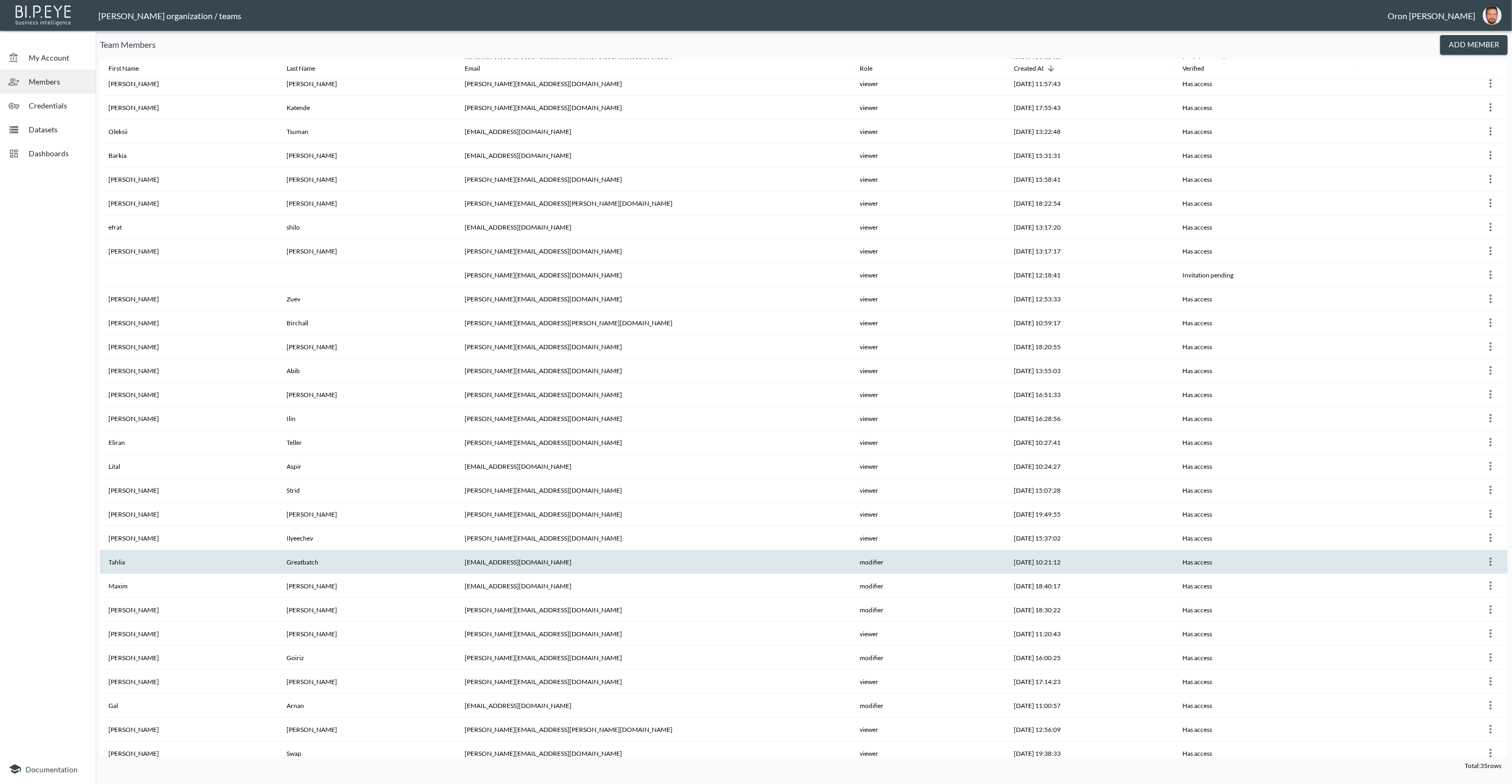
click at [1489, 555] on icon "more" at bounding box center [1490, 562] width 13 height 13
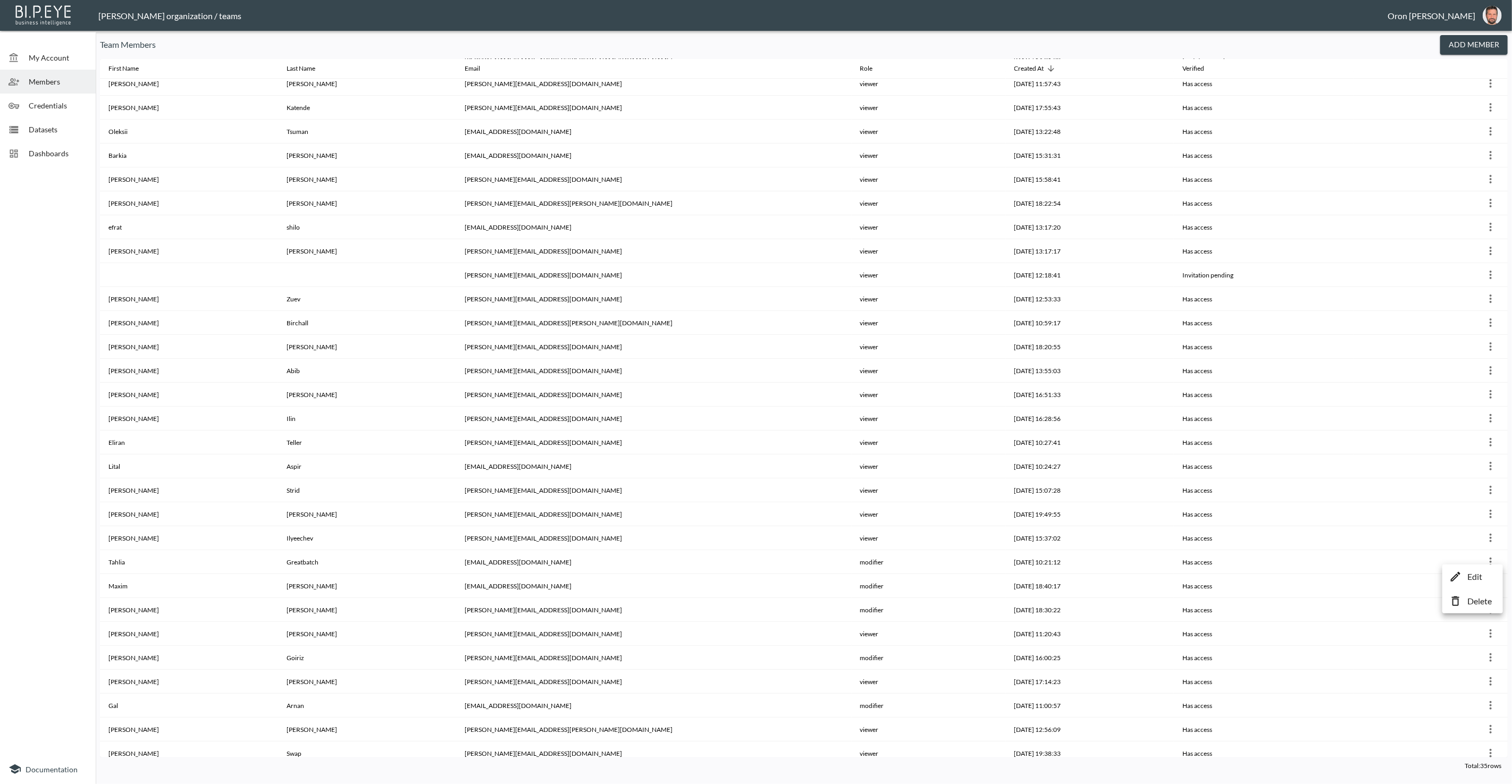
click at [1473, 568] on li "Edit" at bounding box center [1472, 577] width 55 height 19
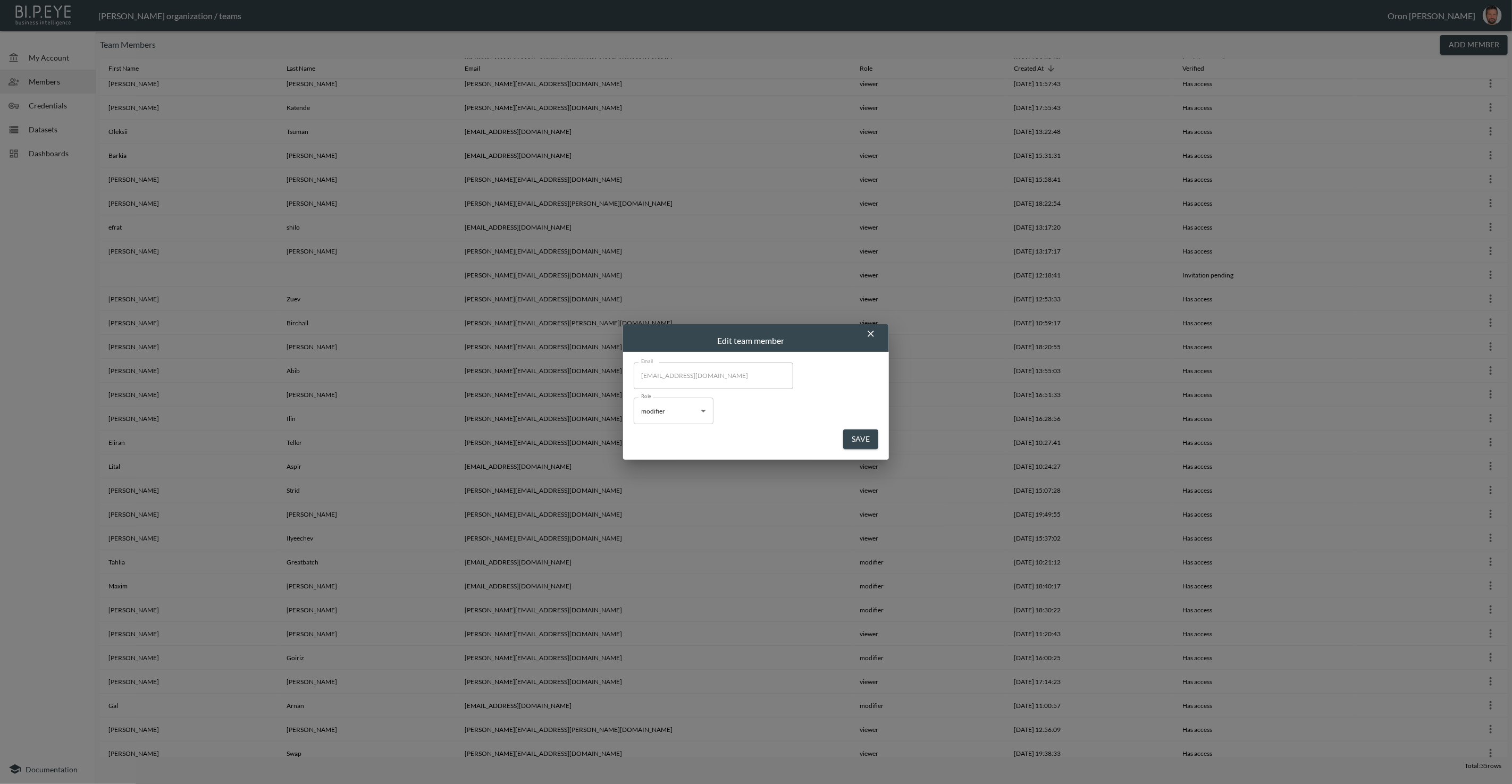
click at [694, 415] on body "BI.P.EYE, Interactive Analytics Dashboards - app [PERSON_NAME] organization / t…" at bounding box center [756, 392] width 1512 height 784
drag, startPoint x: 686, startPoint y: 449, endPoint x: 813, endPoint y: 446, distance: 127.0
click at [689, 449] on li "viewer" at bounding box center [673, 452] width 80 height 16
type input "viewer"
click at [854, 437] on button "Save" at bounding box center [860, 439] width 35 height 20
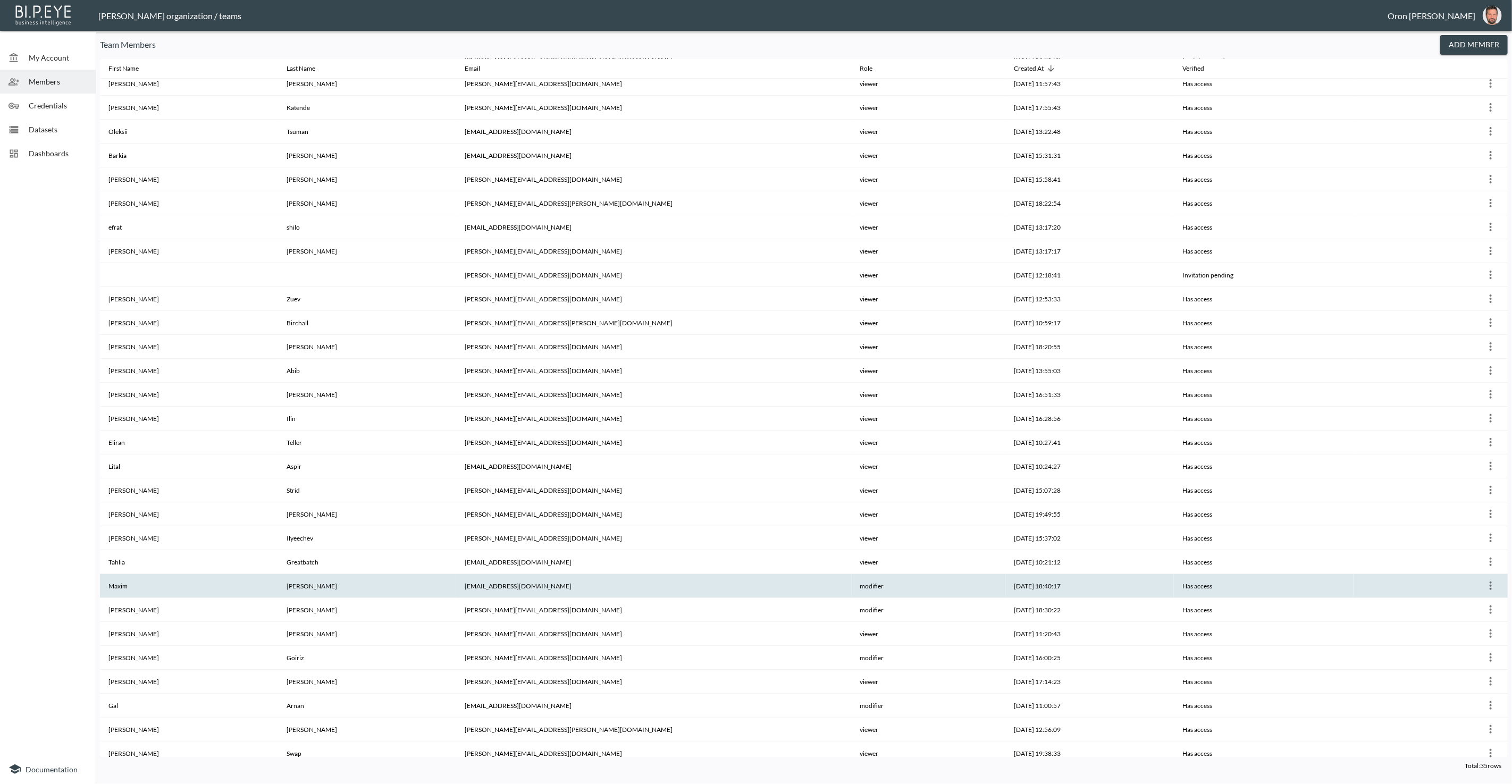
scroll to position [149, 0]
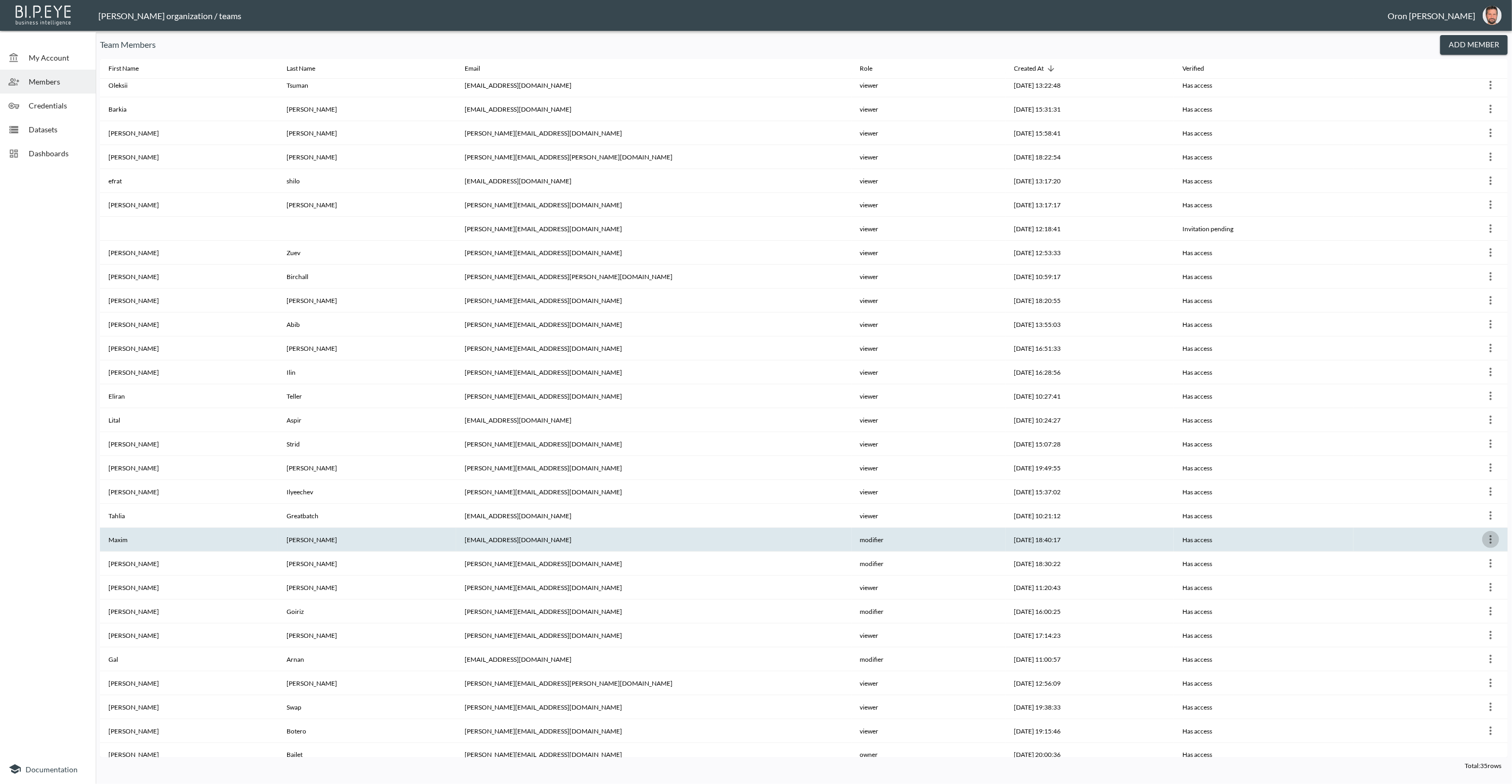
click at [1495, 533] on button "more" at bounding box center [1490, 539] width 17 height 17
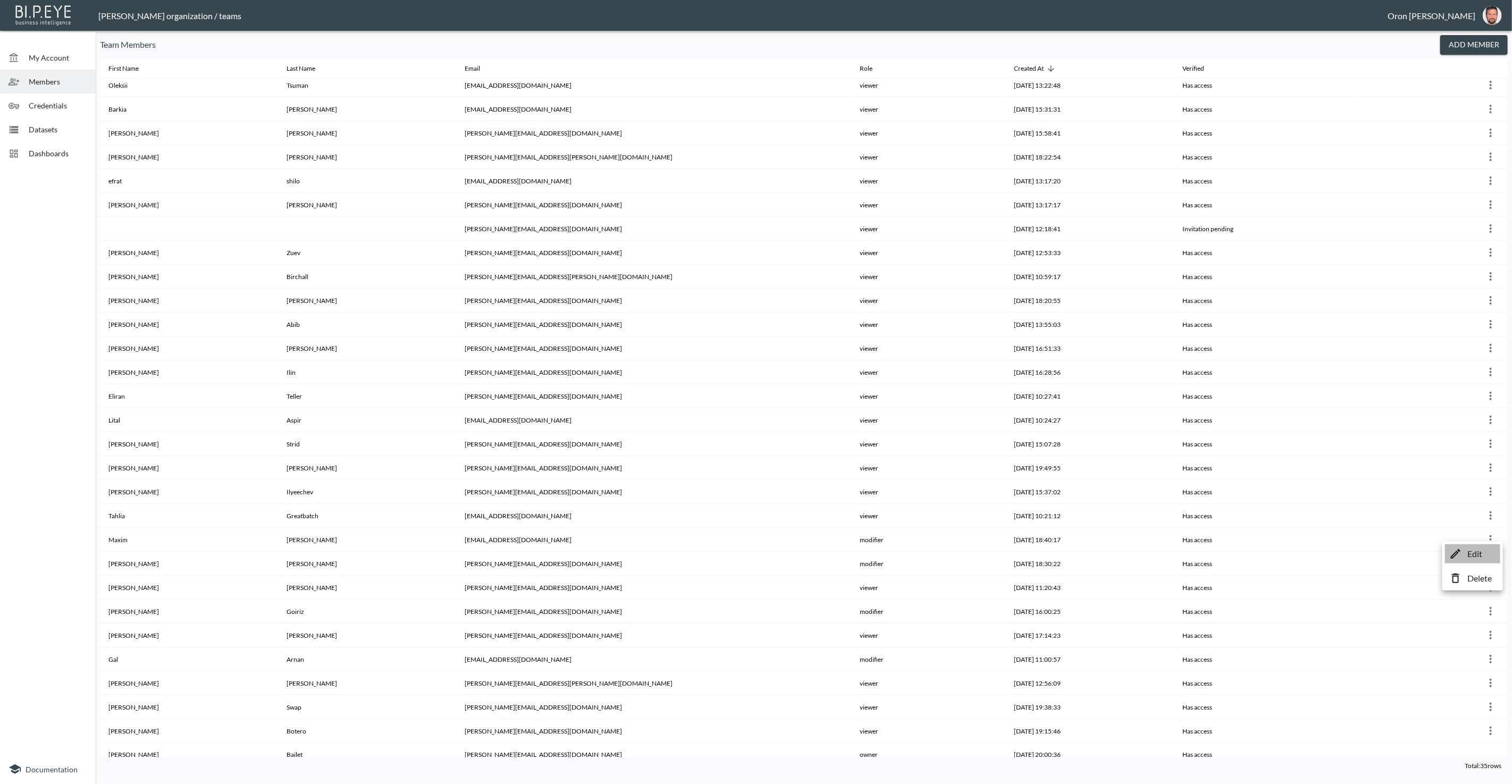
click at [1477, 551] on p "Edit" at bounding box center [1475, 553] width 15 height 13
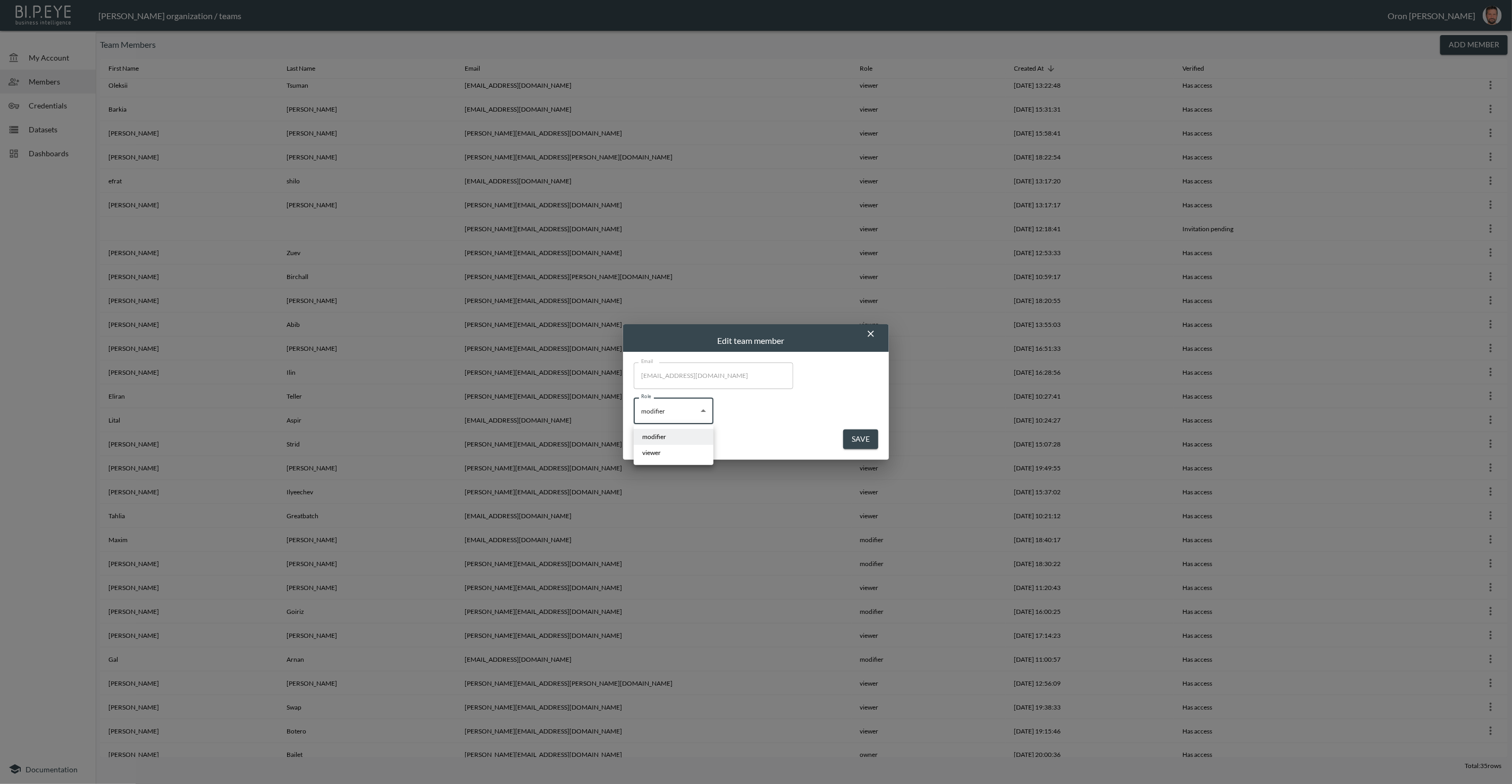
click at [660, 407] on body "BI.P.EYE, Interactive Analytics Dashboards - app [PERSON_NAME] organization / t…" at bounding box center [756, 392] width 1512 height 784
drag, startPoint x: 661, startPoint y: 450, endPoint x: 796, endPoint y: 449, distance: 135.0
click at [662, 450] on li "viewer" at bounding box center [673, 452] width 80 height 16
type input "viewer"
click at [864, 439] on button "Save" at bounding box center [860, 439] width 35 height 20
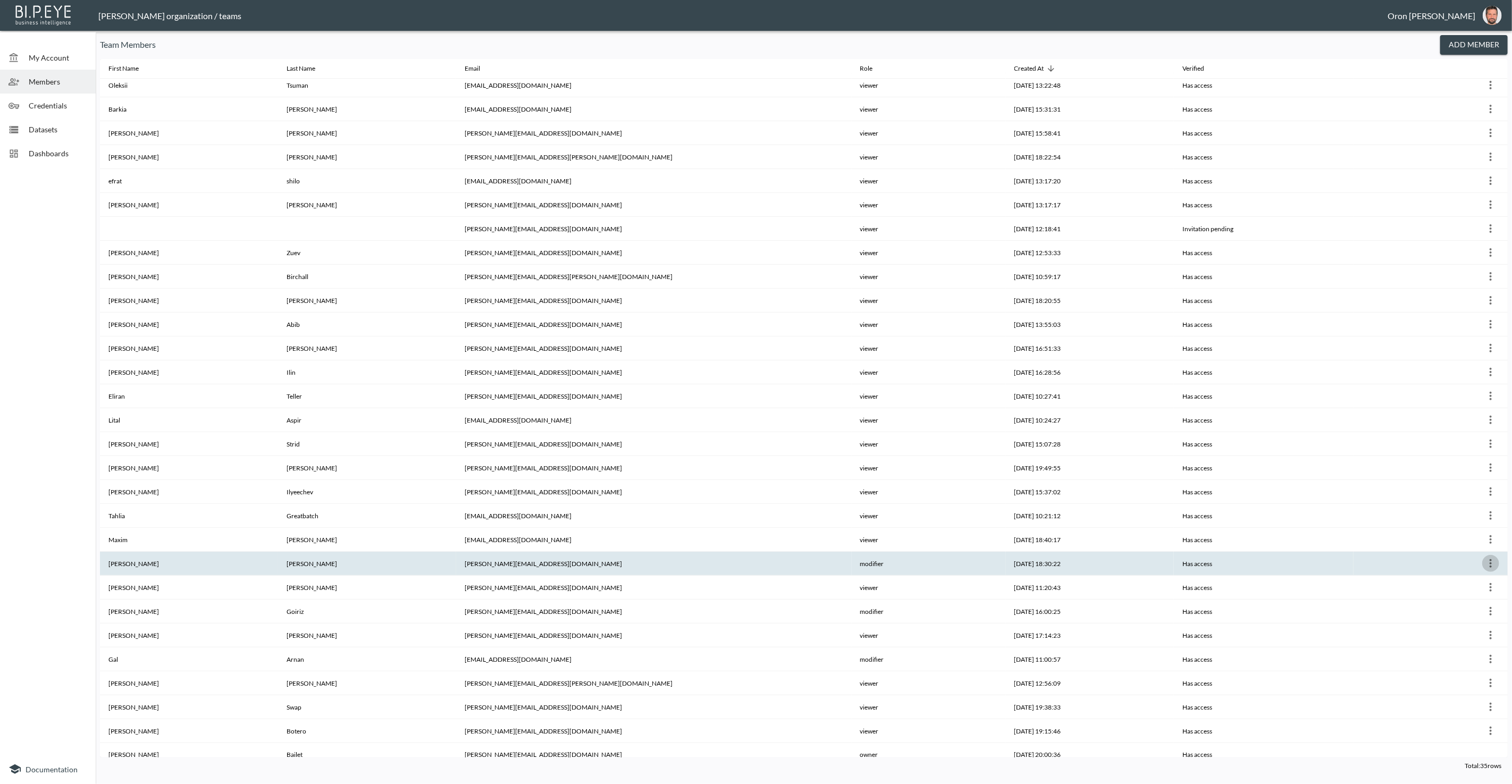
click at [1491, 557] on icon "more" at bounding box center [1490, 563] width 13 height 13
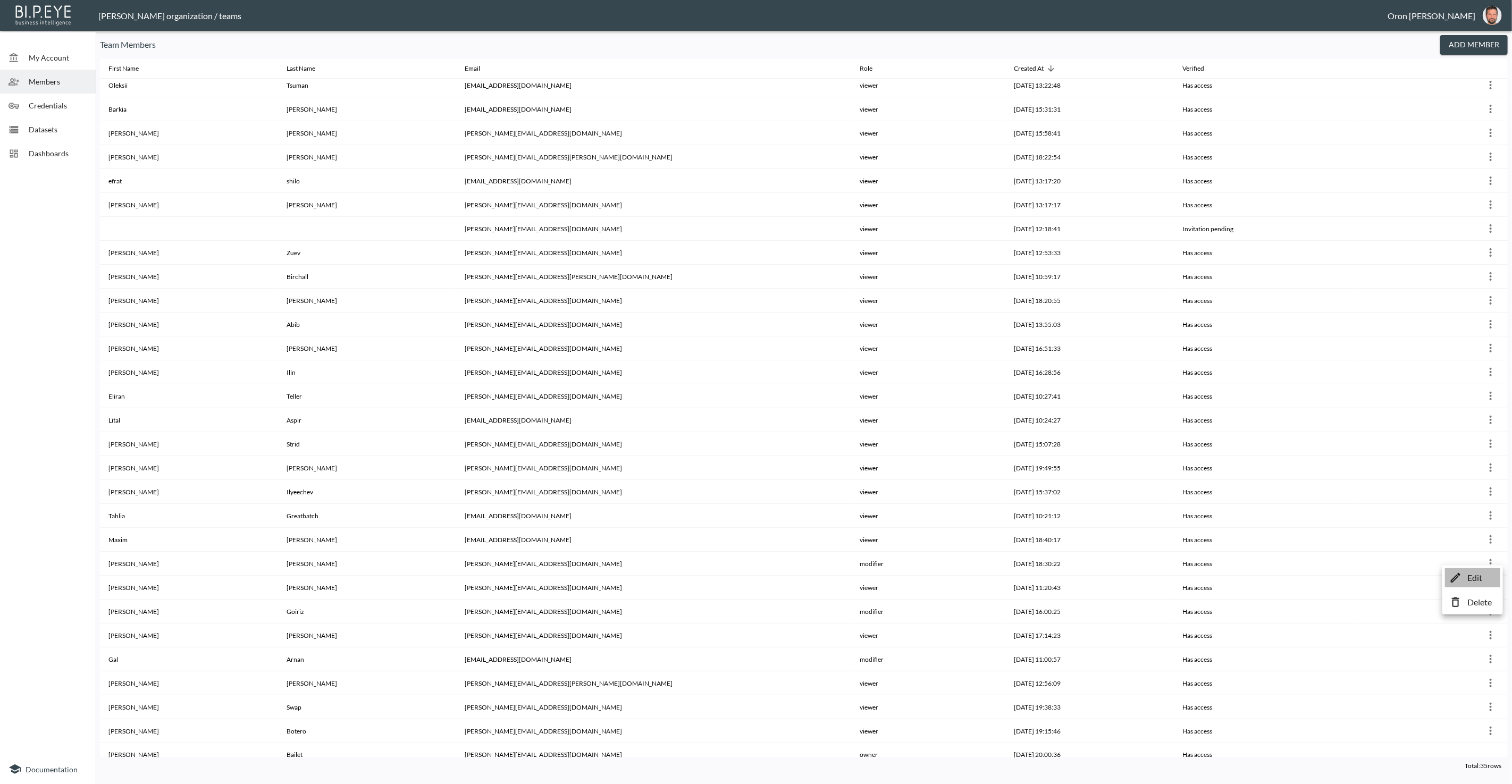
click at [1462, 571] on li "Edit" at bounding box center [1472, 578] width 55 height 19
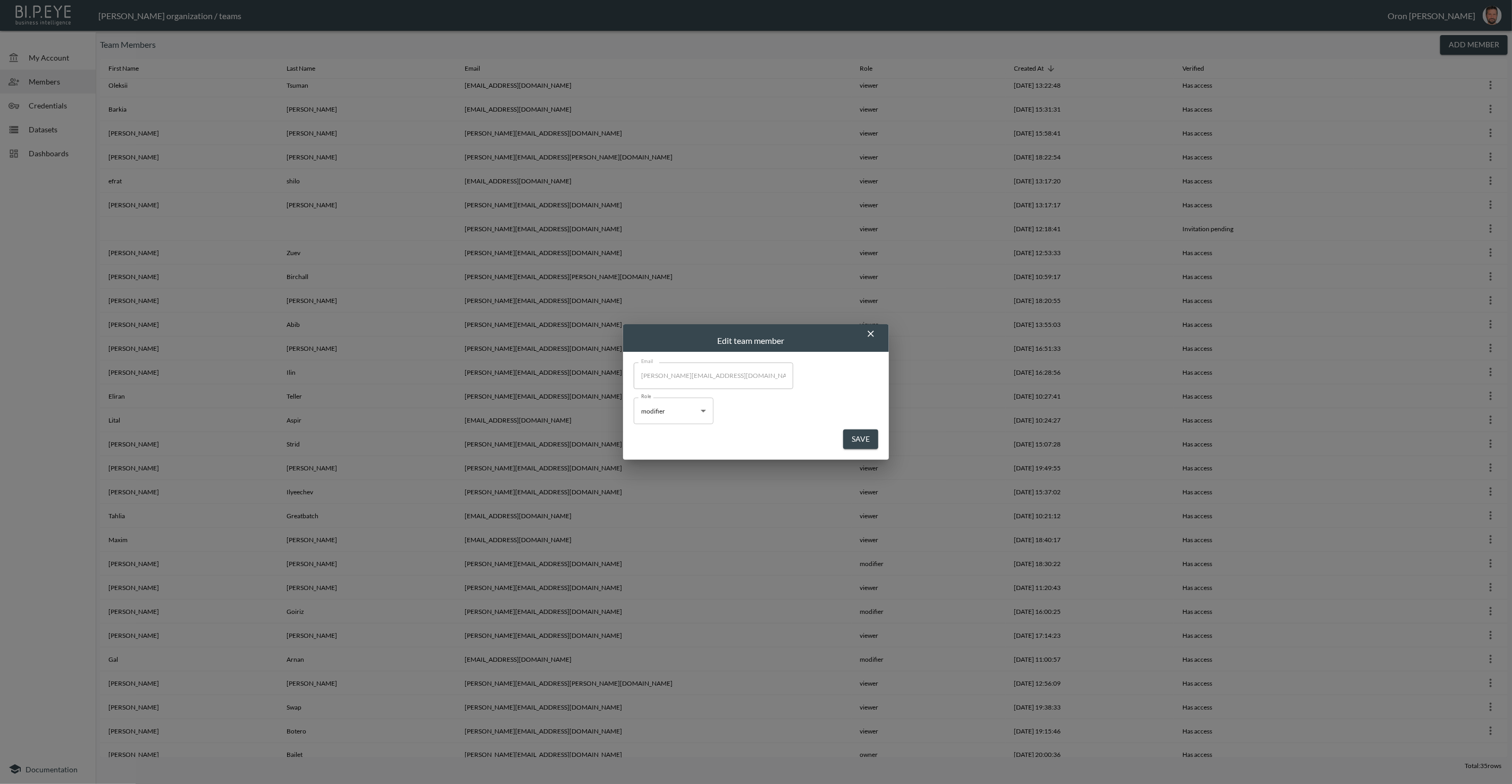
click at [680, 411] on body "BI.P.EYE, Interactive Analytics Dashboards - app [PERSON_NAME] organization / t…" at bounding box center [756, 392] width 1512 height 784
drag, startPoint x: 679, startPoint y: 446, endPoint x: 731, endPoint y: 447, distance: 52.0
click at [683, 446] on li "viewer" at bounding box center [673, 452] width 80 height 16
type input "viewer"
click at [871, 443] on button "Save" at bounding box center [860, 439] width 35 height 20
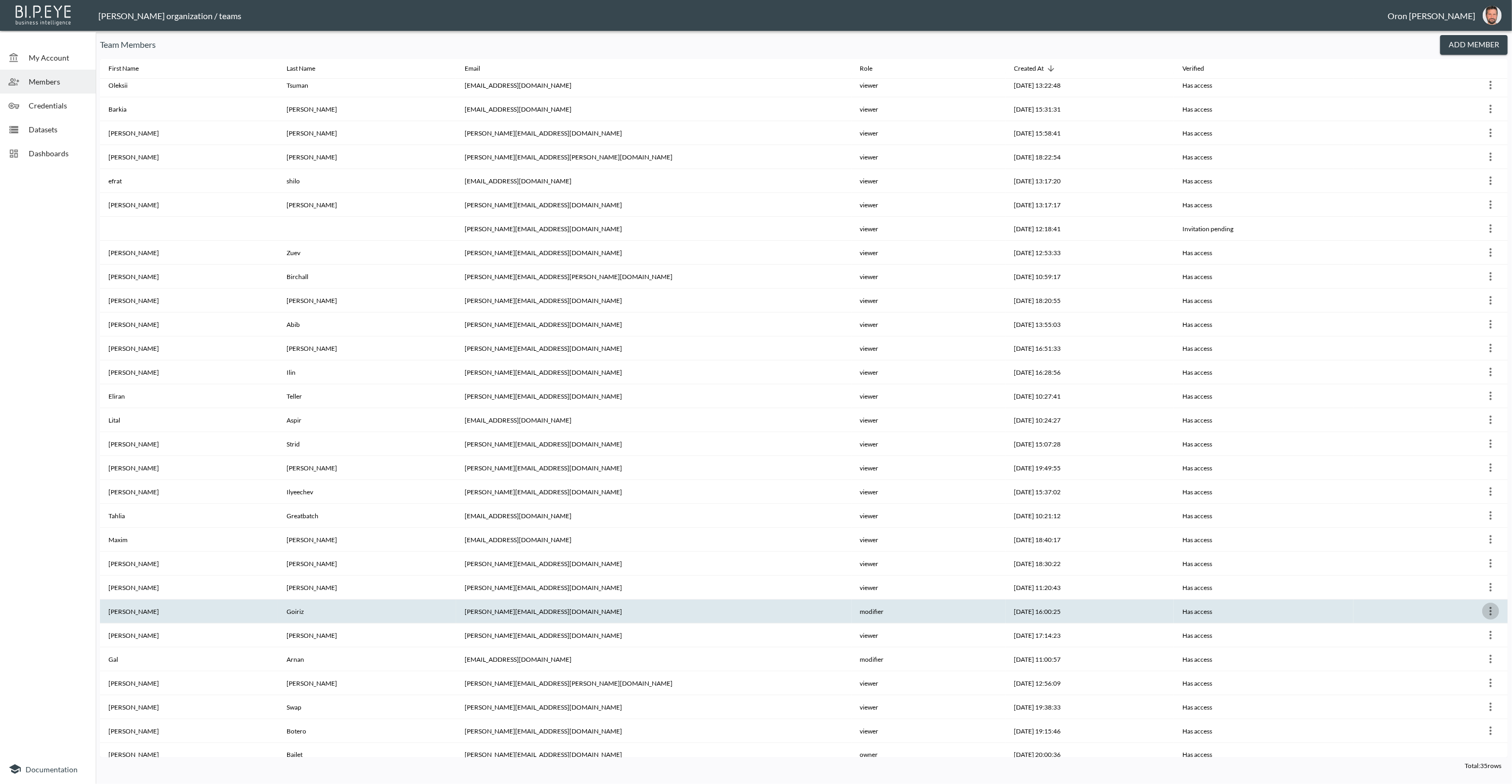
click at [1487, 605] on icon "more" at bounding box center [1490, 611] width 13 height 13
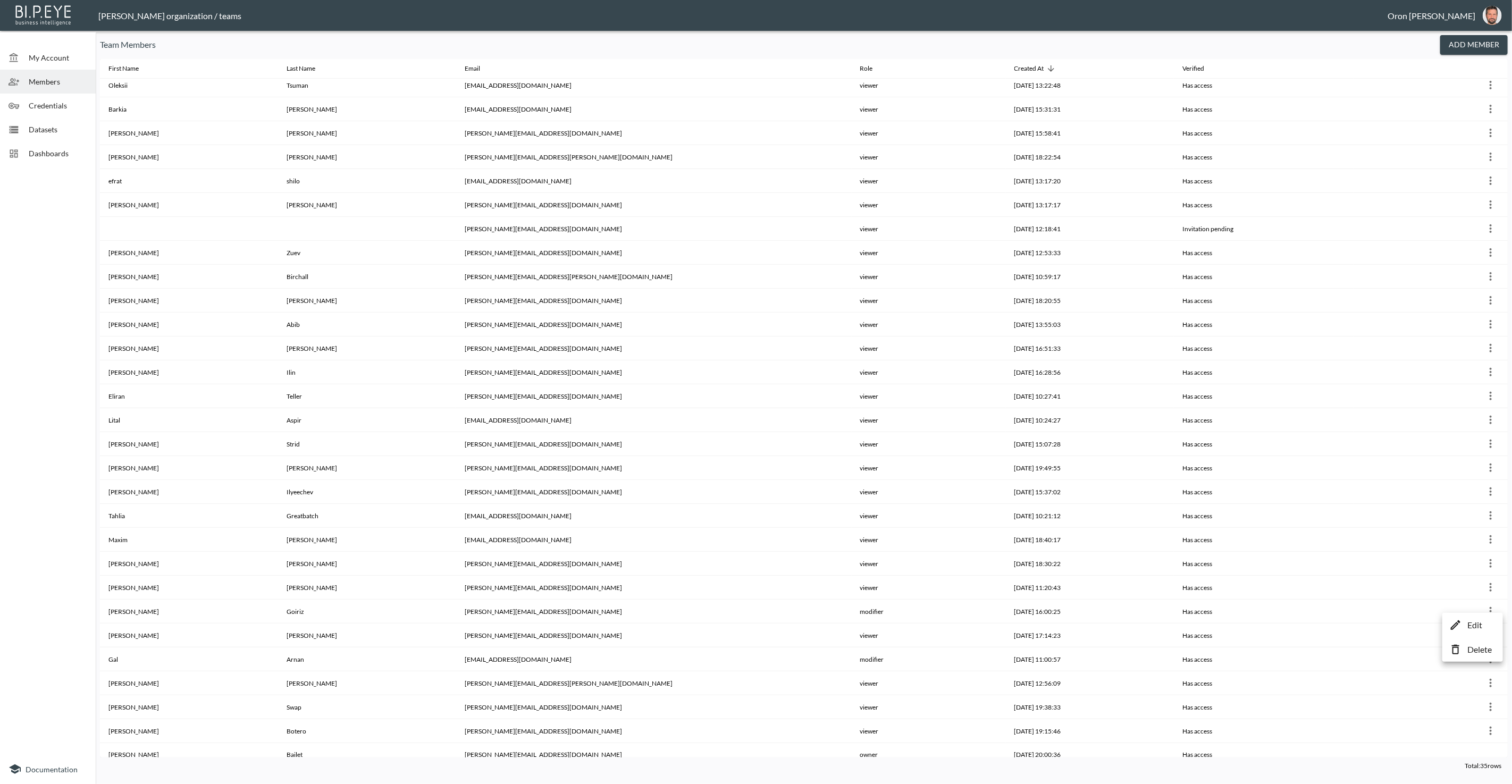
click at [1471, 620] on p "Edit" at bounding box center [1475, 625] width 15 height 13
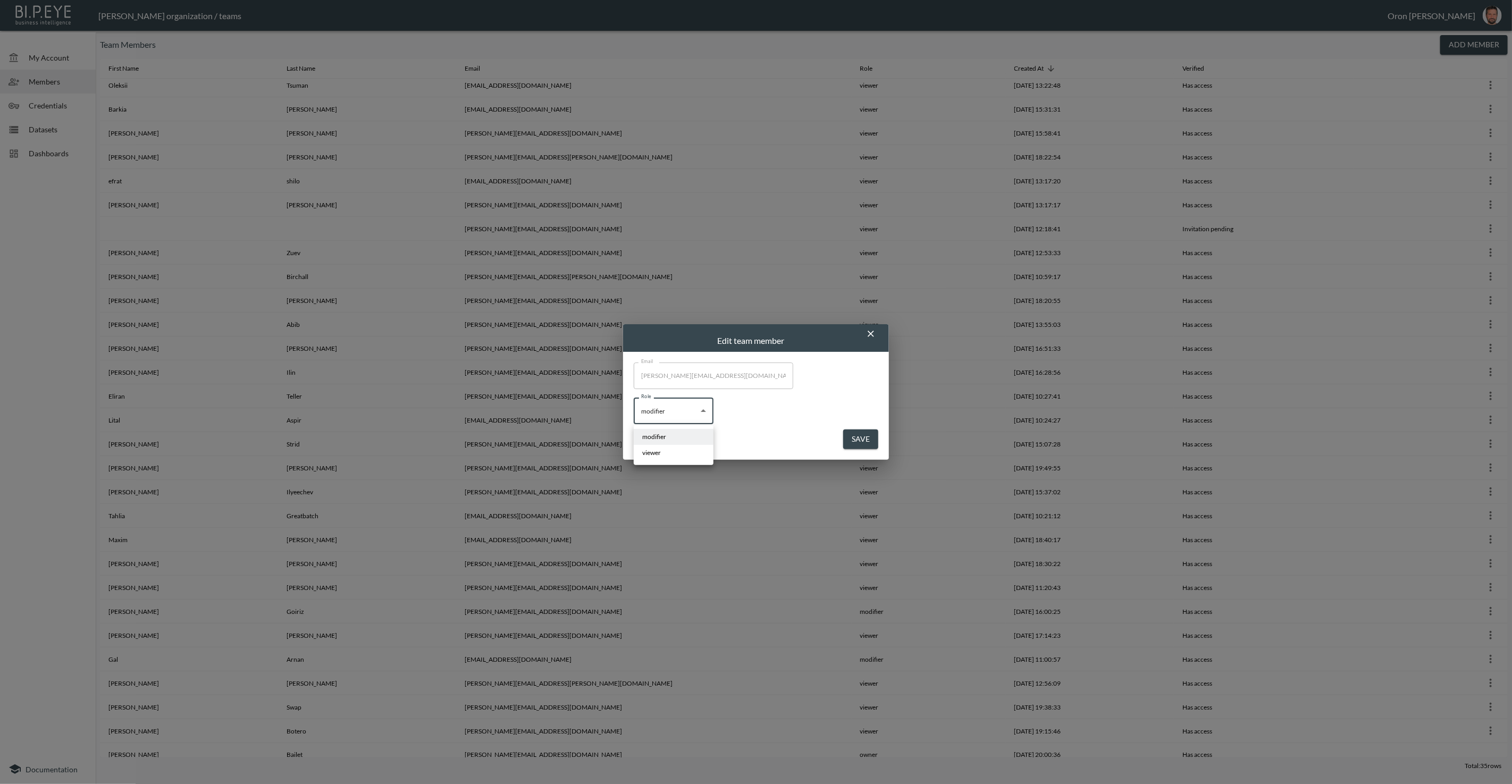
click at [693, 412] on body "BI.P.EYE, Interactive Analytics Dashboards - app [PERSON_NAME] organization / t…" at bounding box center [756, 392] width 1512 height 784
click at [686, 449] on li "viewer" at bounding box center [673, 452] width 80 height 16
type input "viewer"
click at [870, 432] on button "Save" at bounding box center [860, 439] width 35 height 20
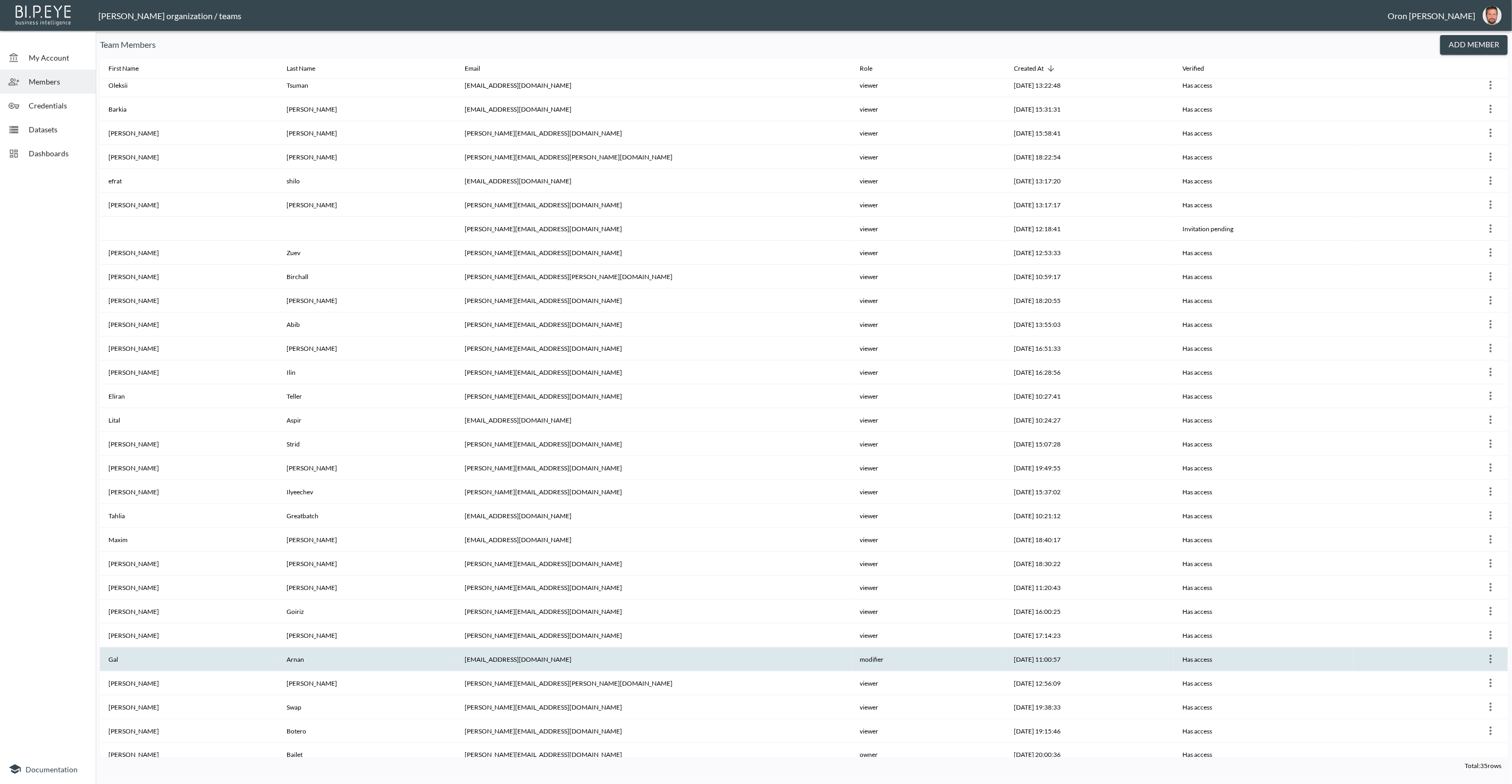
click at [1491, 653] on icon "more" at bounding box center [1490, 659] width 13 height 13
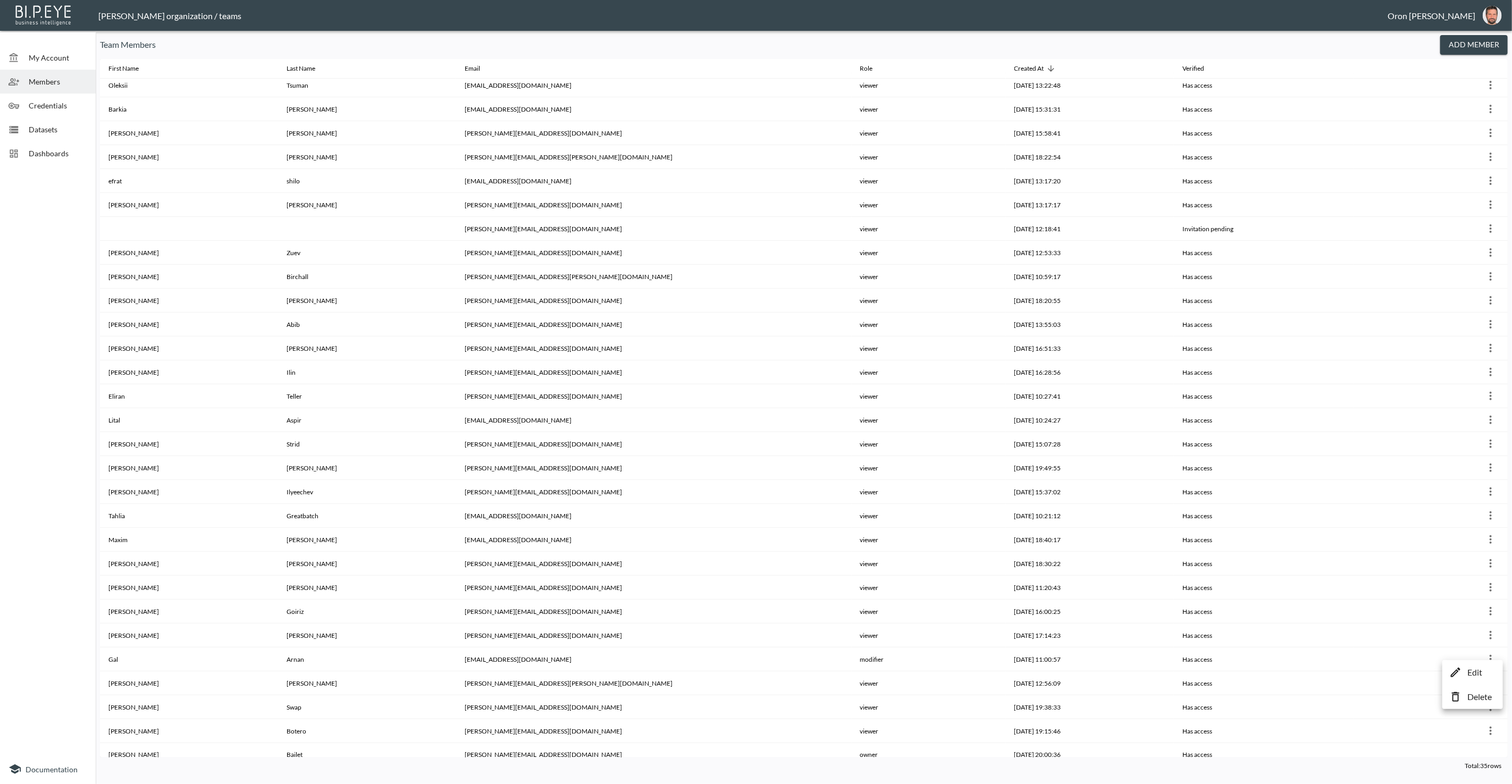
click at [1472, 666] on p "Edit" at bounding box center [1475, 672] width 15 height 13
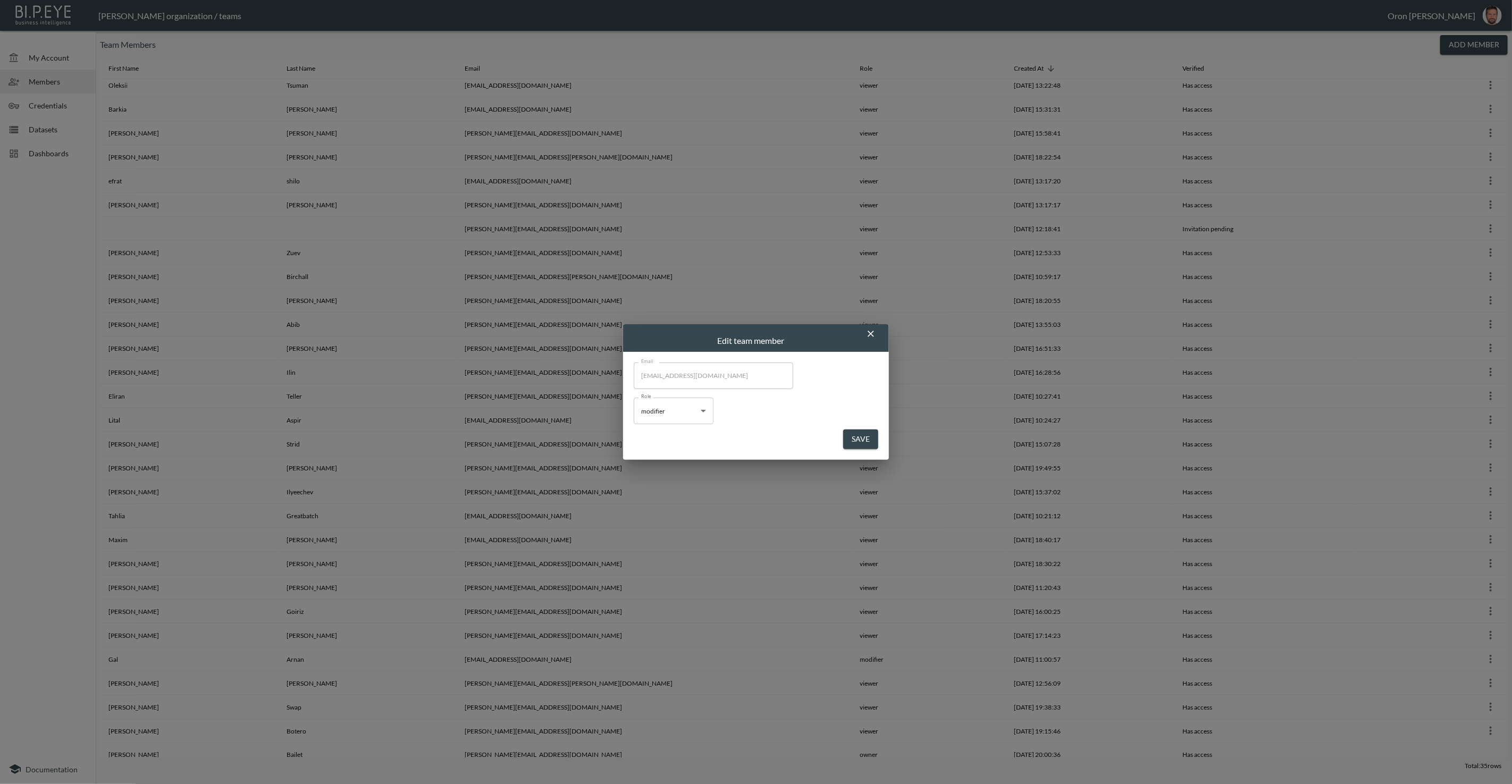
click at [686, 407] on body "BI.P.EYE, Interactive Analytics Dashboards - app [PERSON_NAME] organization / t…" at bounding box center [756, 392] width 1512 height 784
drag, startPoint x: 664, startPoint y: 448, endPoint x: 779, endPoint y: 440, distance: 115.3
click at [674, 447] on li "viewer" at bounding box center [673, 452] width 80 height 16
type input "viewer"
click at [871, 436] on button "Save" at bounding box center [860, 439] width 35 height 20
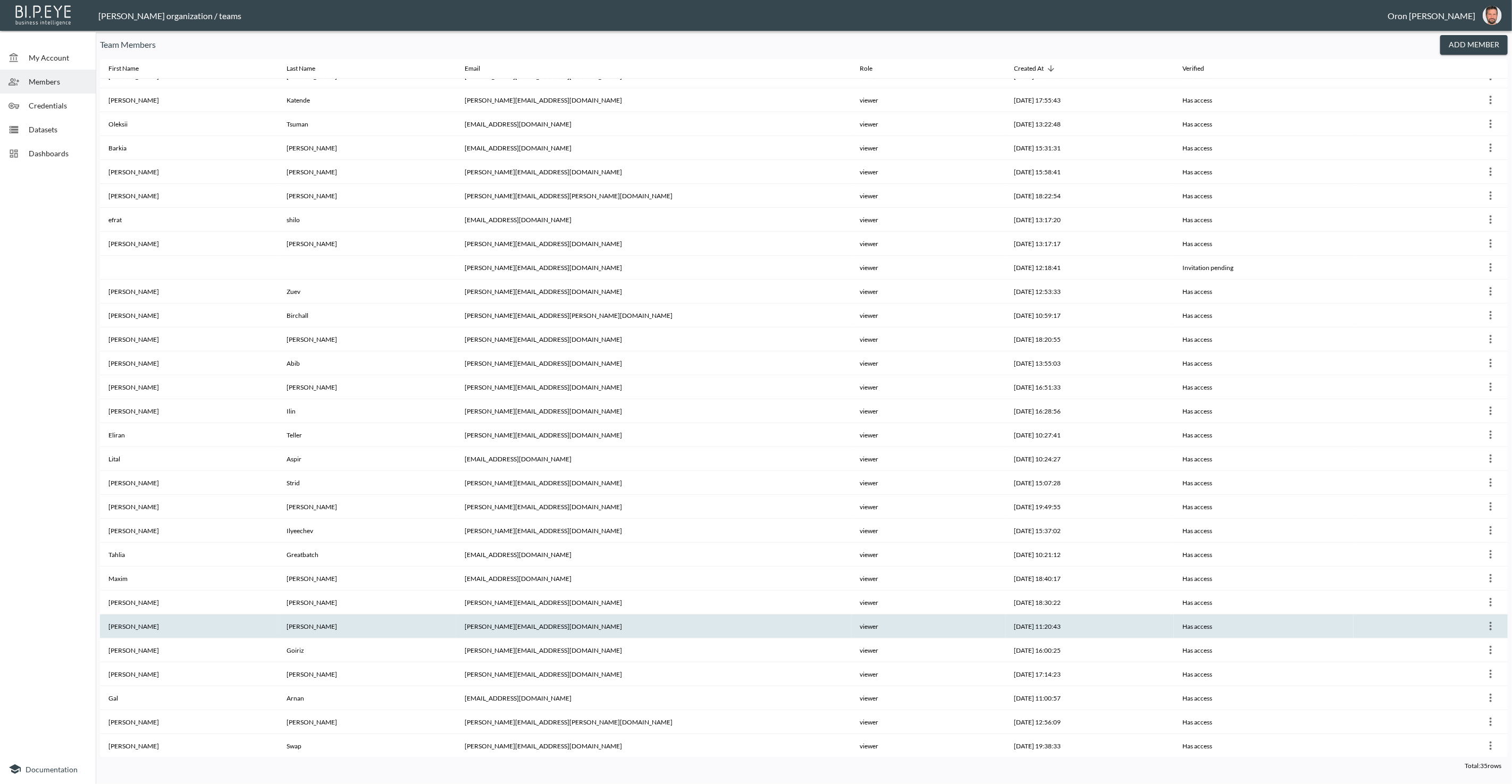
scroll to position [0, 0]
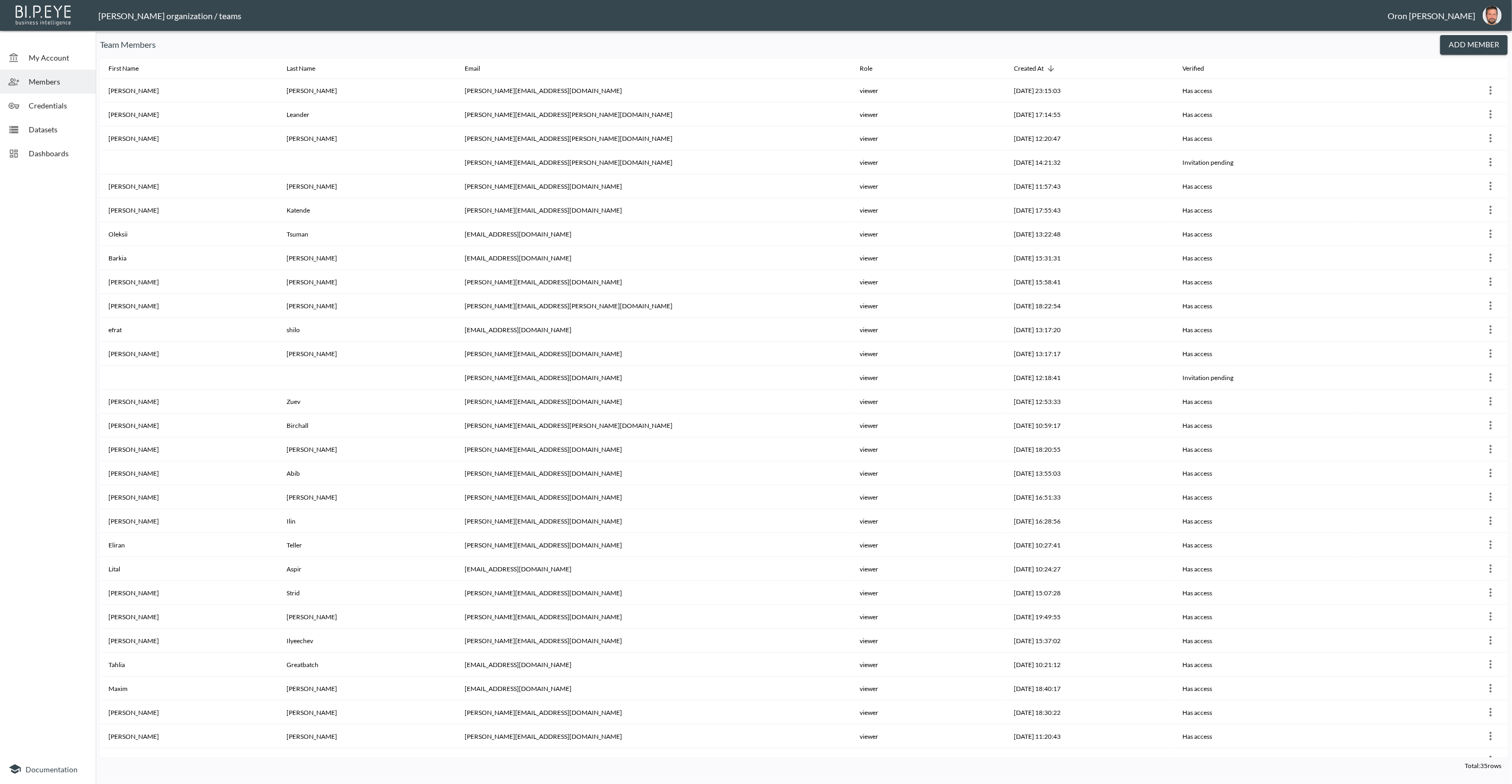
drag, startPoint x: 23, startPoint y: 131, endPoint x: 50, endPoint y: 110, distance: 34.2
click at [24, 130] on div at bounding box center [18, 129] width 20 height 10
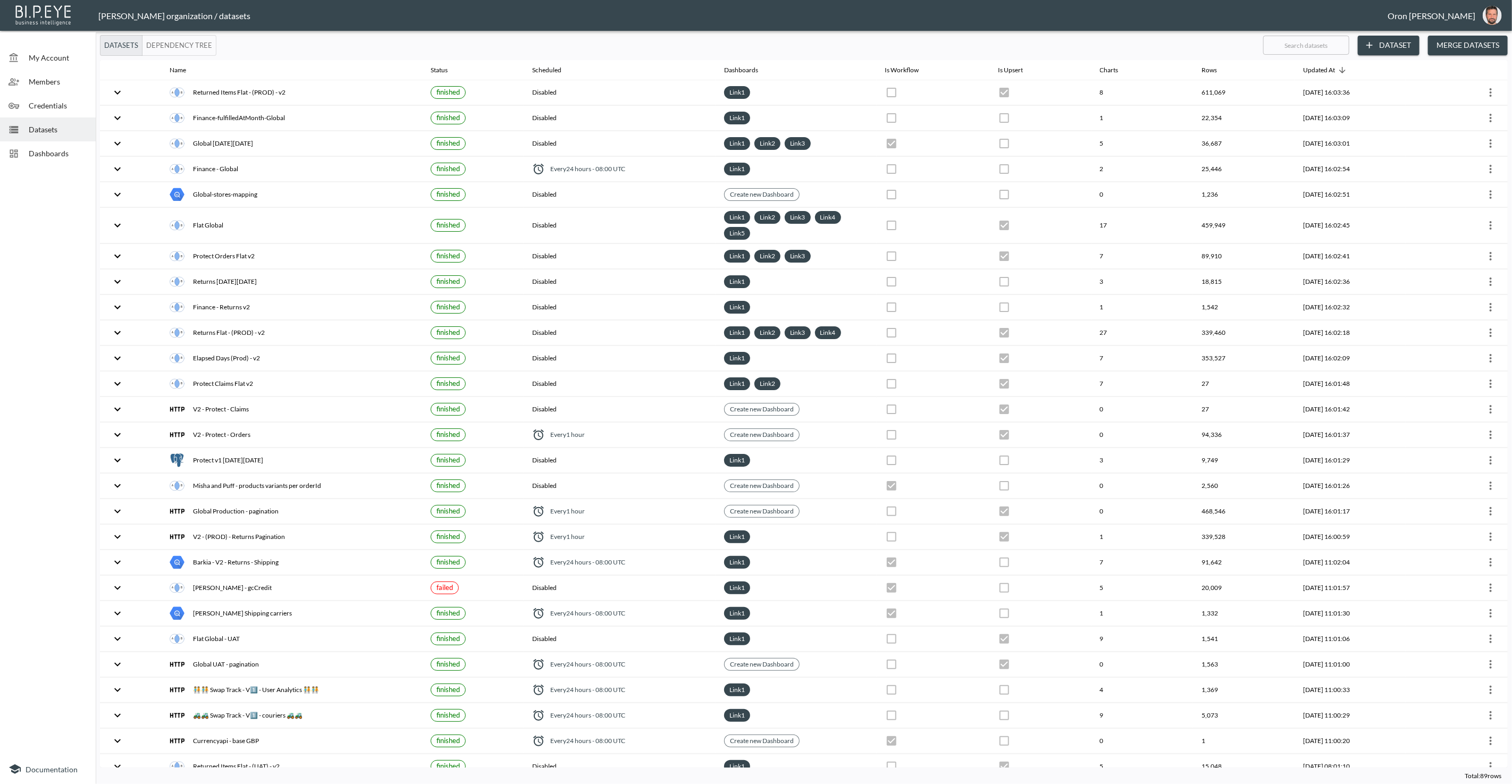
click at [50, 105] on span "Credentials" at bounding box center [58, 105] width 59 height 11
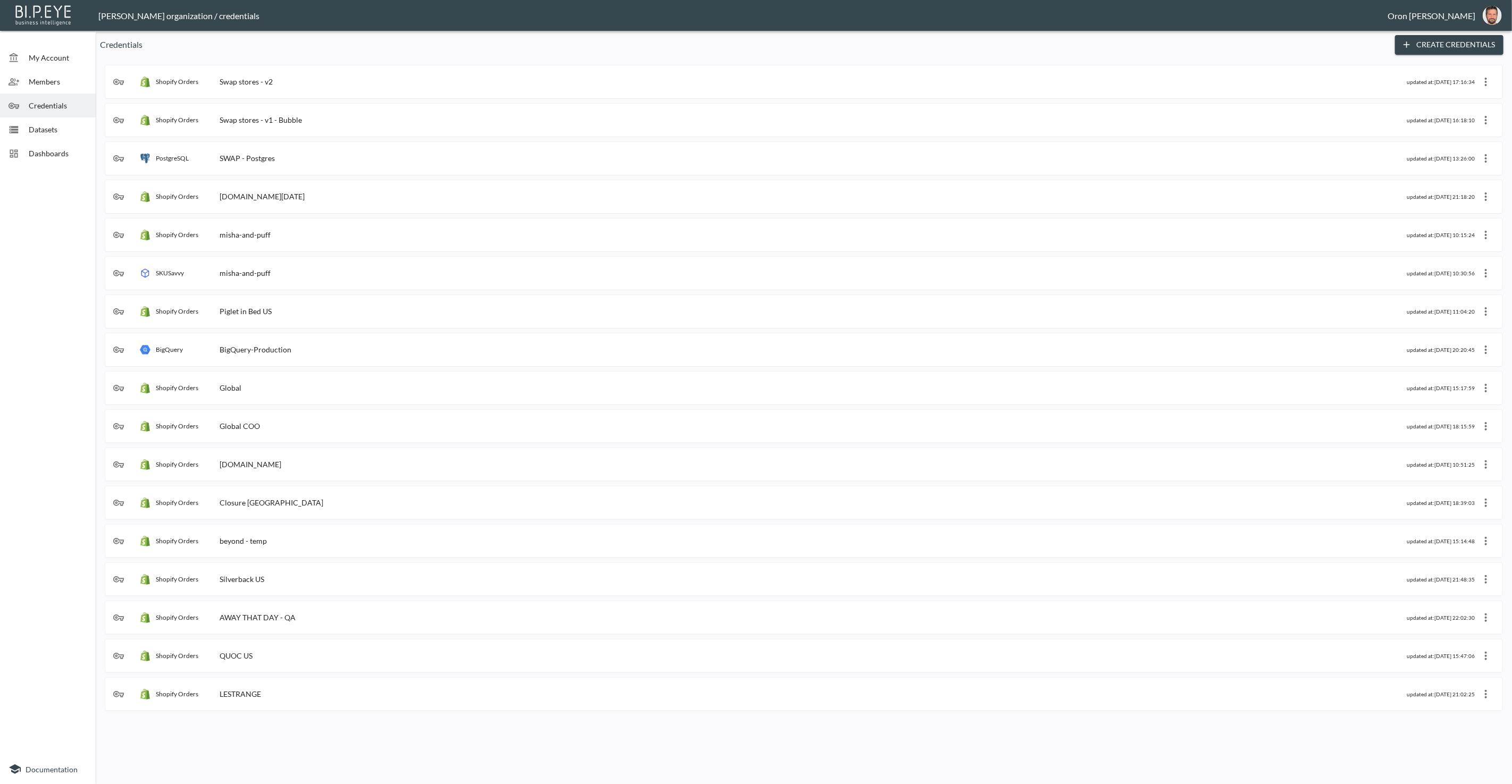
click at [334, 81] on div "Shopify Orders Swap stores - v2" at bounding box center [759, 81] width 1293 height 10
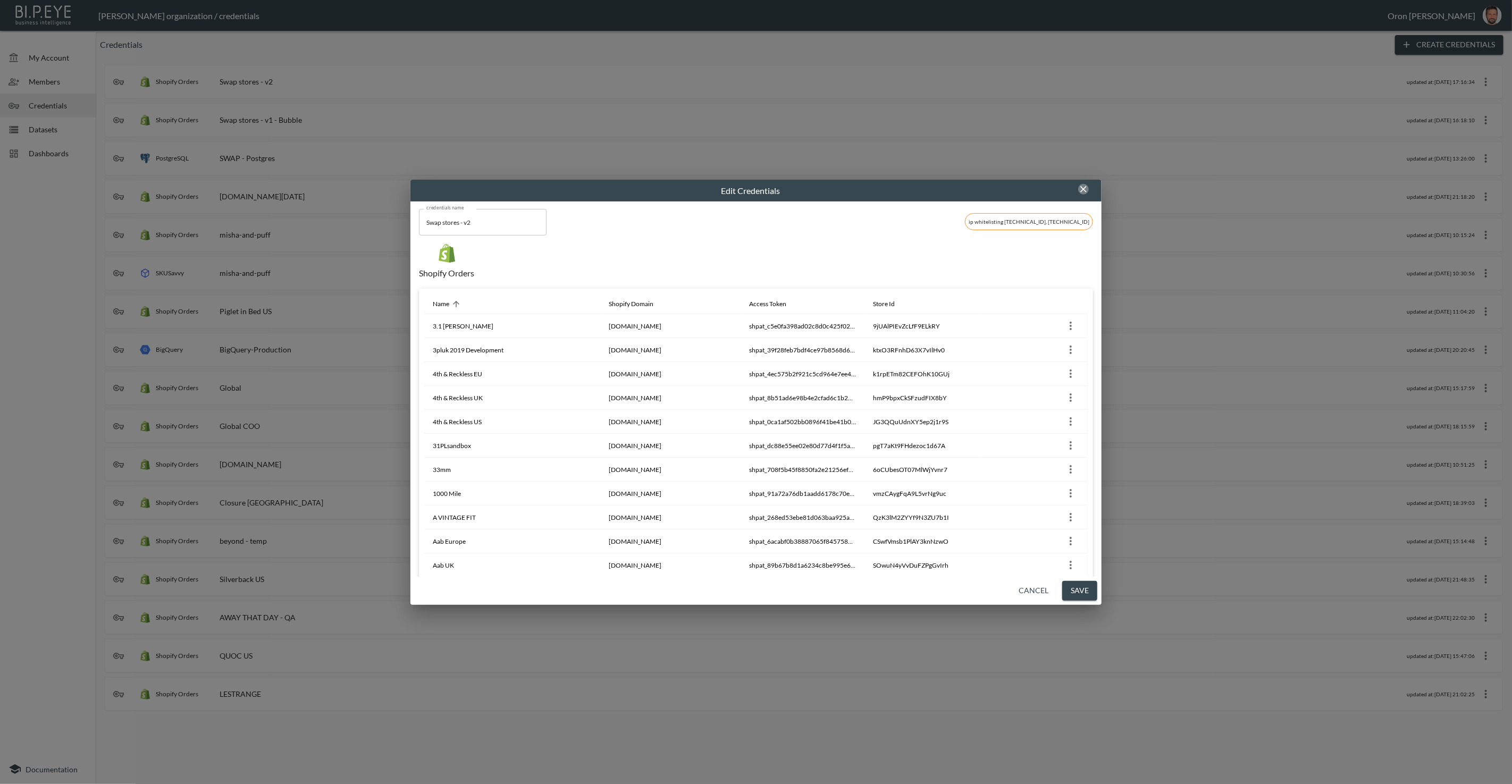
click at [1083, 191] on icon "button" at bounding box center [1083, 189] width 10 height 10
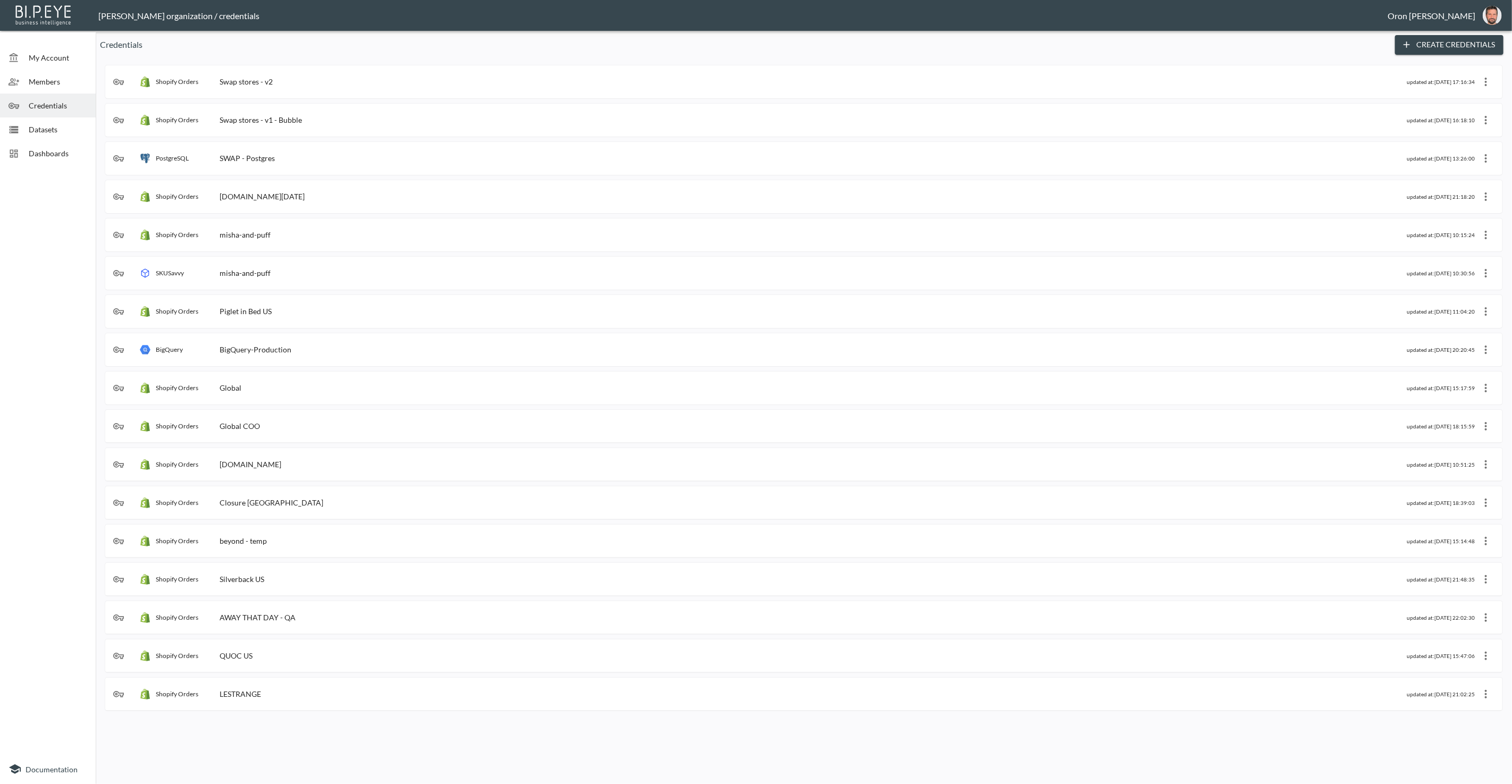
click at [709, 81] on div "Shopify Orders Swap stores - v2" at bounding box center [759, 81] width 1293 height 10
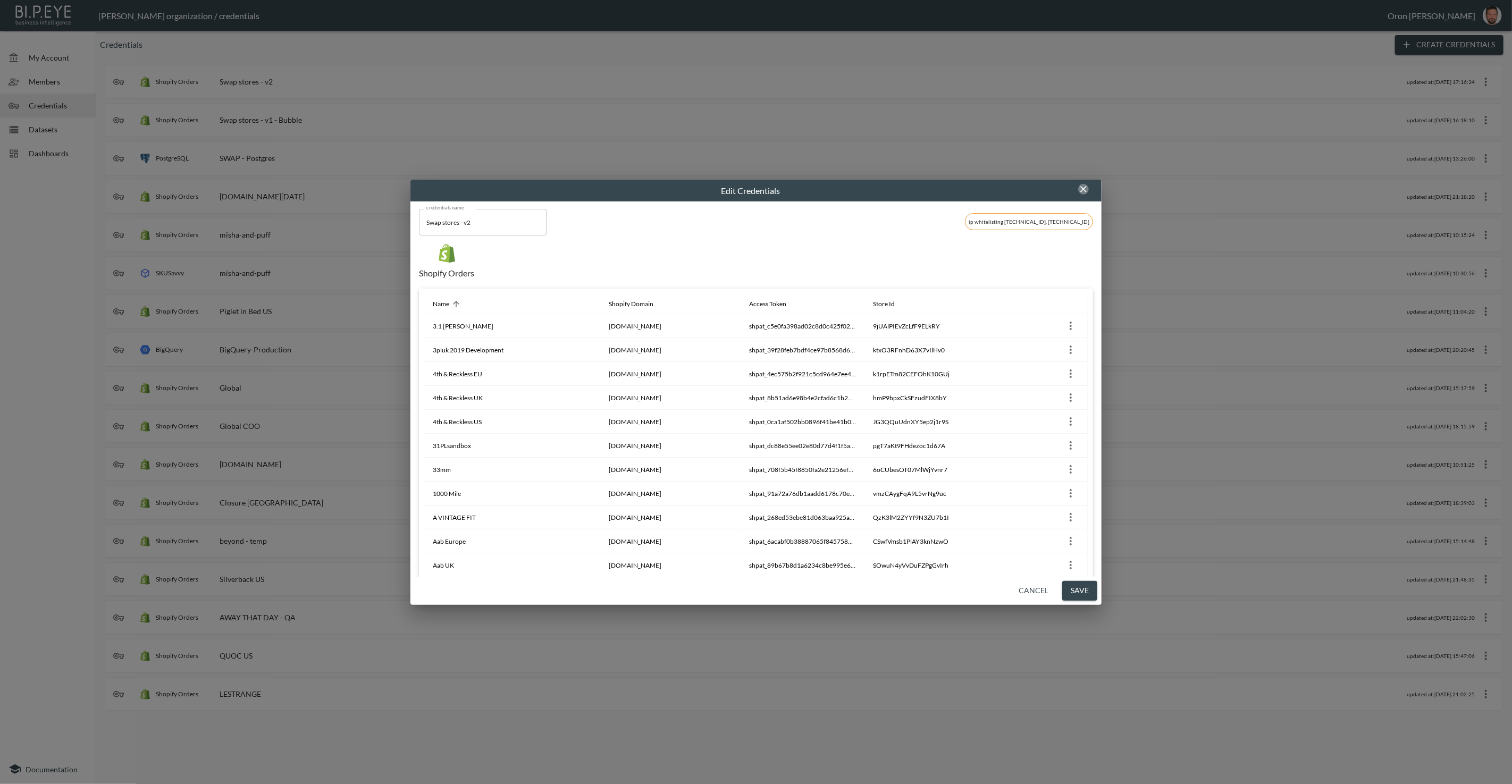
drag, startPoint x: 1084, startPoint y: 190, endPoint x: 729, endPoint y: 74, distance: 373.5
click at [1083, 190] on icon "button" at bounding box center [1083, 189] width 6 height 6
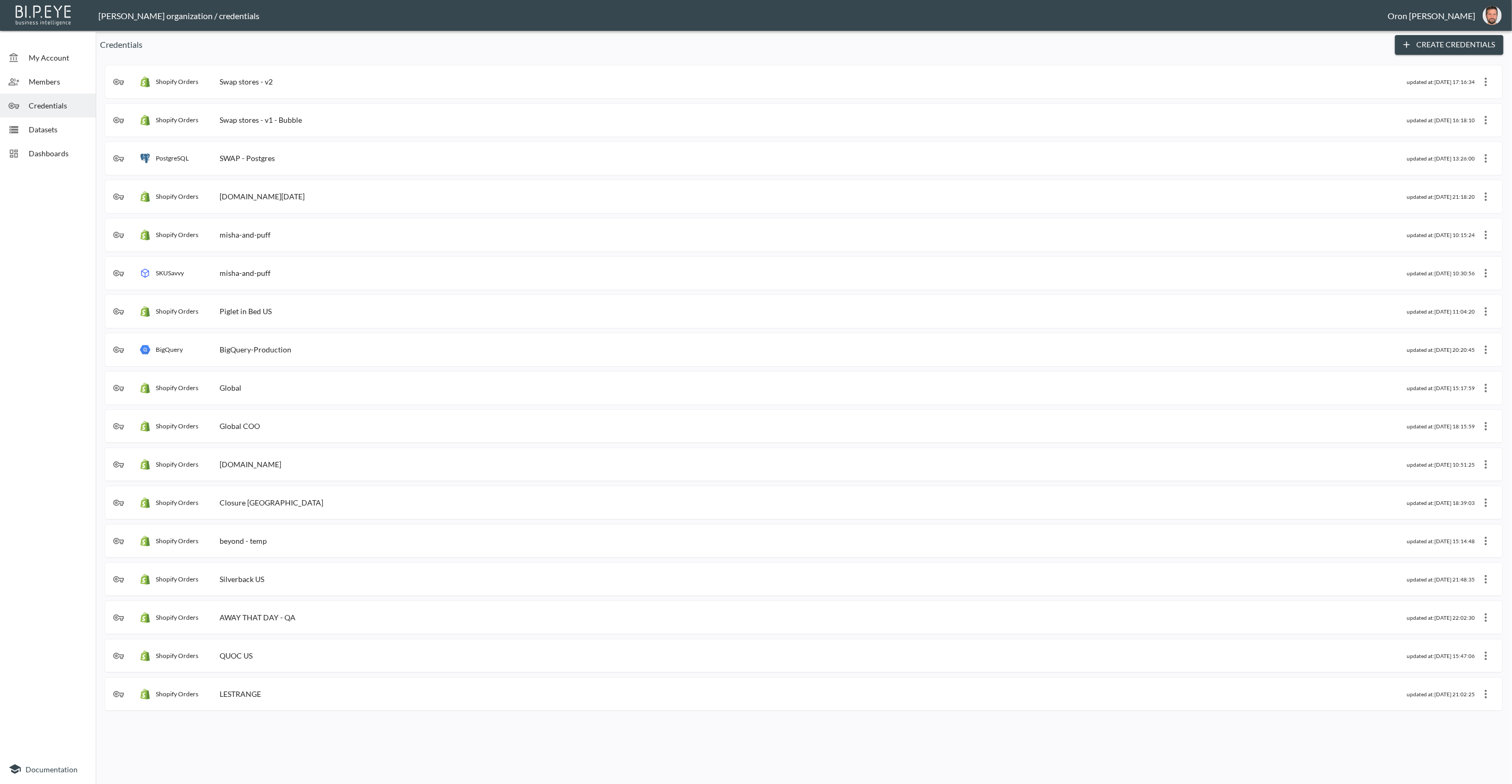
click at [460, 79] on div "Shopify Orders Swap stores - v2" at bounding box center [759, 81] width 1293 height 10
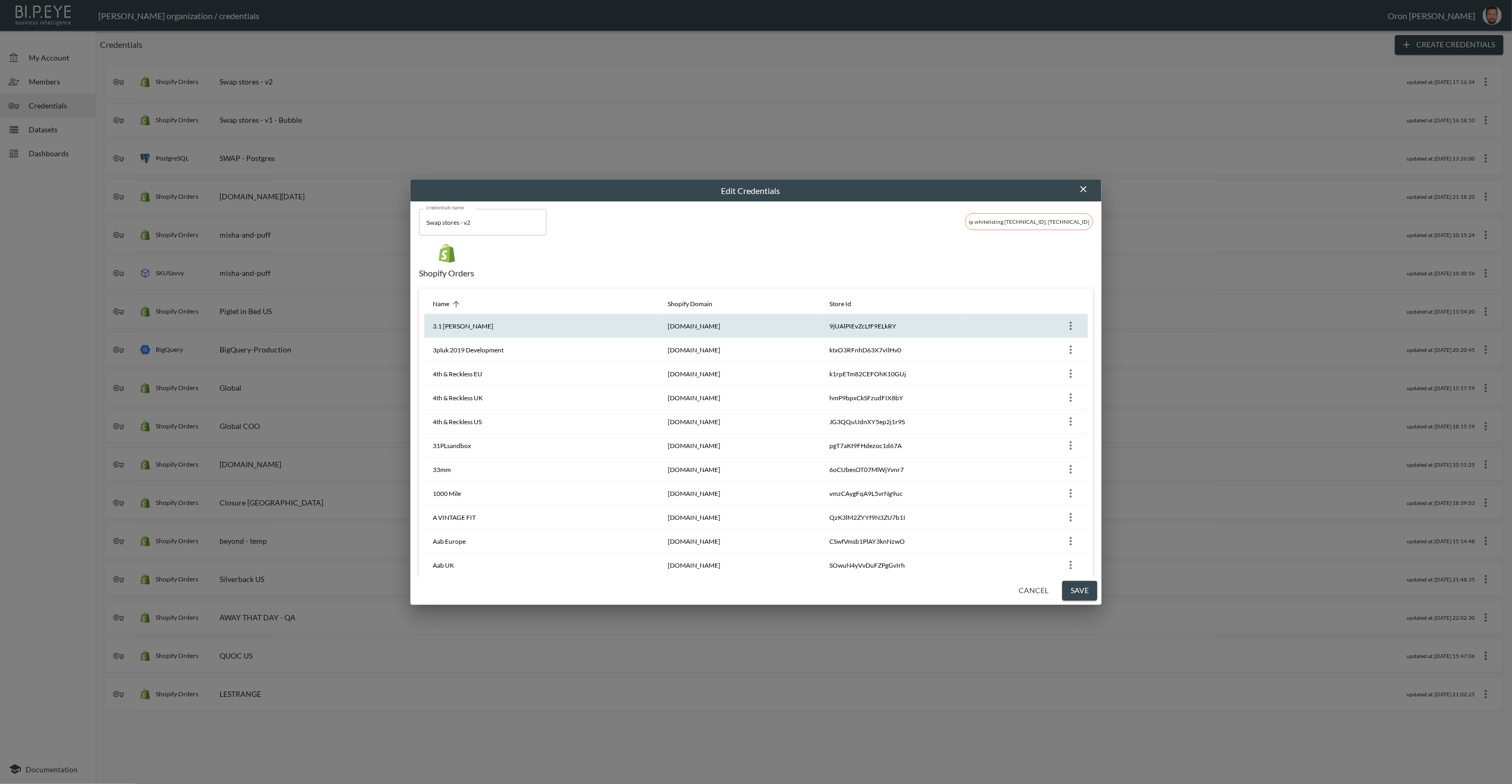
click at [1064, 321] on icon "more" at bounding box center [1071, 326] width 13 height 13
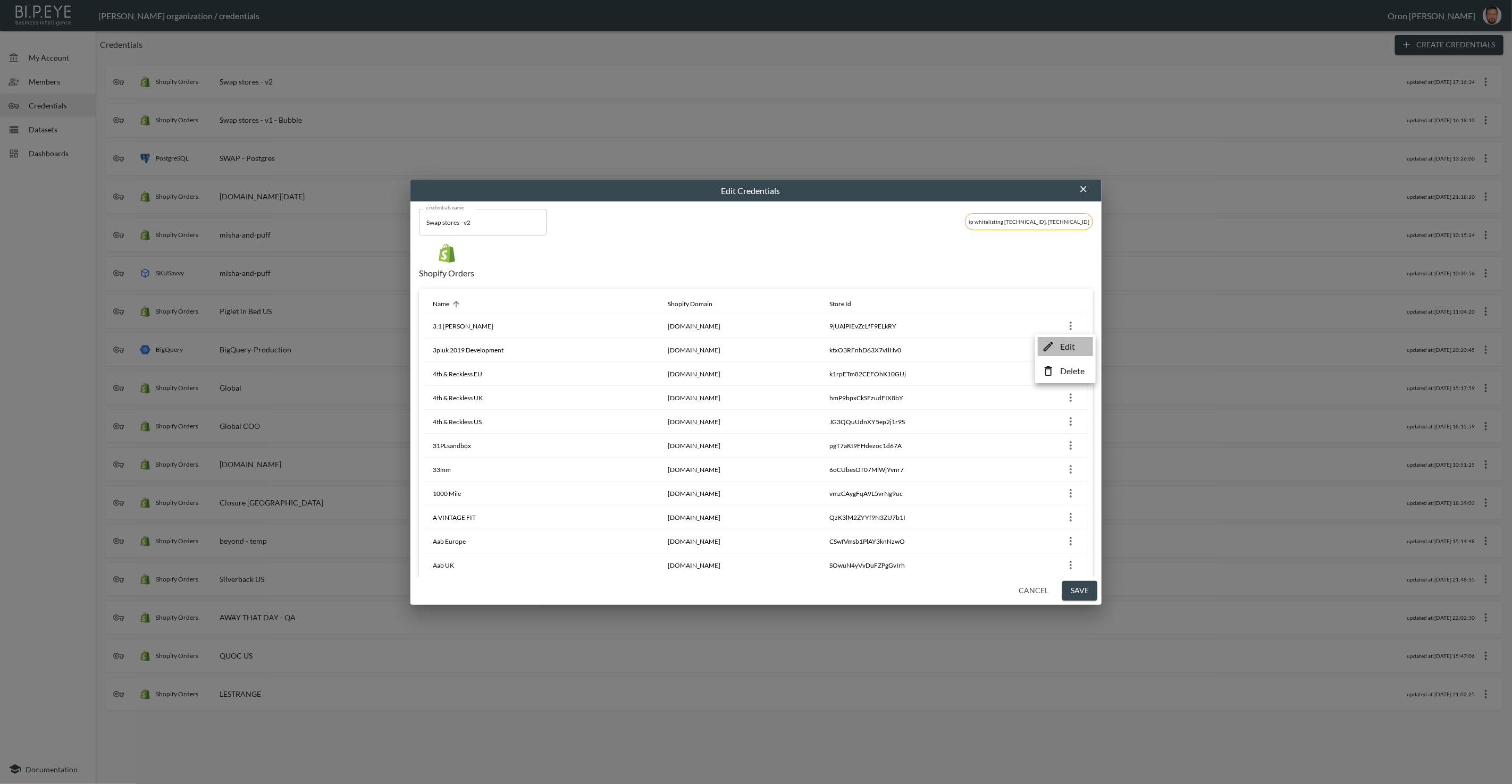
click at [1057, 344] on li "Edit" at bounding box center [1065, 346] width 55 height 19
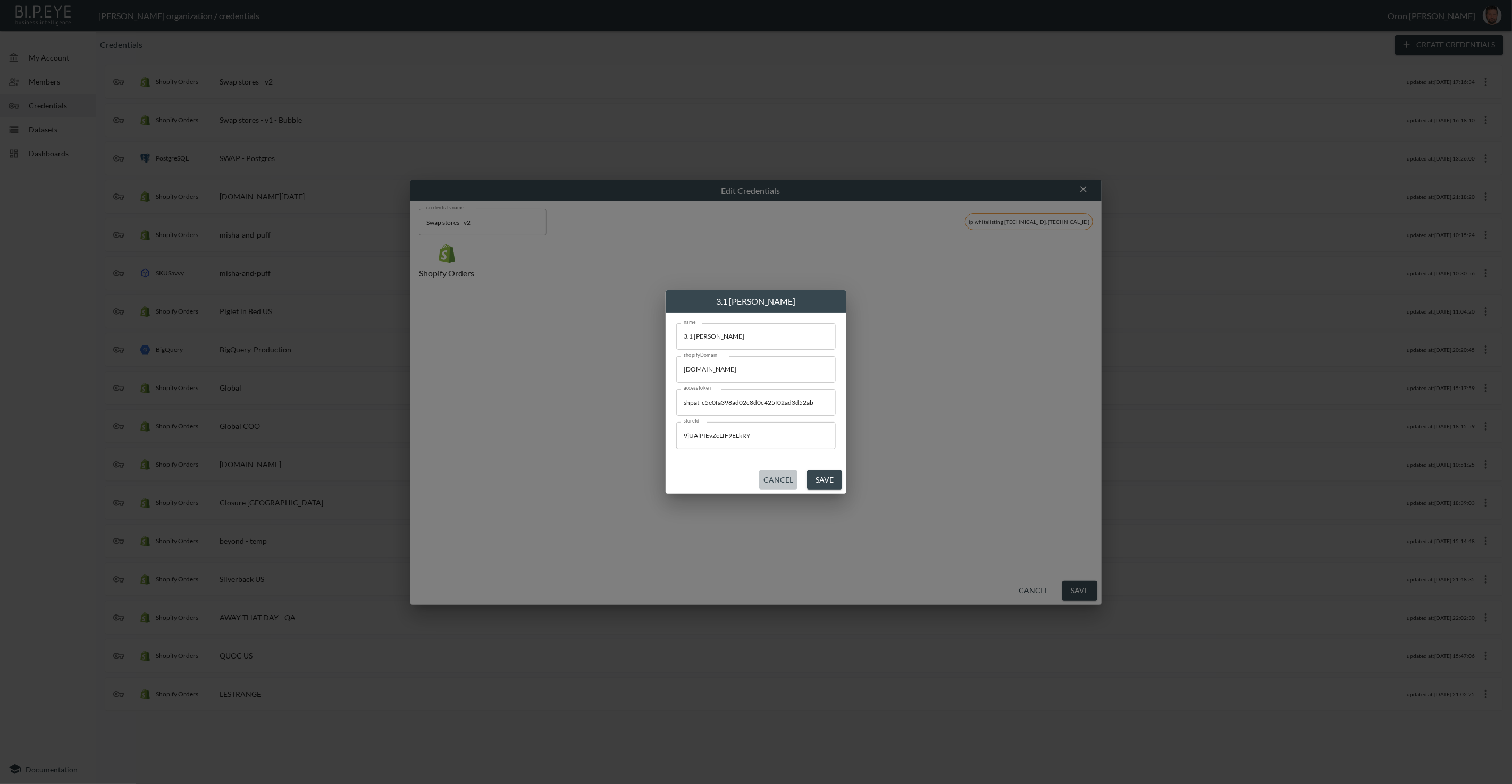
drag, startPoint x: 784, startPoint y: 475, endPoint x: 1058, endPoint y: 174, distance: 407.0
click at [792, 471] on button "Cancel" at bounding box center [778, 480] width 39 height 20
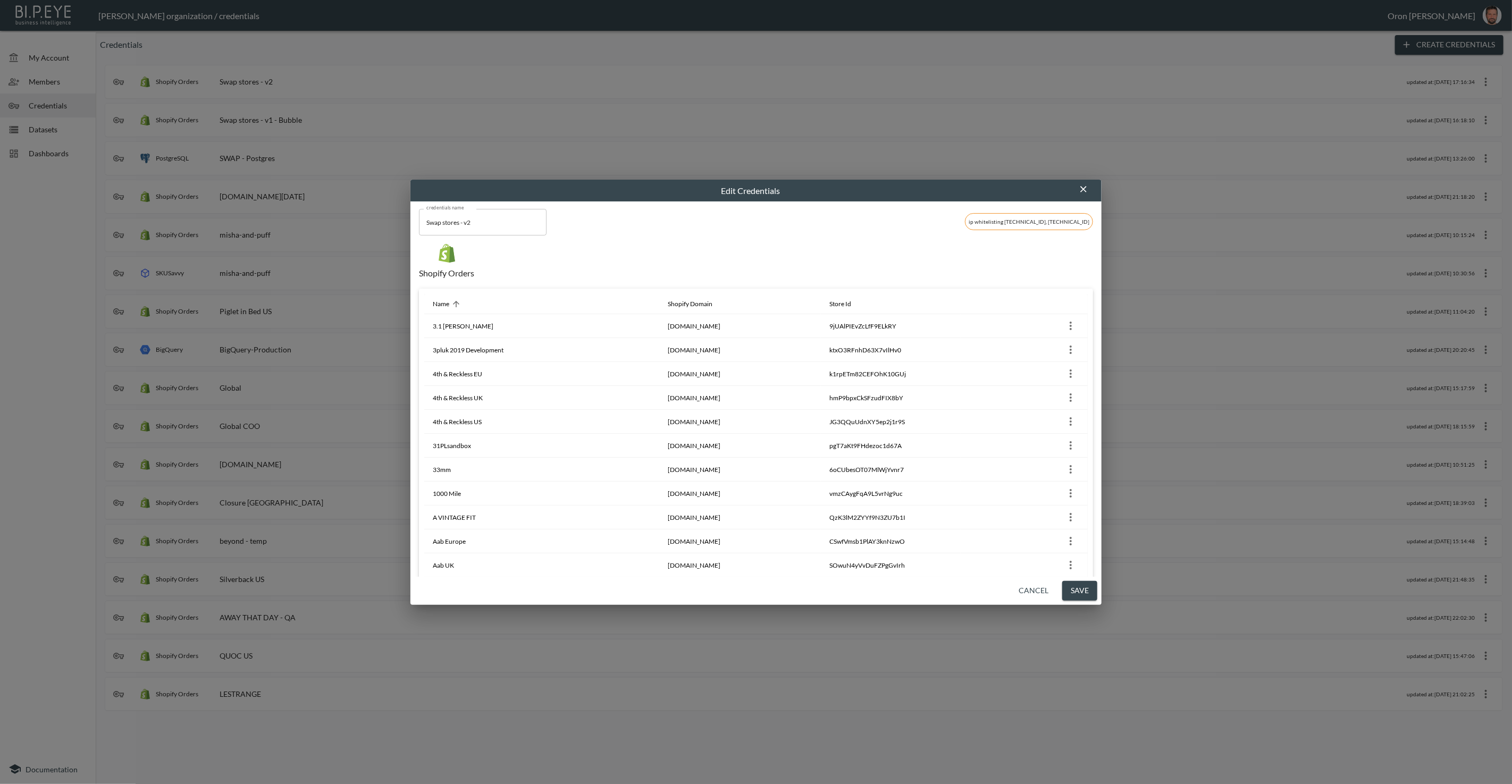
click at [1086, 188] on icon "button" at bounding box center [1083, 189] width 10 height 10
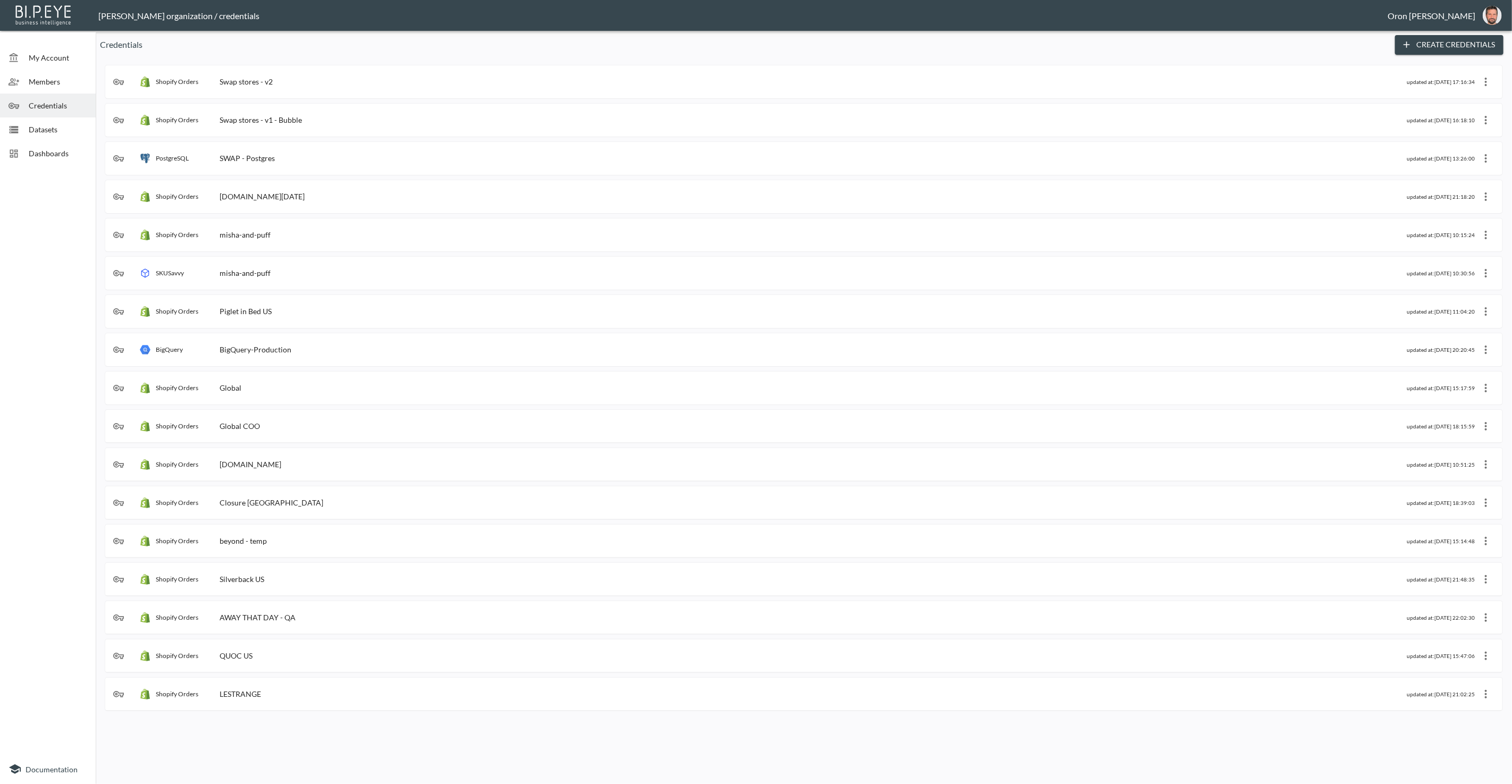
click at [251, 94] on div "Shopify Orders Swap stores - v2 updated at: 2025-10-02, 17:16:34" at bounding box center [804, 82] width 1397 height 33
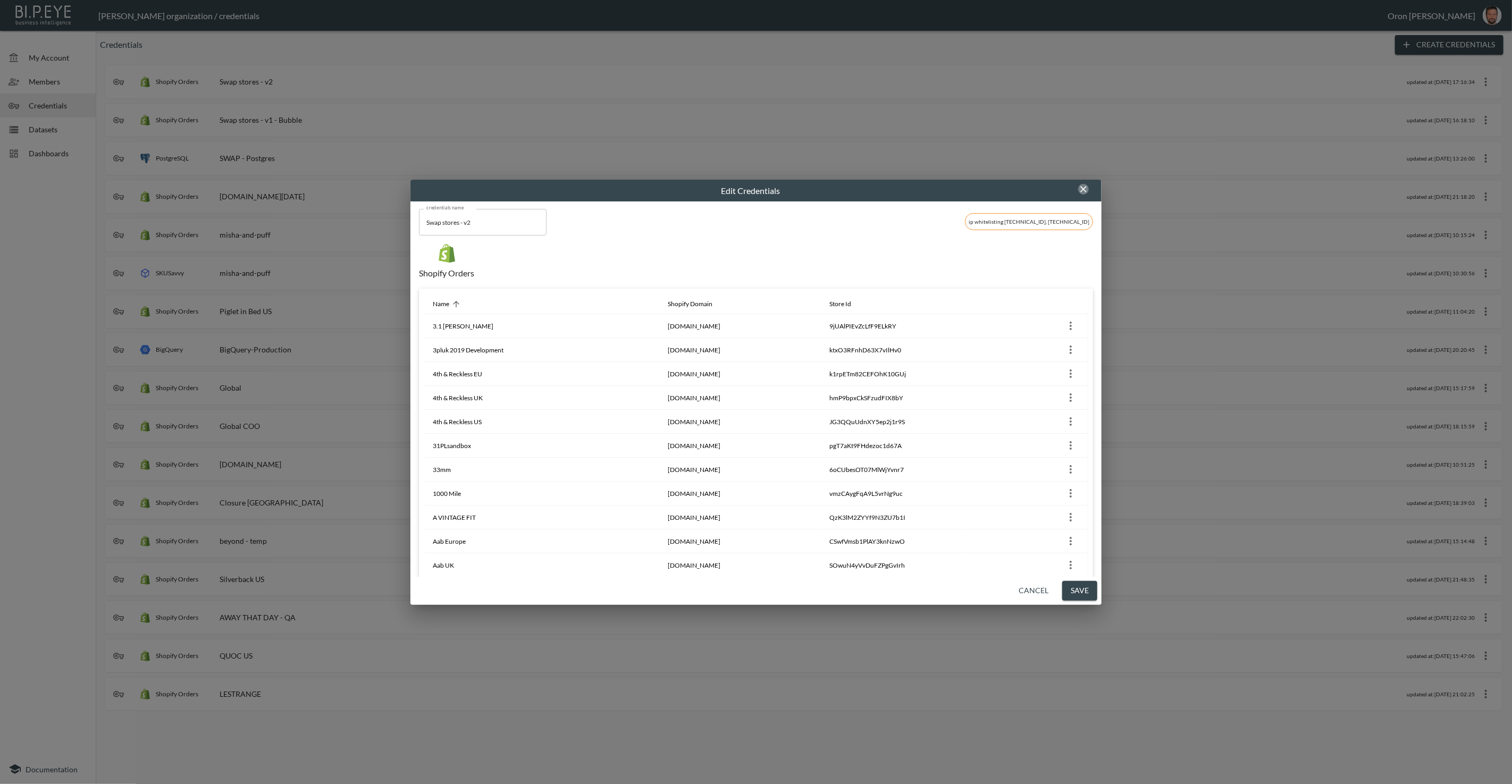
drag, startPoint x: 1086, startPoint y: 190, endPoint x: 633, endPoint y: 206, distance: 453.3
click at [1084, 190] on icon "button" at bounding box center [1083, 189] width 10 height 10
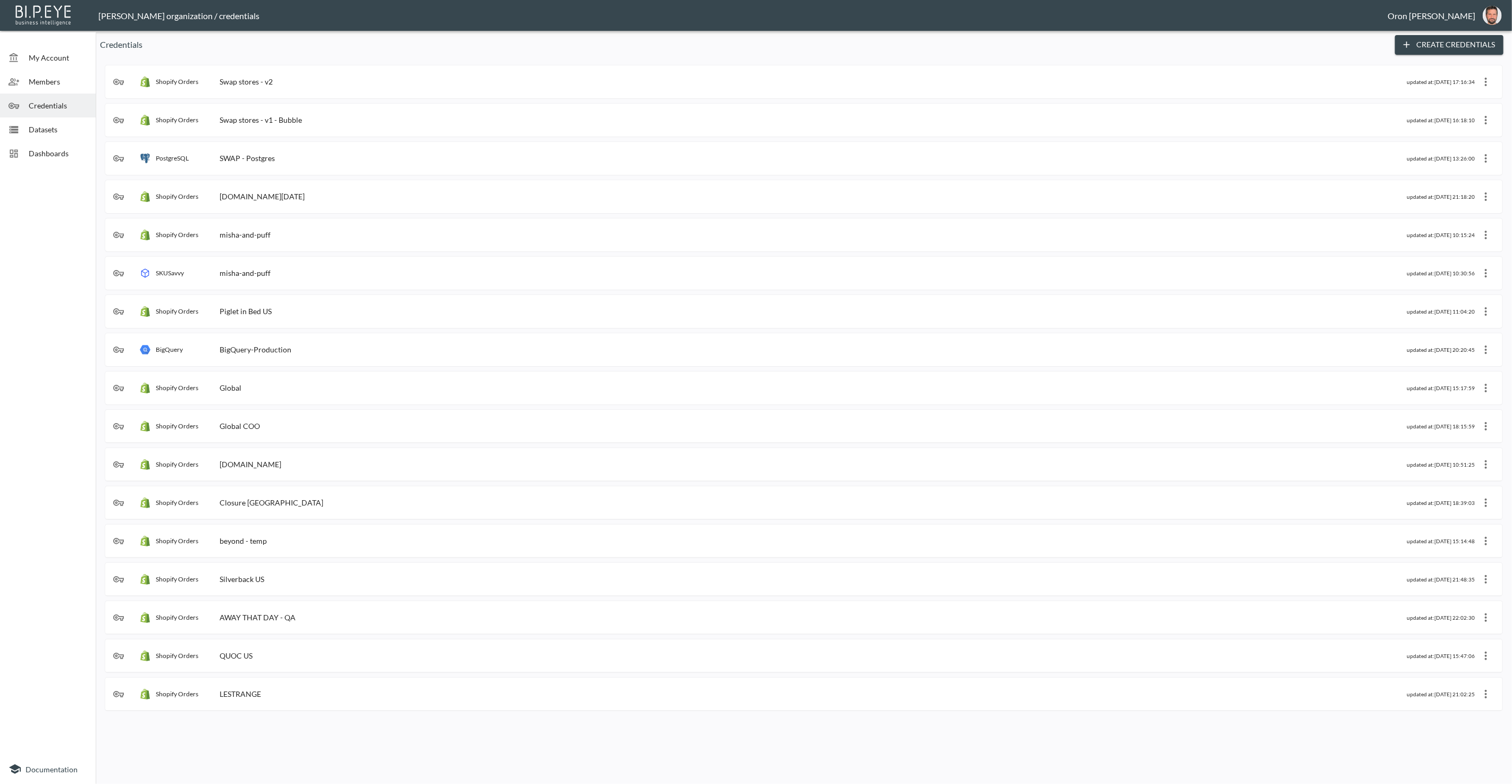
click at [43, 148] on span "Dashboards" at bounding box center [58, 153] width 59 height 11
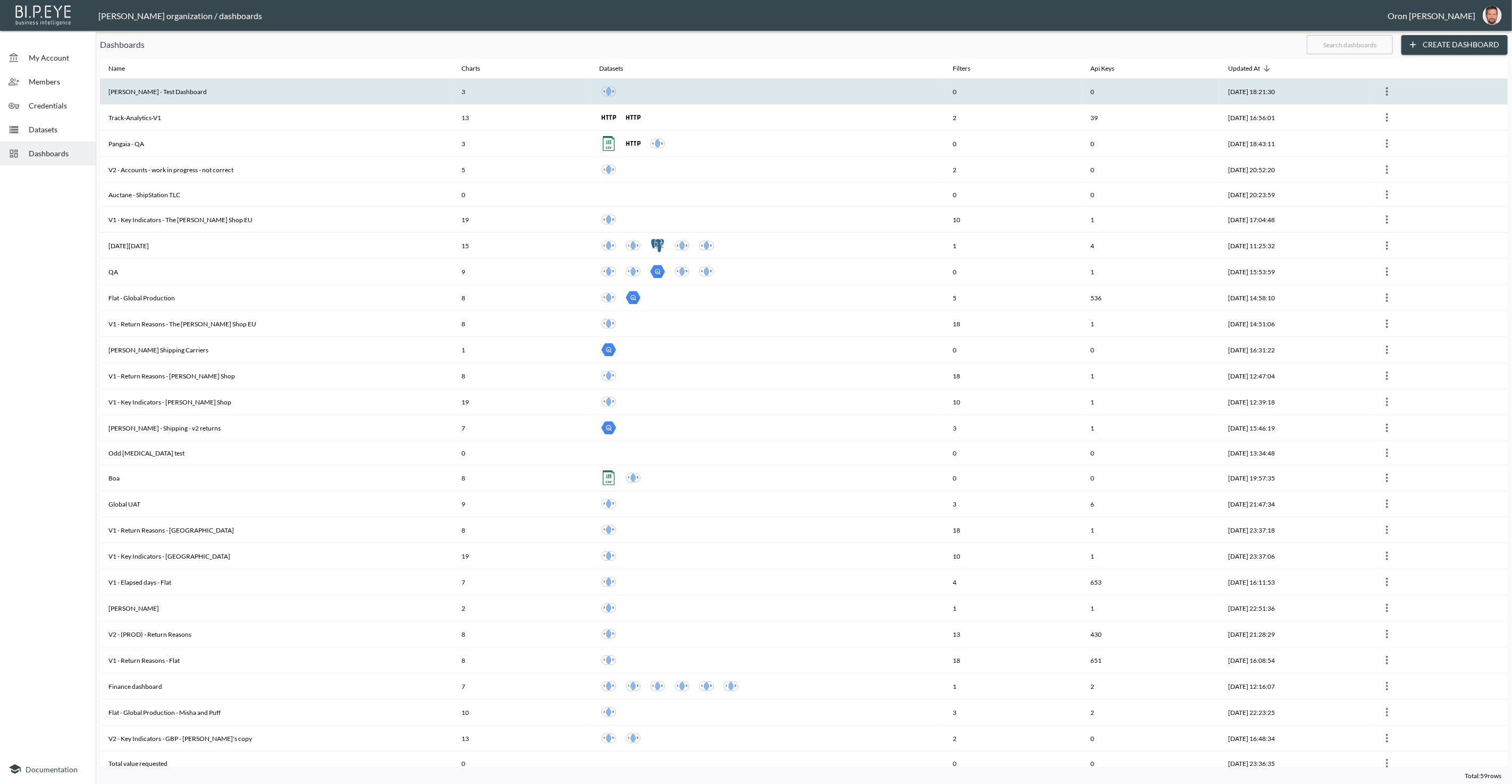
click at [341, 101] on th "Edward - Test Dashboard" at bounding box center [276, 92] width 353 height 26
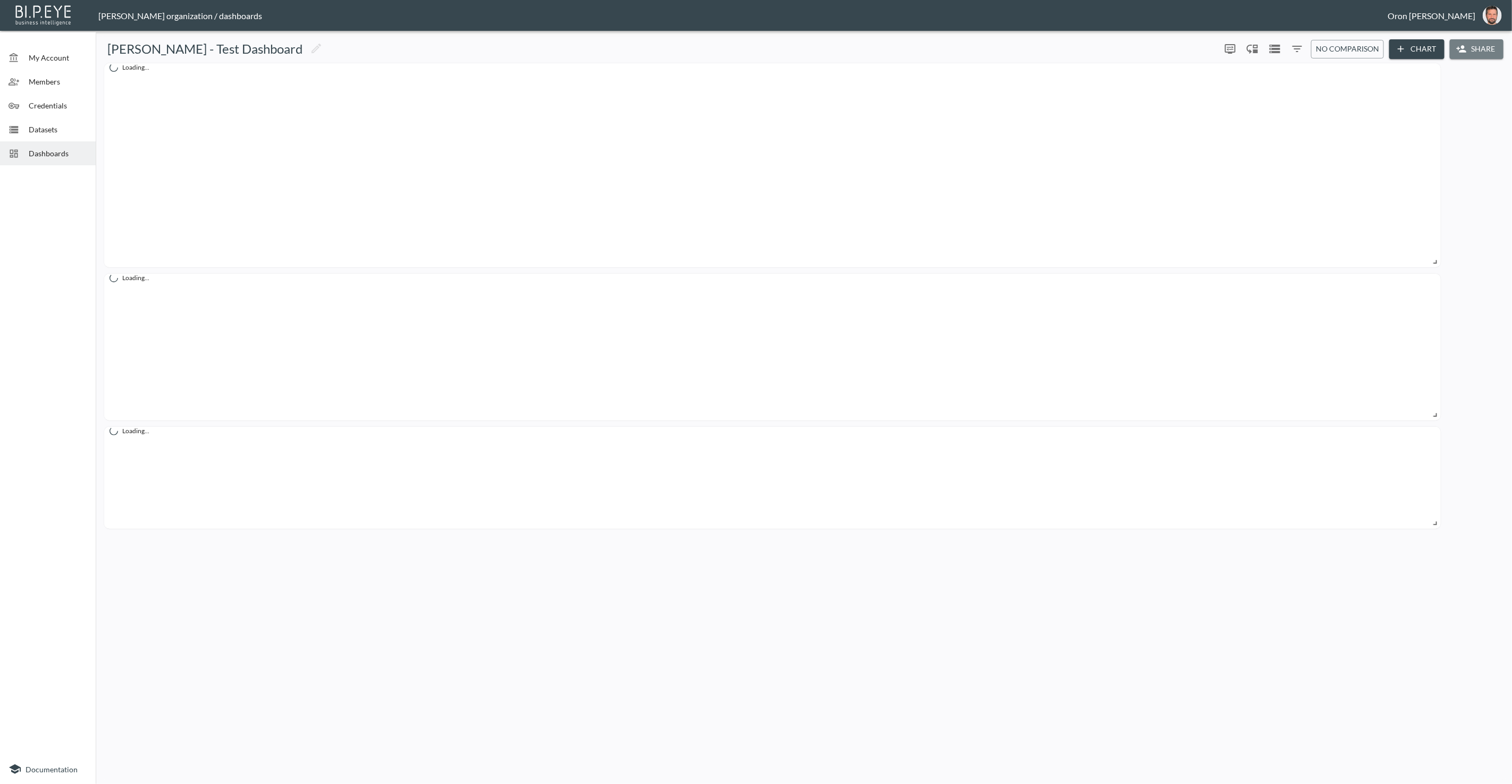
click at [1486, 51] on button "Share" at bounding box center [1476, 49] width 54 height 20
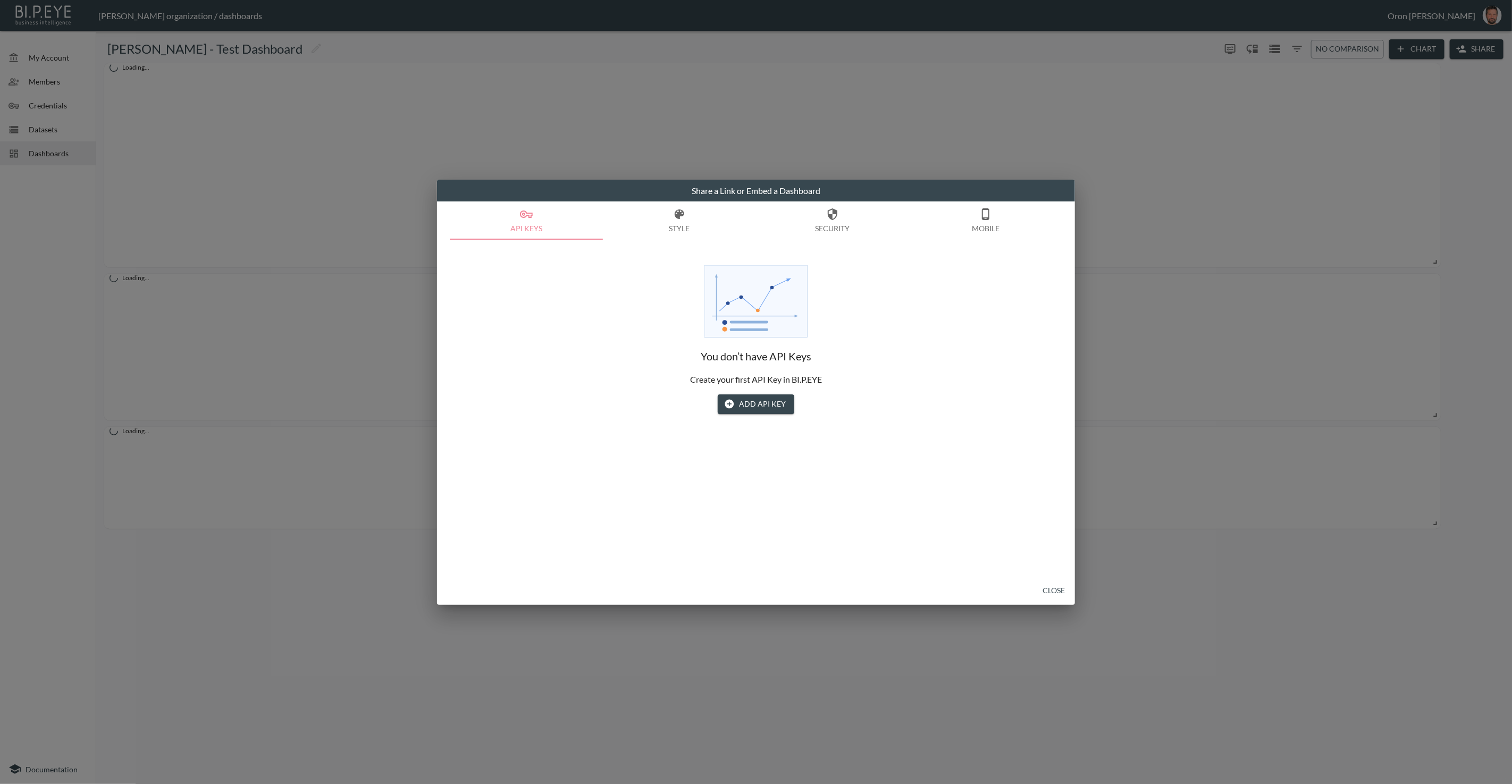
click at [982, 220] on button "Mobile" at bounding box center [985, 221] width 153 height 39
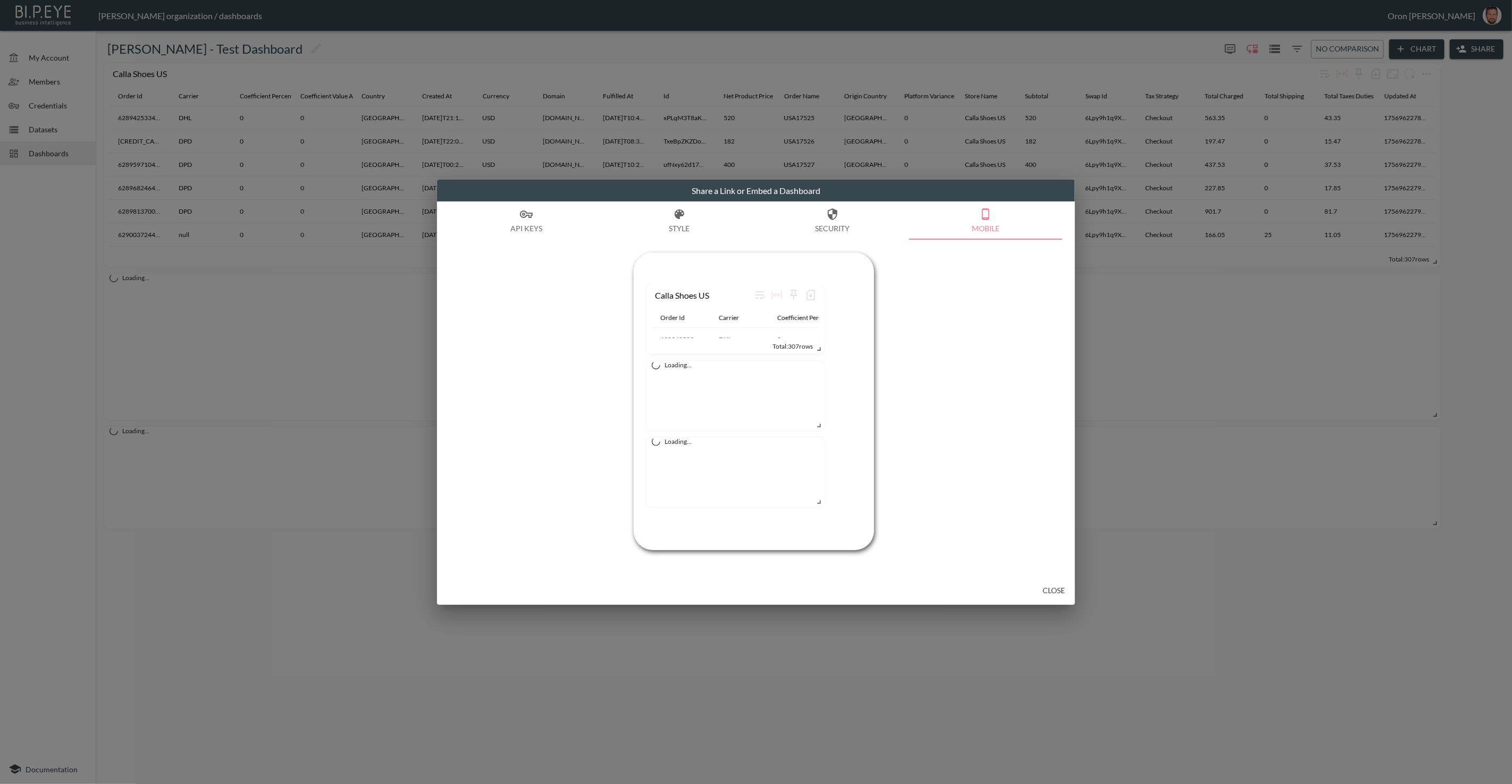
click at [861, 214] on button "Security" at bounding box center [832, 221] width 153 height 39
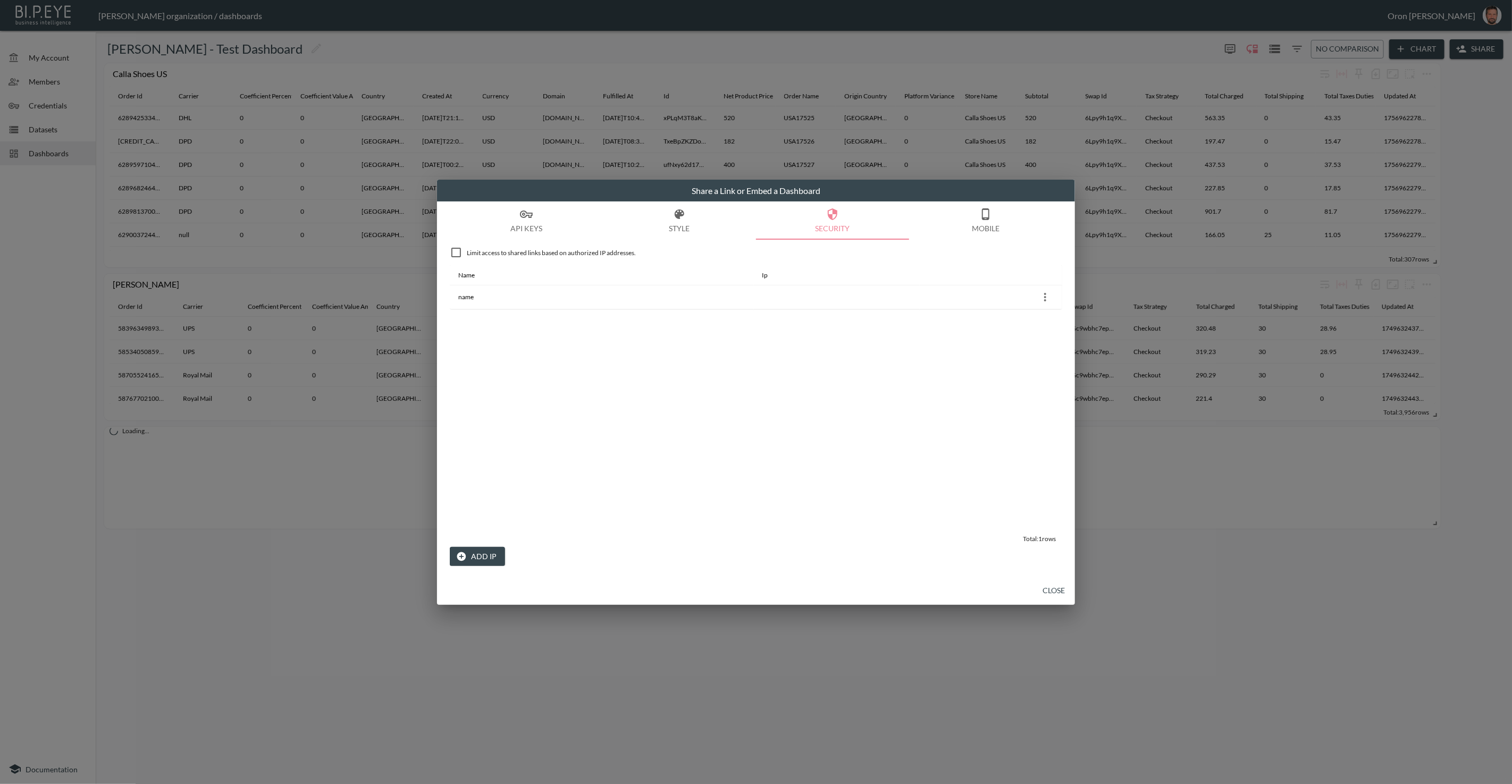
click at [540, 225] on button "API Keys" at bounding box center [526, 221] width 153 height 39
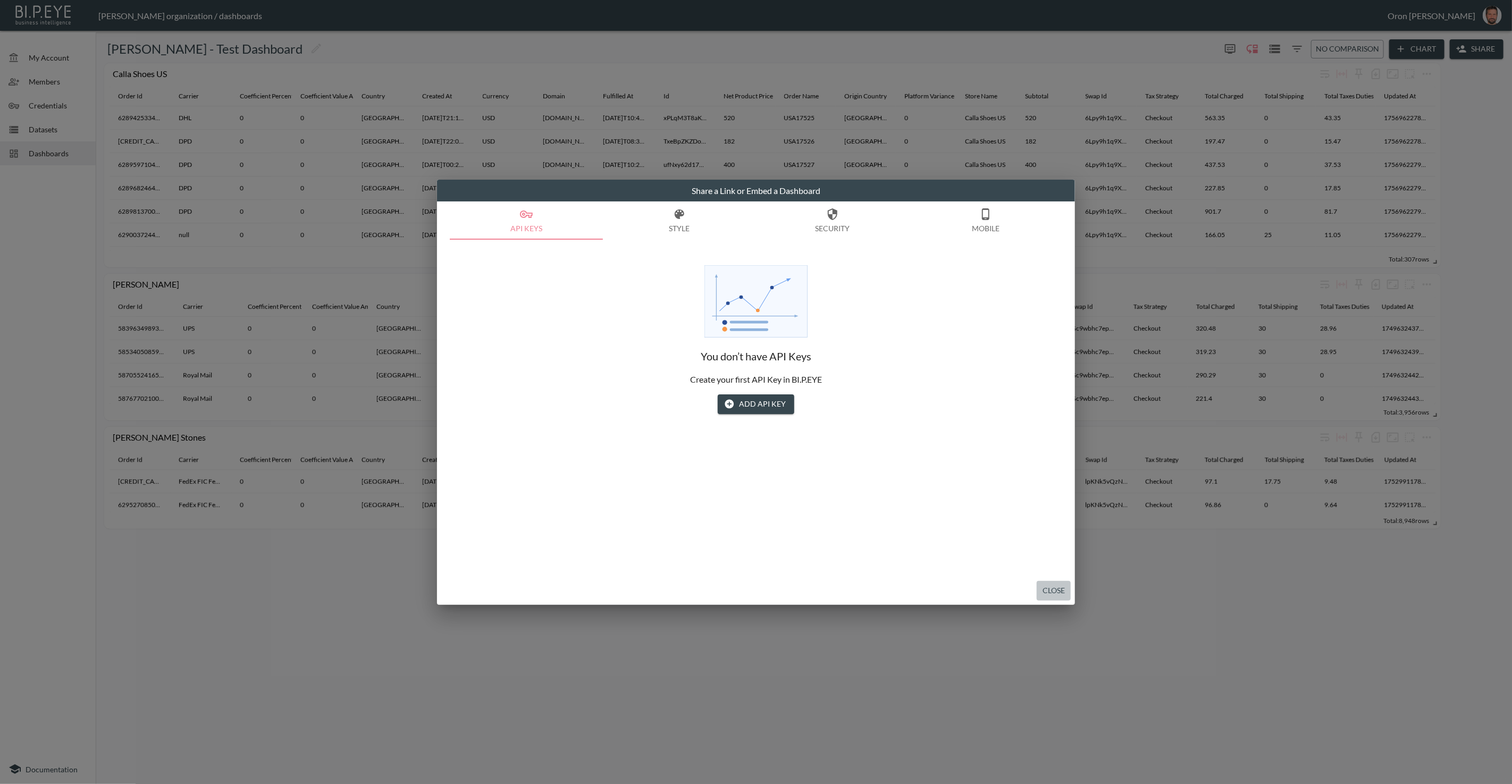
drag, startPoint x: 1049, startPoint y: 594, endPoint x: 1042, endPoint y: 595, distance: 7.1
click at [1046, 593] on button "Close" at bounding box center [1053, 591] width 34 height 20
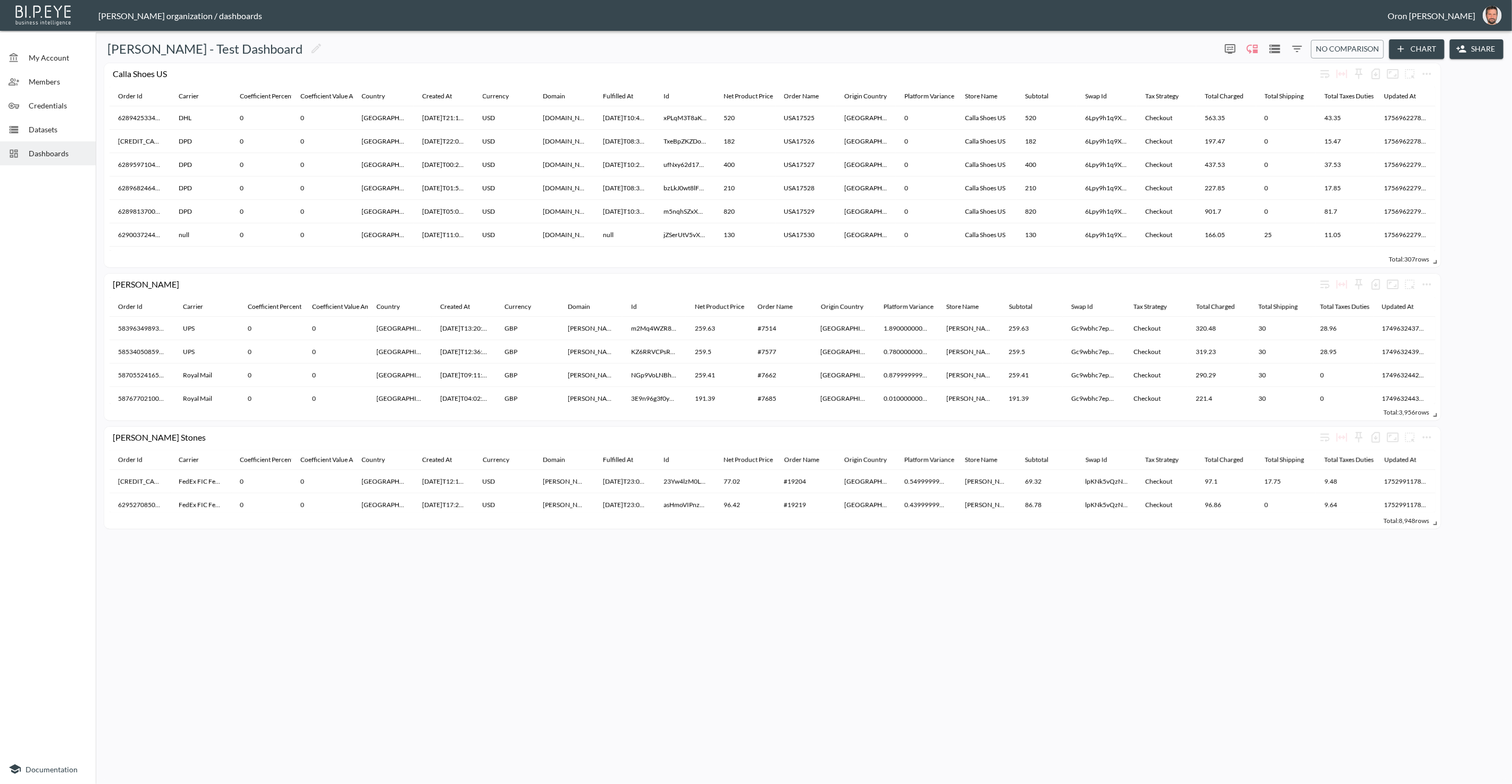
drag, startPoint x: 54, startPoint y: 125, endPoint x: 59, endPoint y: 123, distance: 5.4
click at [53, 125] on span "Datasets" at bounding box center [58, 129] width 59 height 11
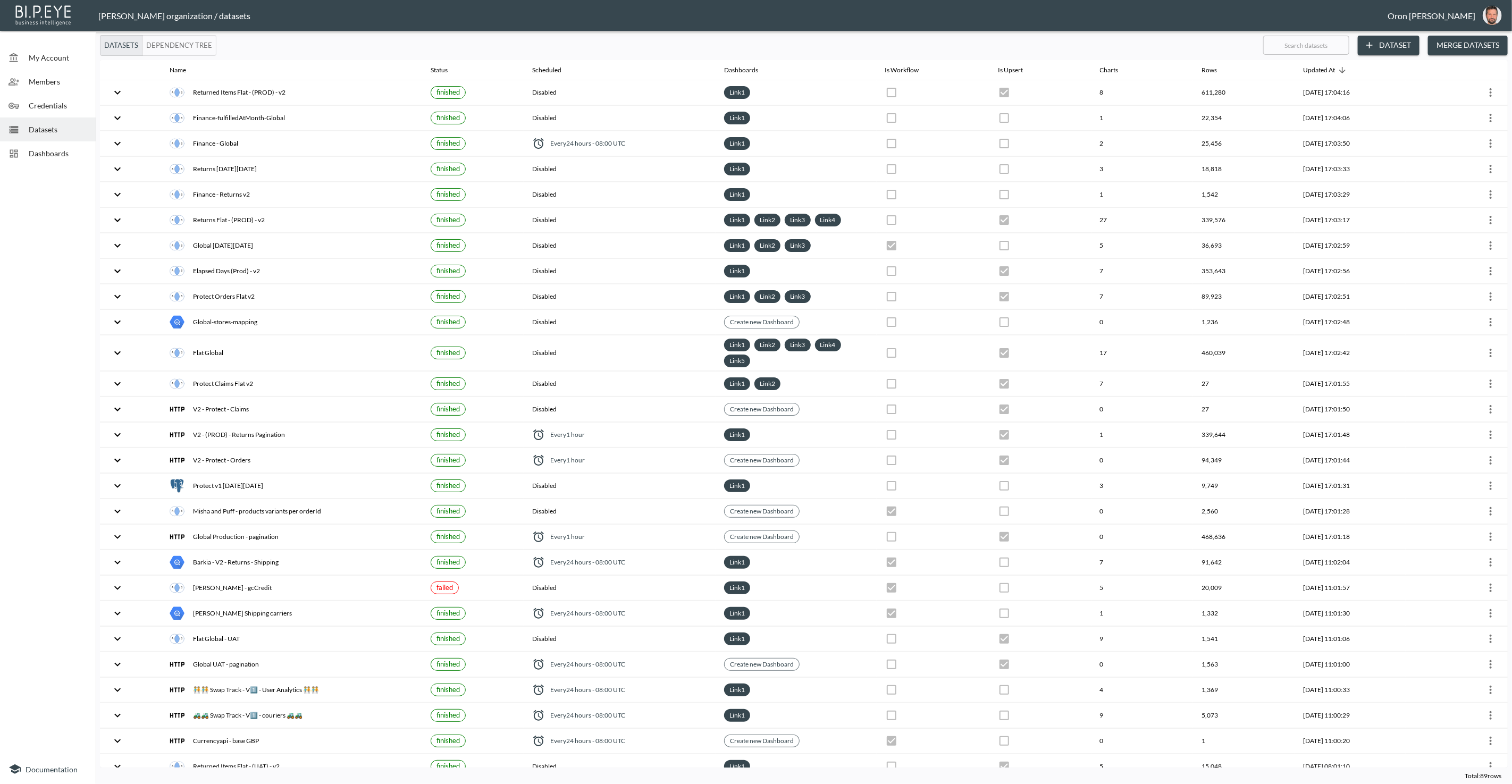
click at [54, 78] on span "Members" at bounding box center [58, 81] width 59 height 11
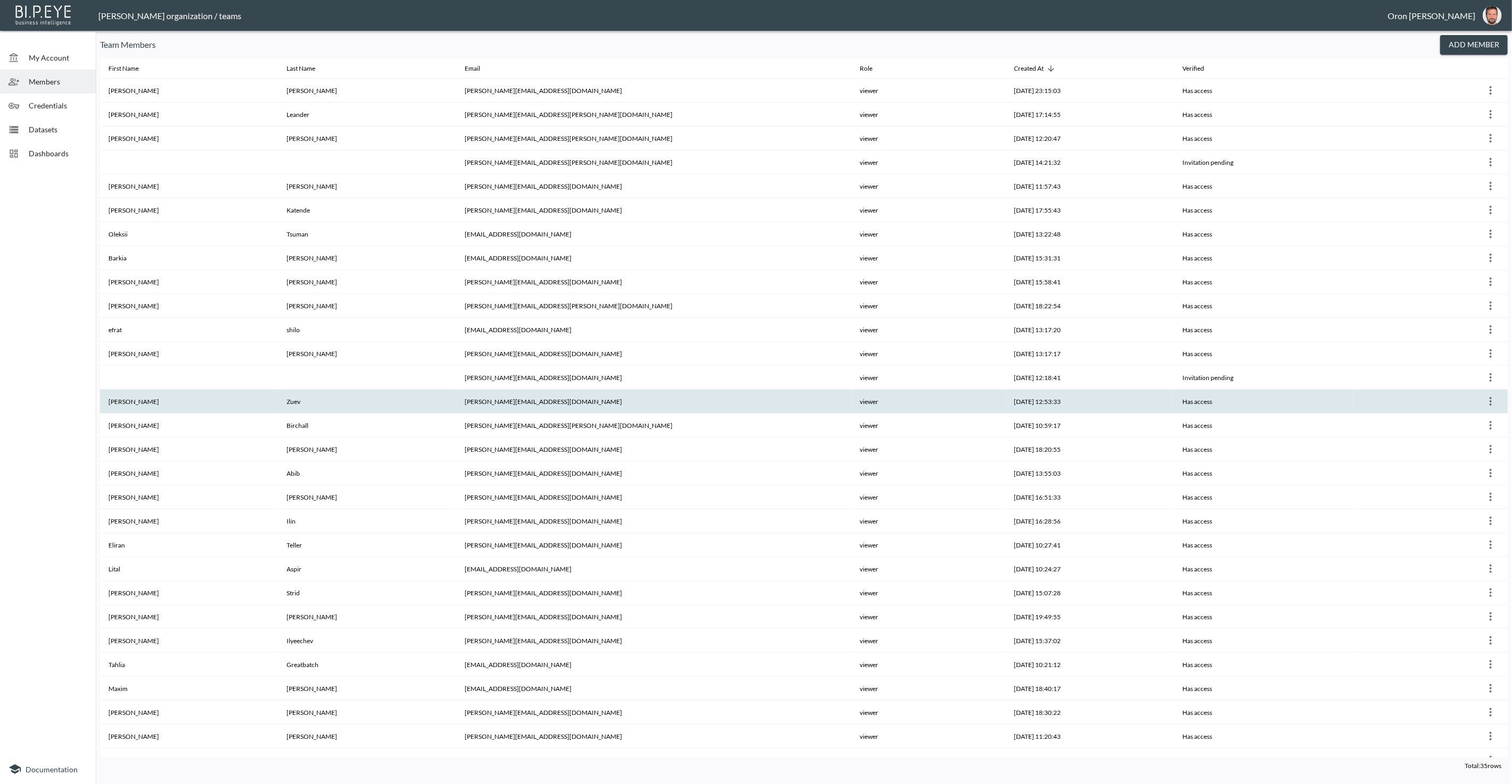
scroll to position [149, 0]
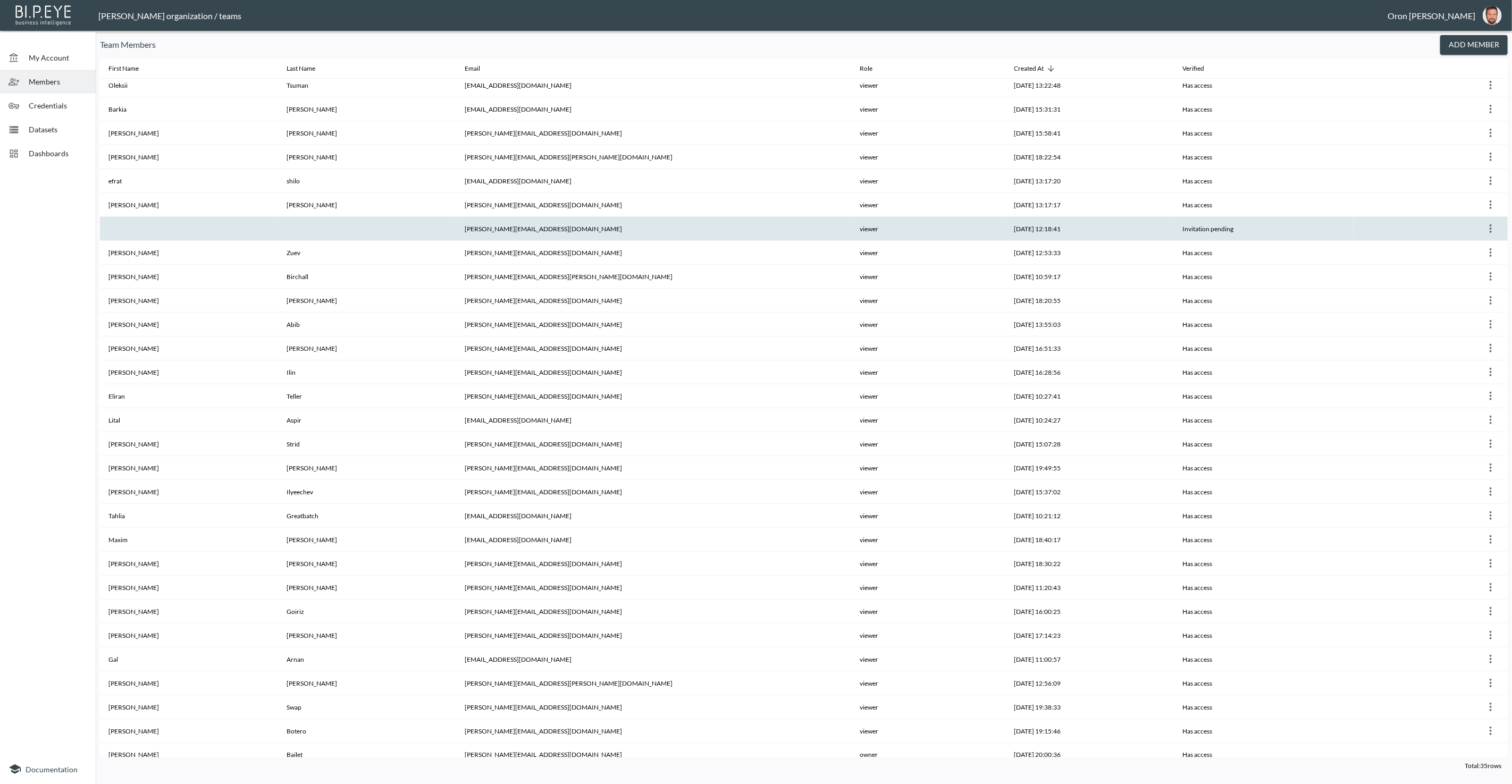
click at [1490, 225] on icon "more" at bounding box center [1490, 229] width 13 height 13
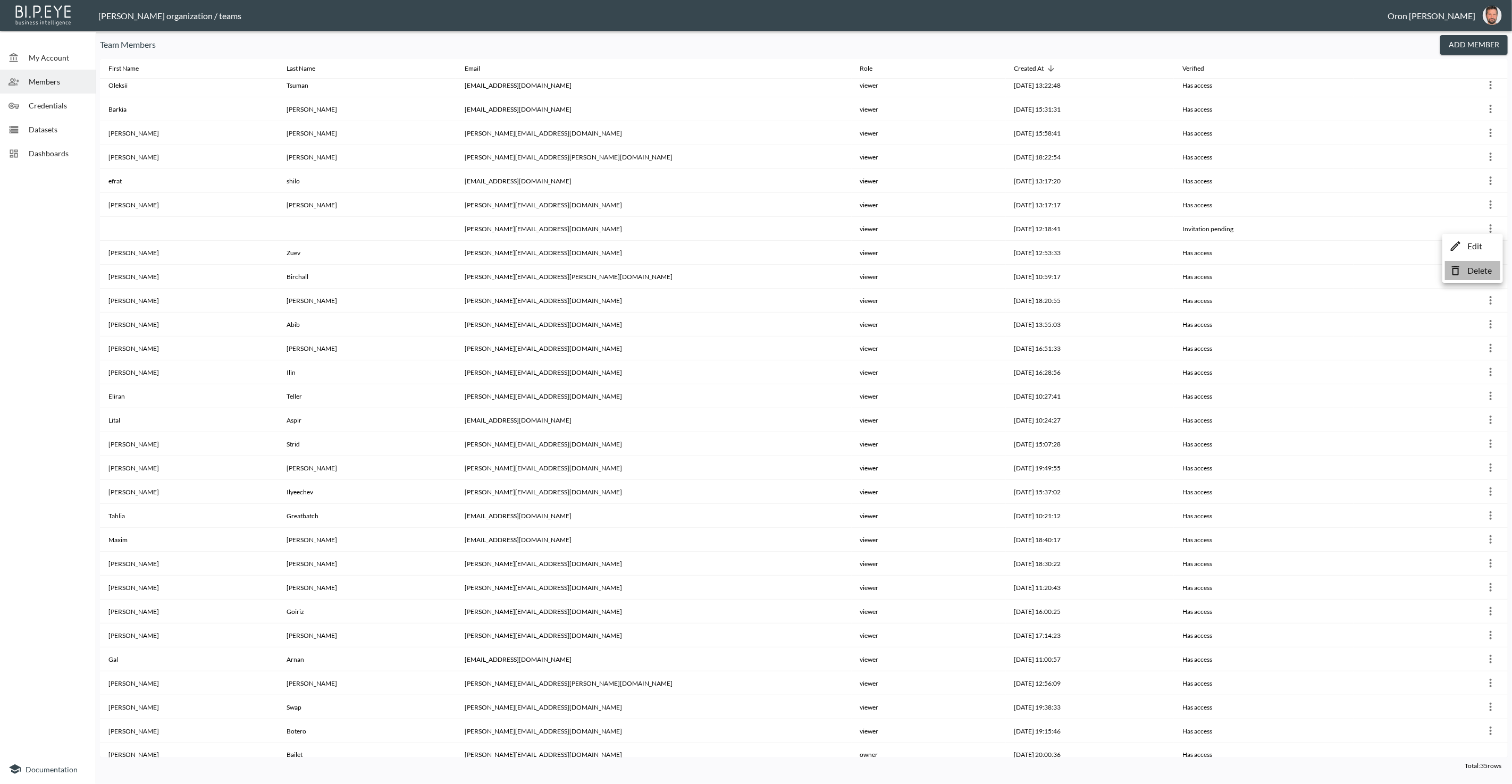
click at [1469, 267] on p "Delete" at bounding box center [1480, 271] width 25 height 13
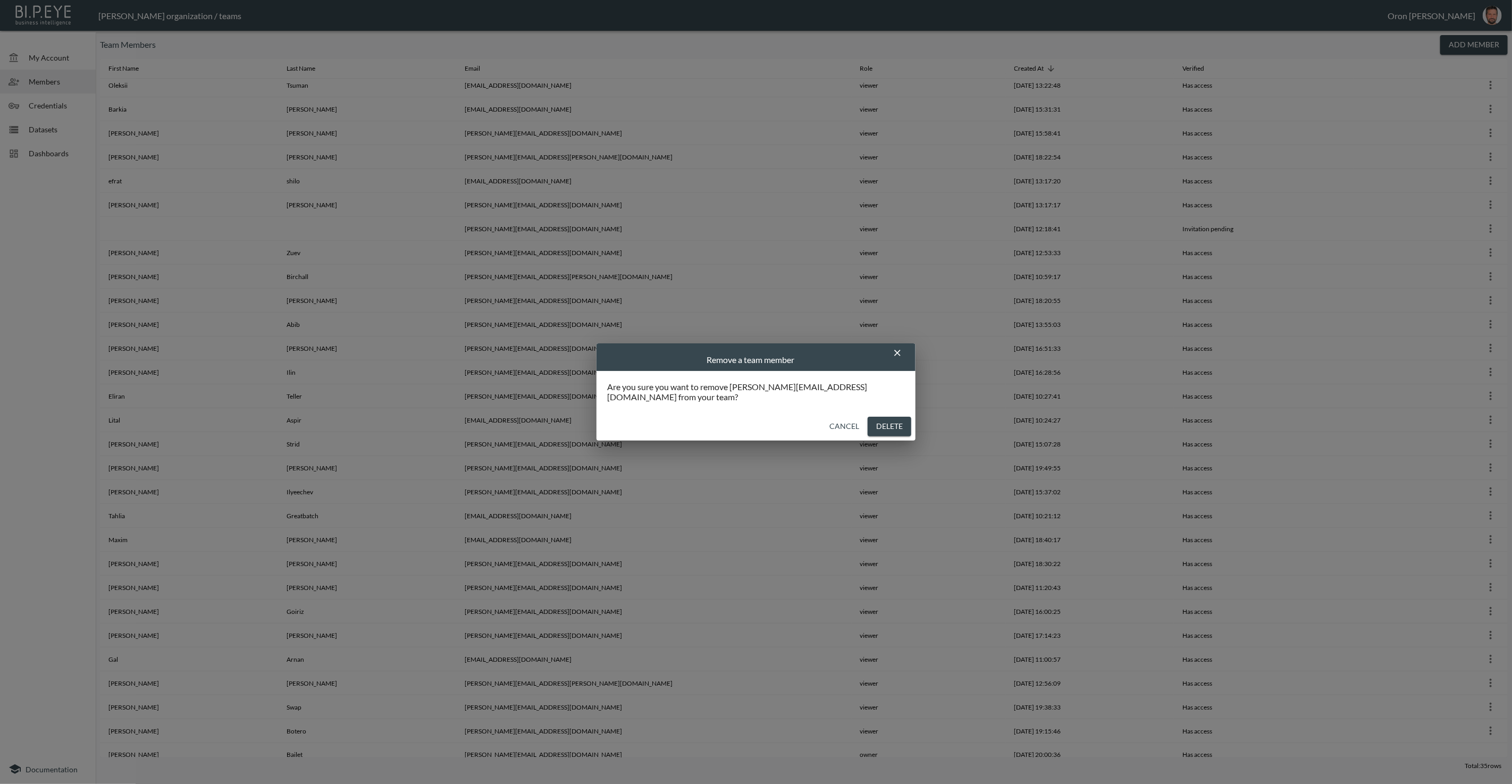
click at [888, 423] on button "Delete" at bounding box center [889, 426] width 43 height 20
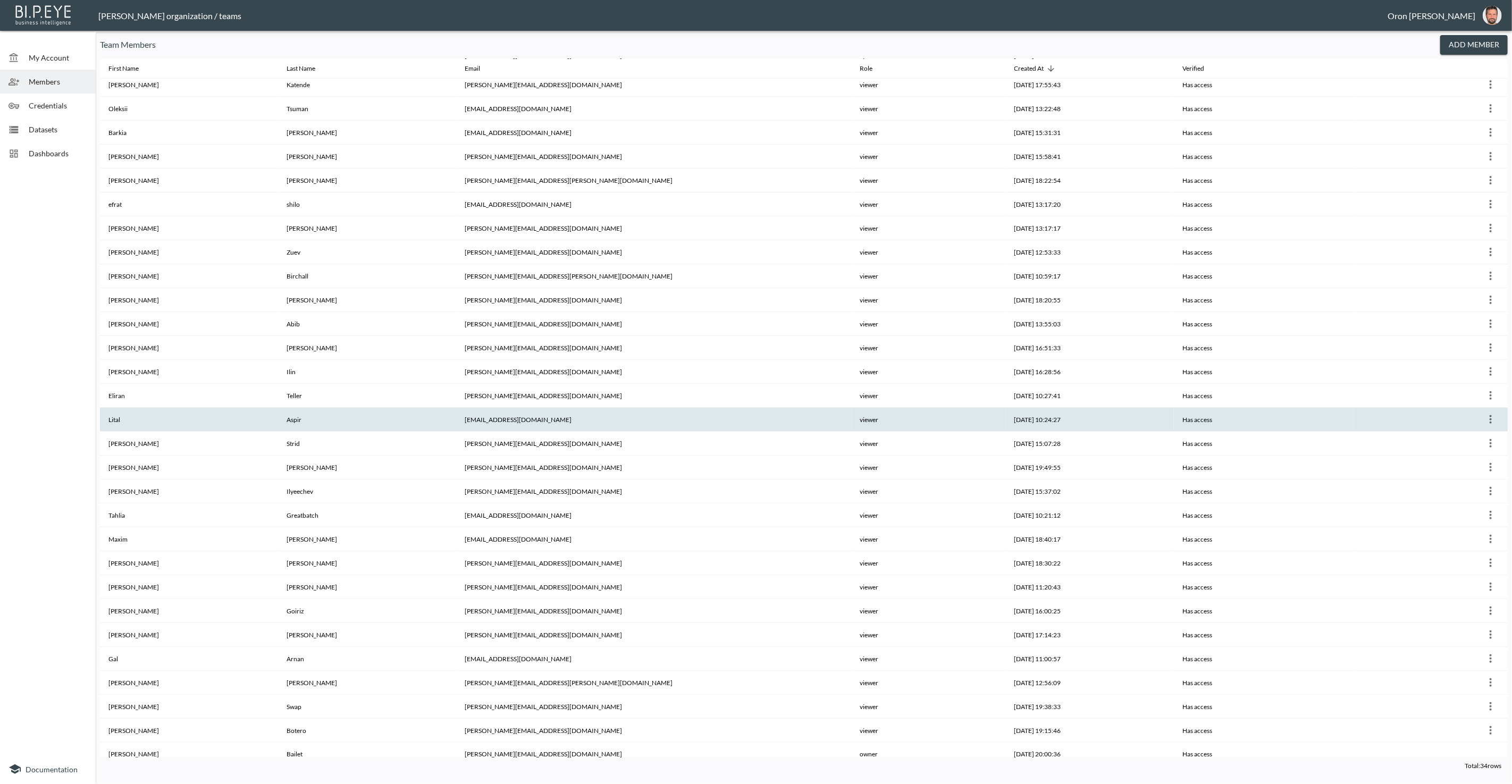
scroll to position [0, 0]
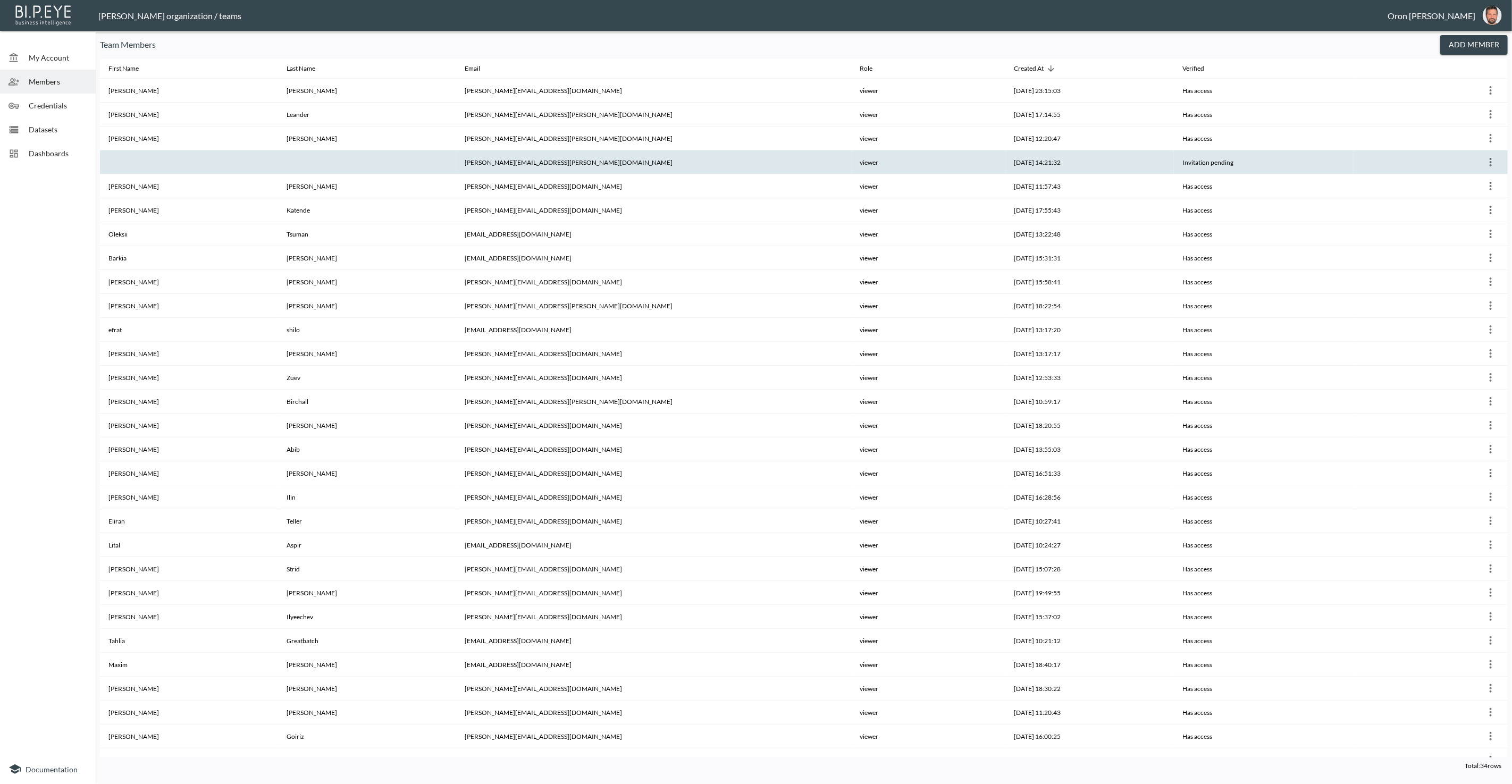
click at [1489, 160] on icon "more" at bounding box center [1490, 162] width 13 height 13
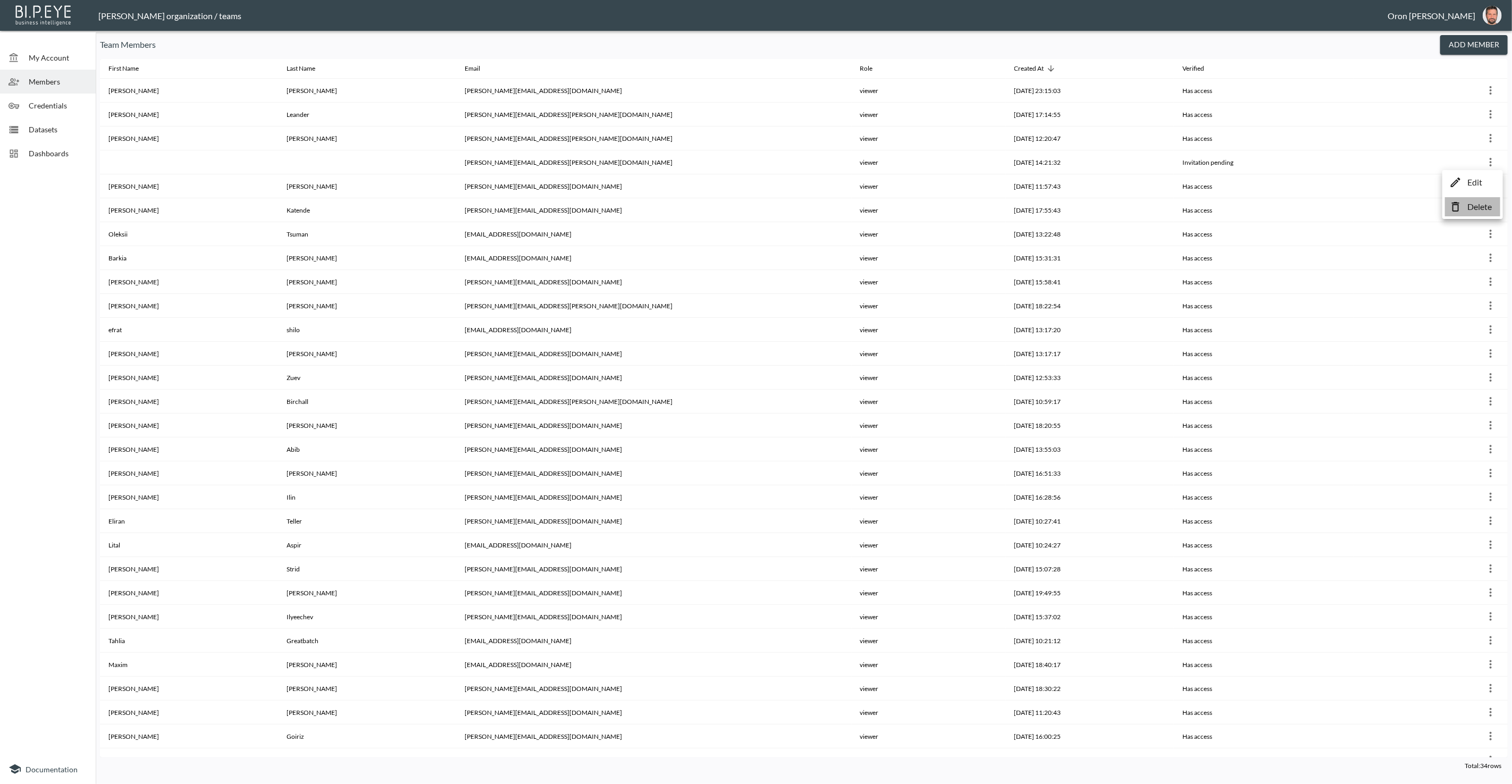
click at [1462, 208] on li "Delete" at bounding box center [1472, 206] width 55 height 19
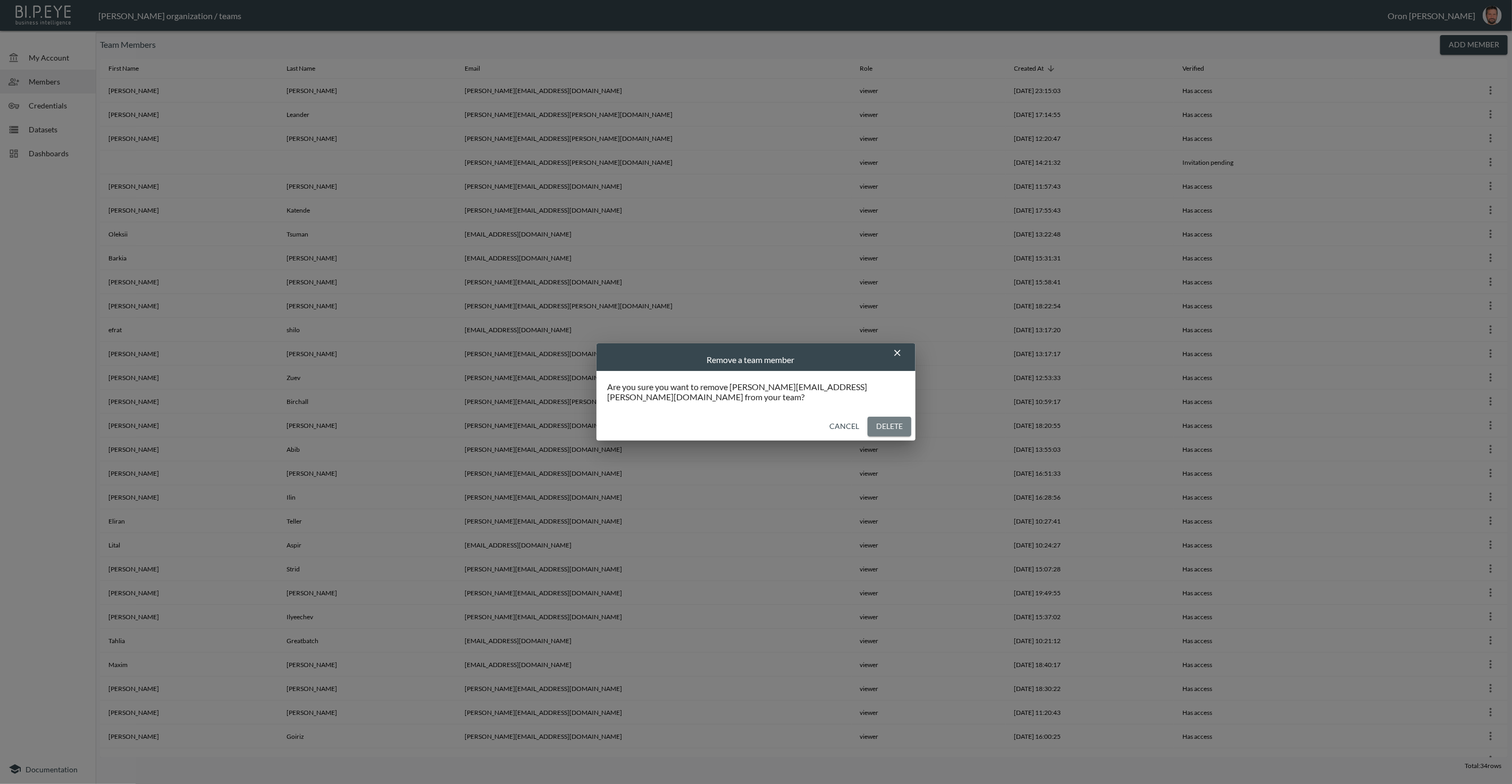
click at [883, 419] on button "Delete" at bounding box center [889, 426] width 43 height 20
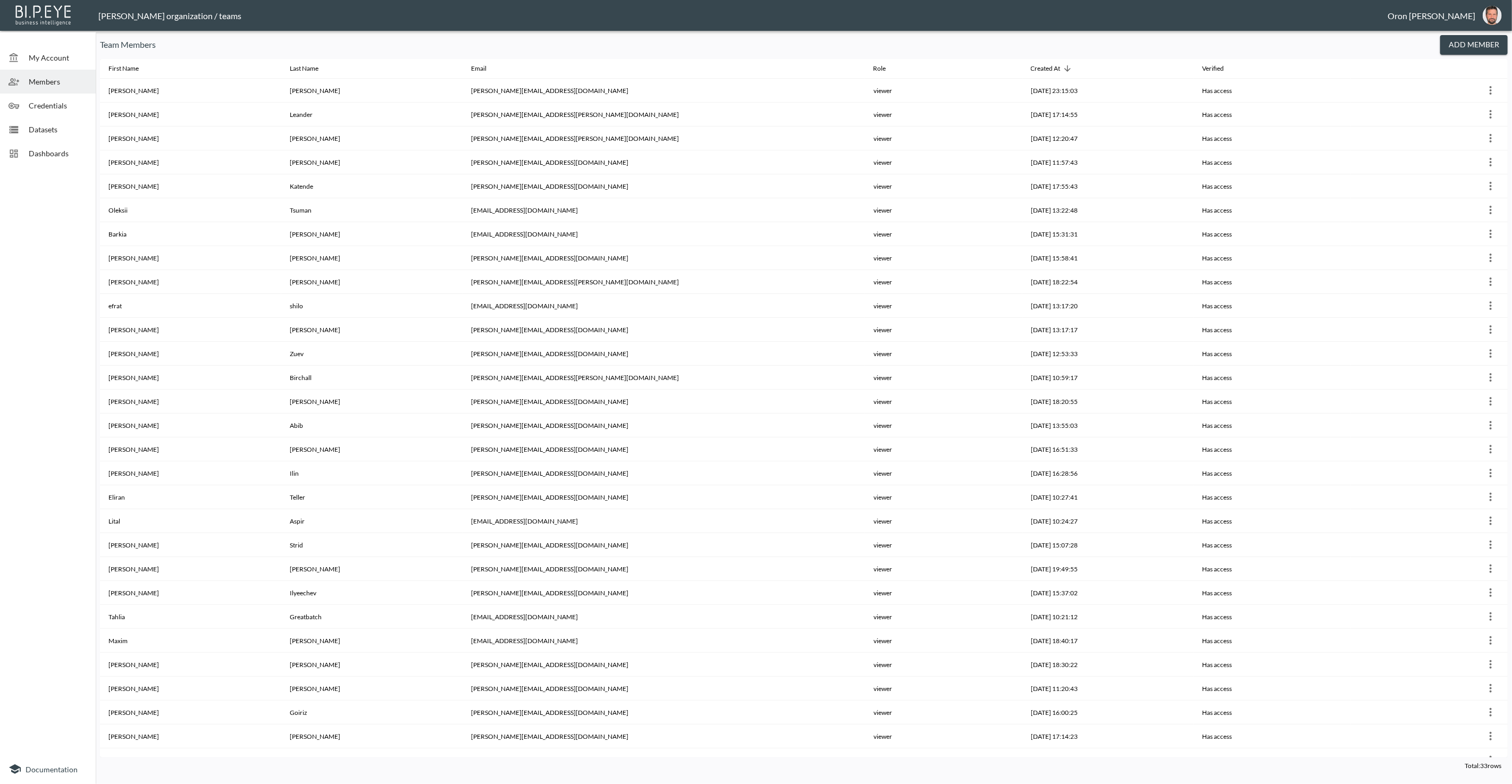
click at [49, 104] on span "Credentials" at bounding box center [58, 105] width 59 height 11
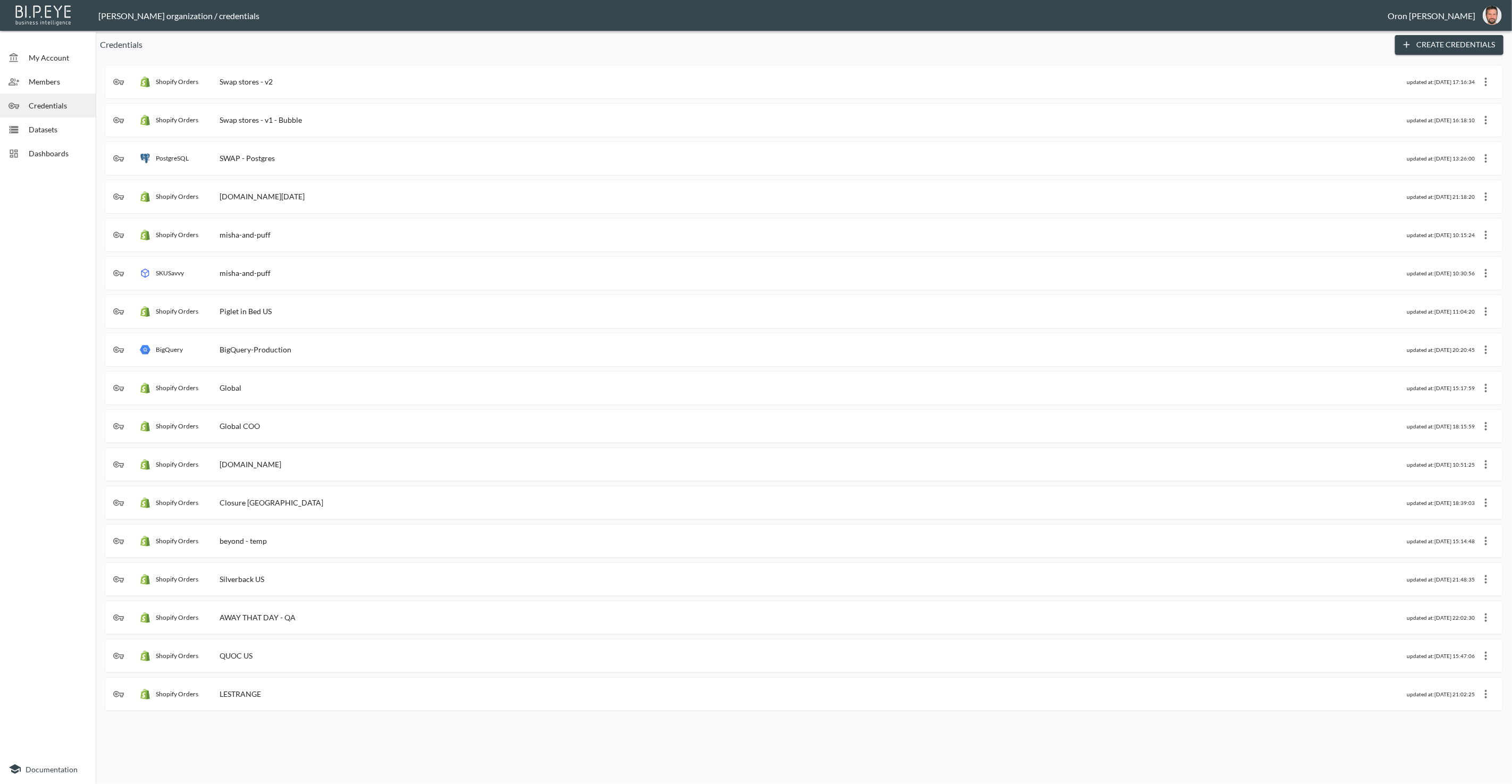
click at [53, 133] on span "Datasets" at bounding box center [58, 129] width 59 height 11
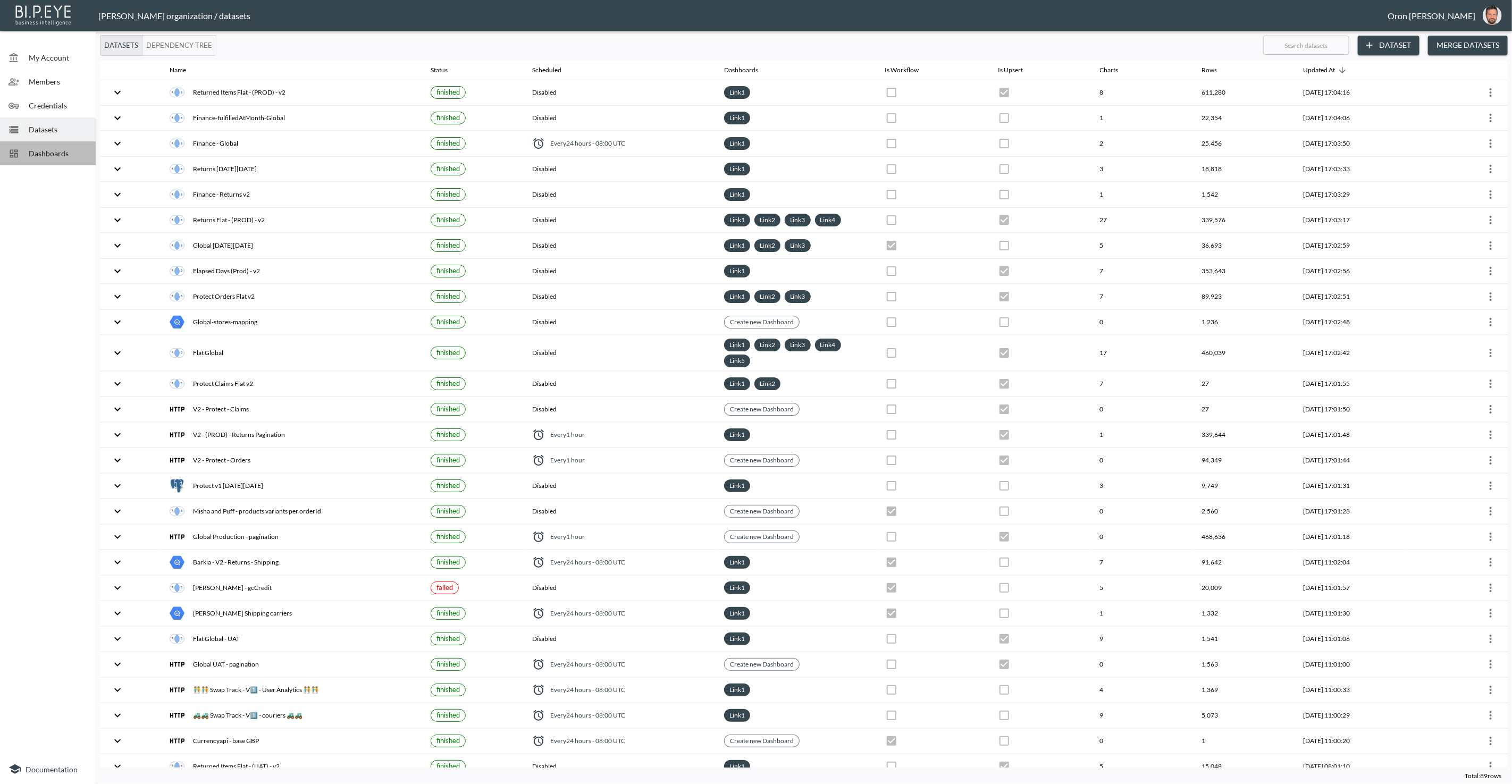
click at [53, 158] on span "Dashboards" at bounding box center [58, 153] width 59 height 11
